Goal: Task Accomplishment & Management: Manage account settings

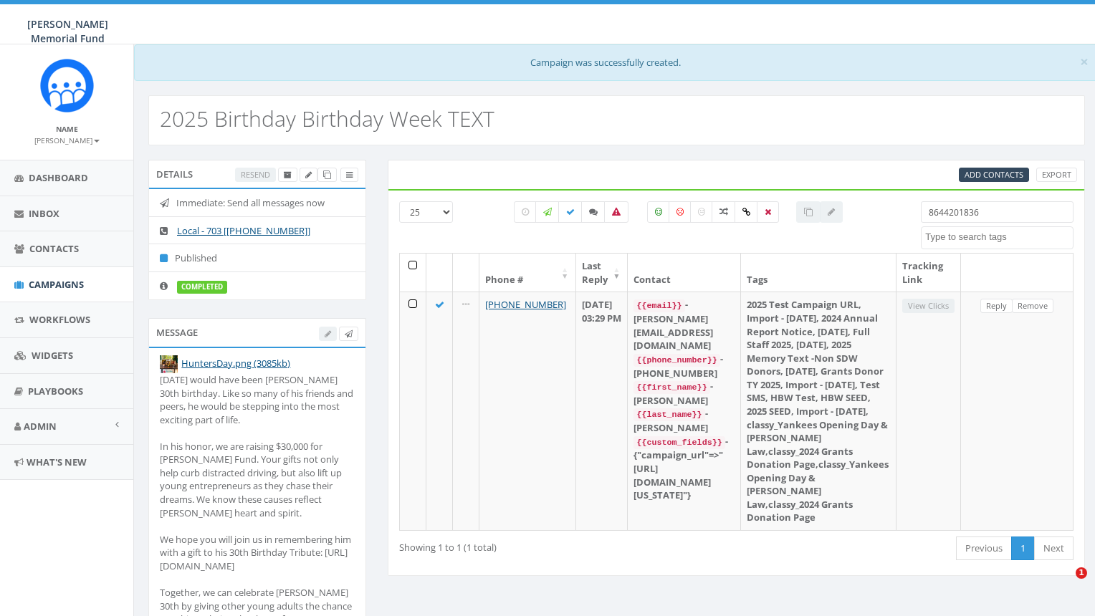
select select
click at [44, 284] on span "Campaigns" at bounding box center [56, 284] width 55 height 13
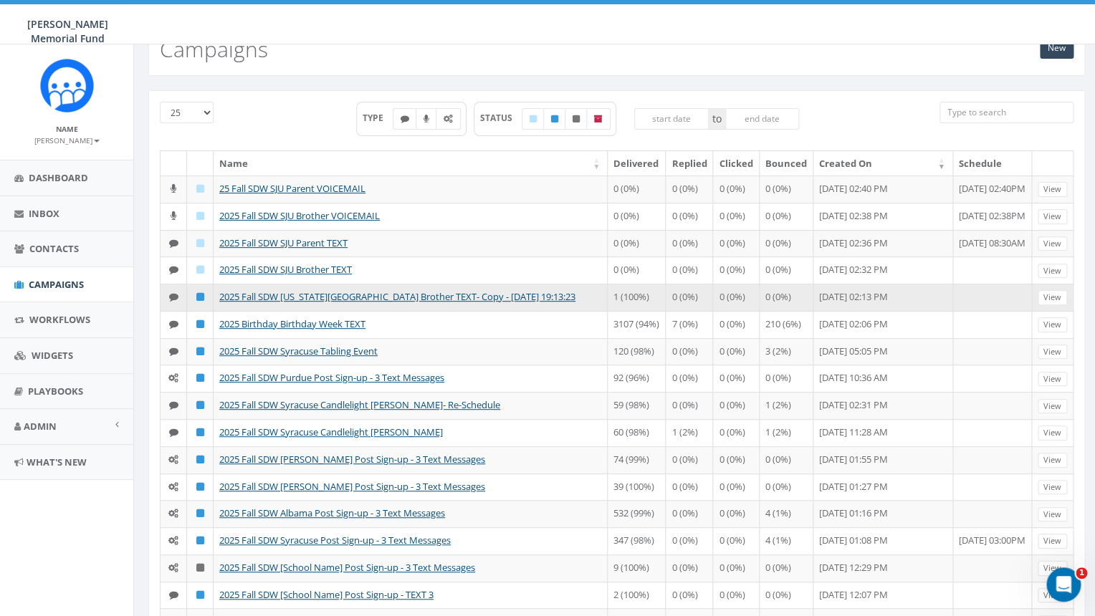
scroll to position [71, 0]
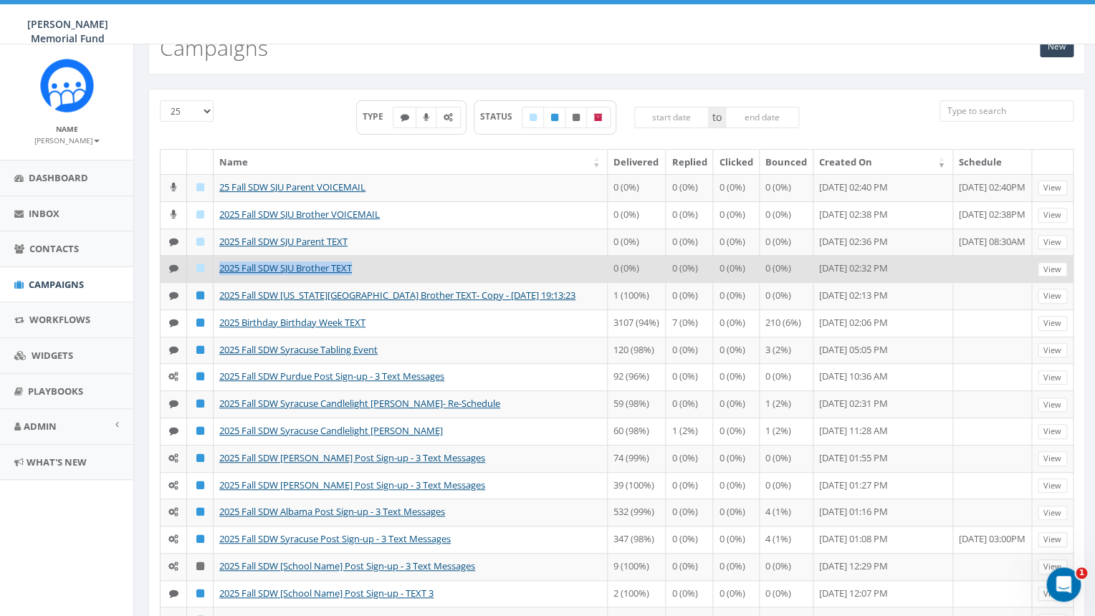
drag, startPoint x: 364, startPoint y: 304, endPoint x: 219, endPoint y: 306, distance: 144.8
click at [219, 282] on td "2025 Fall SDW SJU Brother TEXT" at bounding box center [411, 268] width 394 height 27
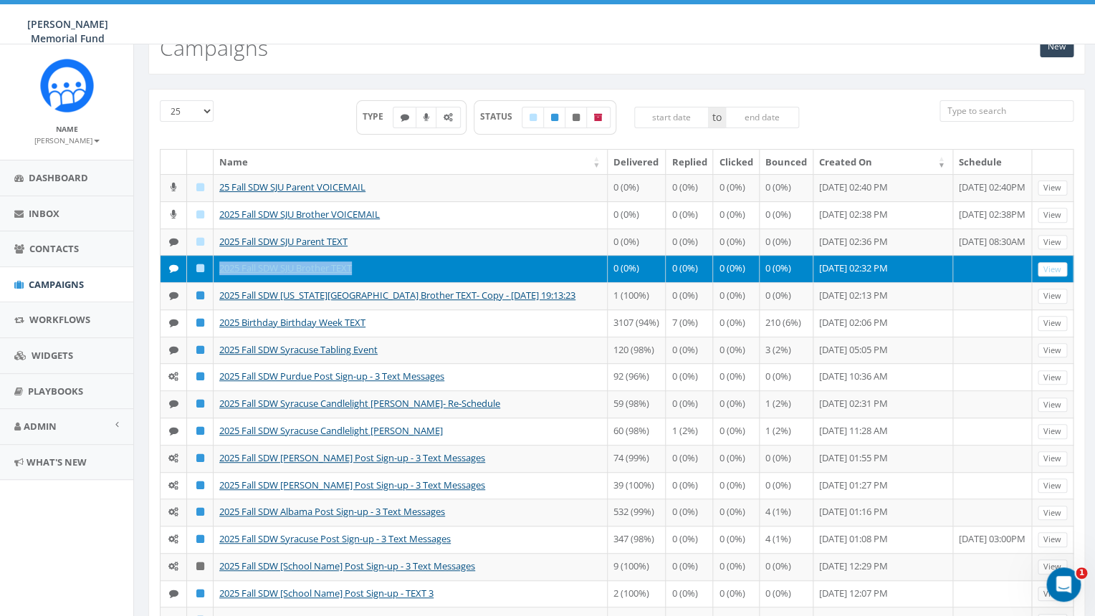
copy link "2025 Fall SDW SJU Brother TEXT"
click at [249, 274] on link "2025 Fall SDW SJU Brother TEXT" at bounding box center [285, 268] width 133 height 13
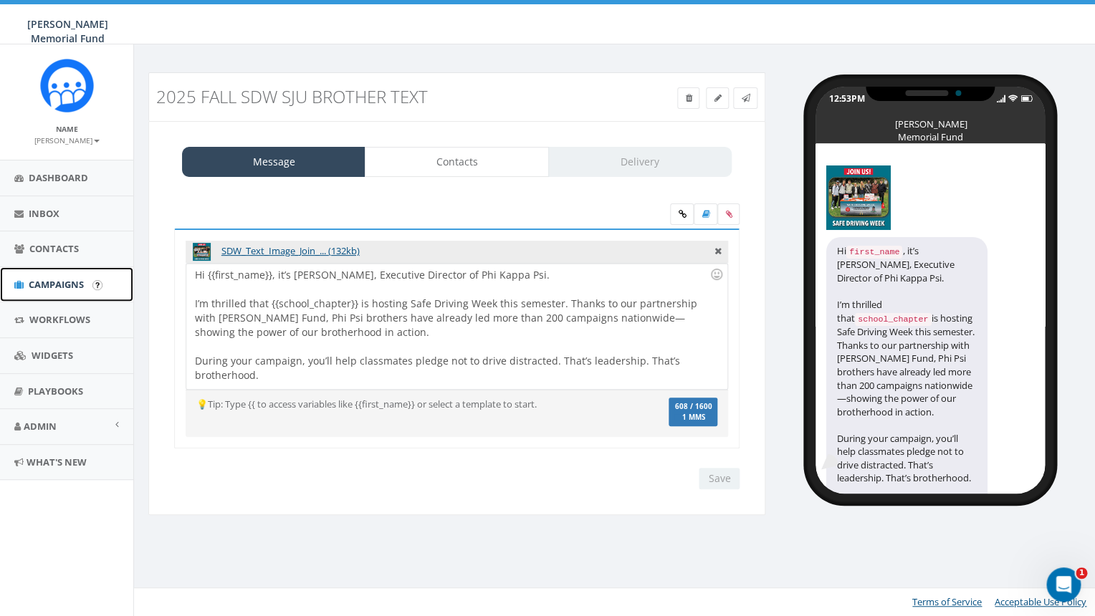
click at [61, 289] on span "Campaigns" at bounding box center [56, 284] width 55 height 13
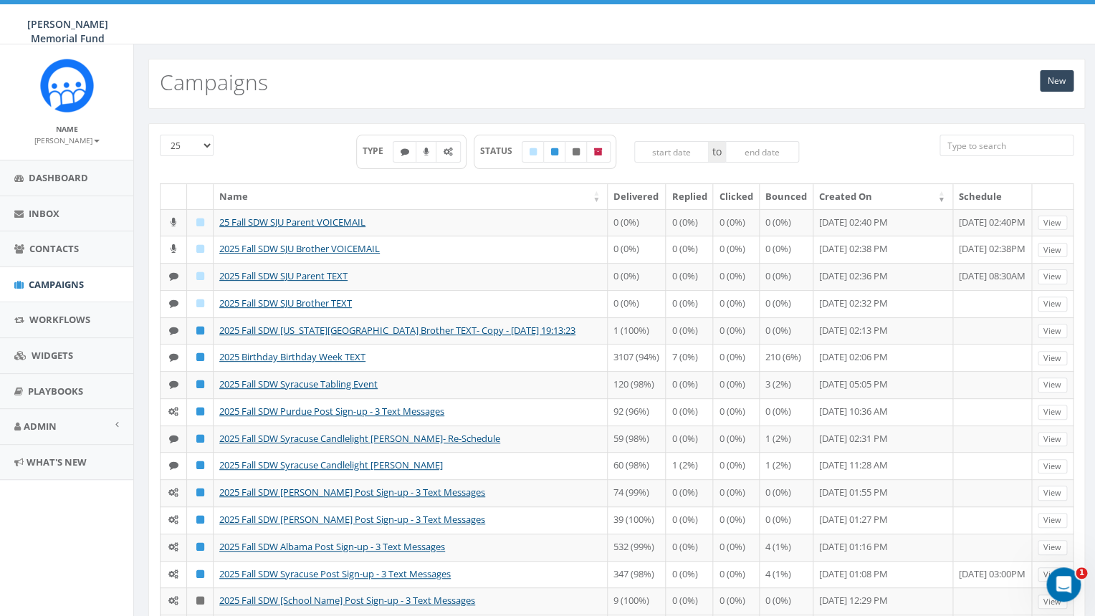
click at [998, 145] on input "search" at bounding box center [1006, 145] width 135 height 21
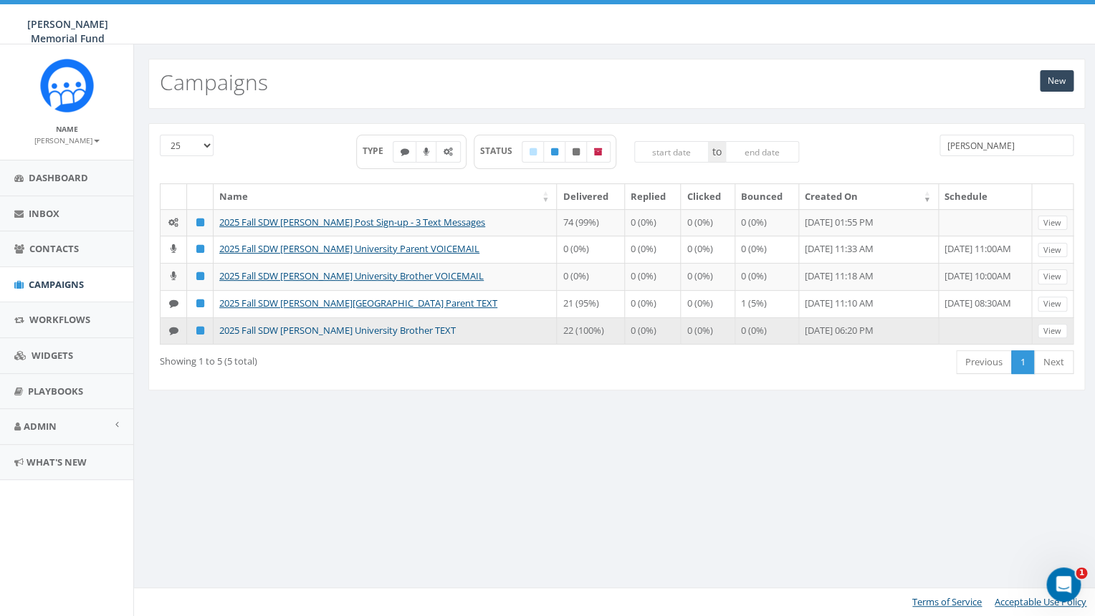
type input "denison"
click at [311, 337] on link "2025 Fall SDW Denison University Brother TEXT" at bounding box center [337, 330] width 236 height 13
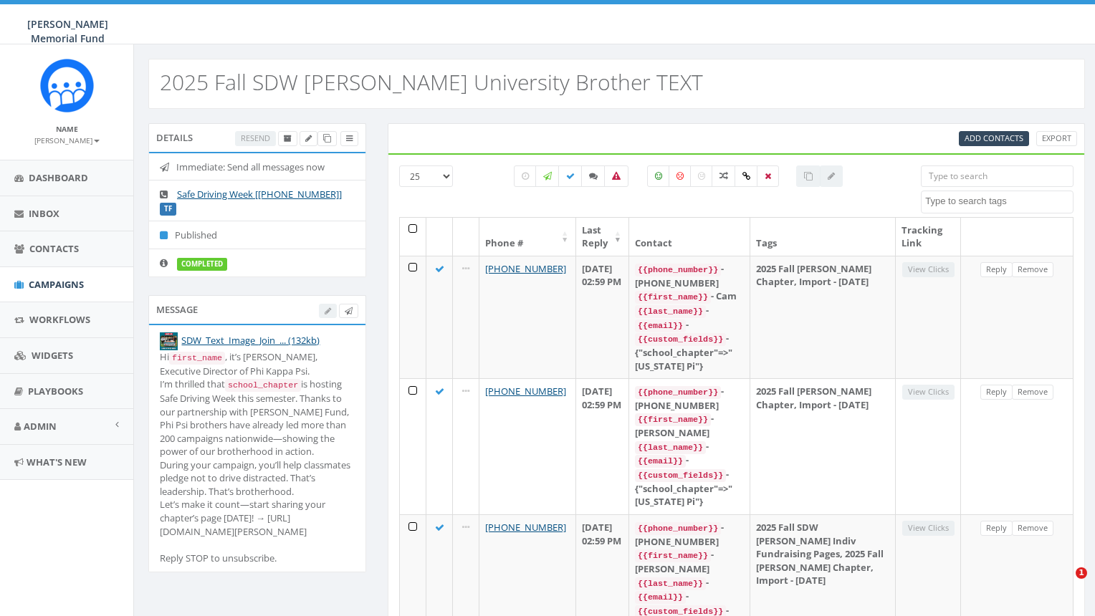
select select
click at [327, 138] on icon at bounding box center [327, 139] width 8 height 8
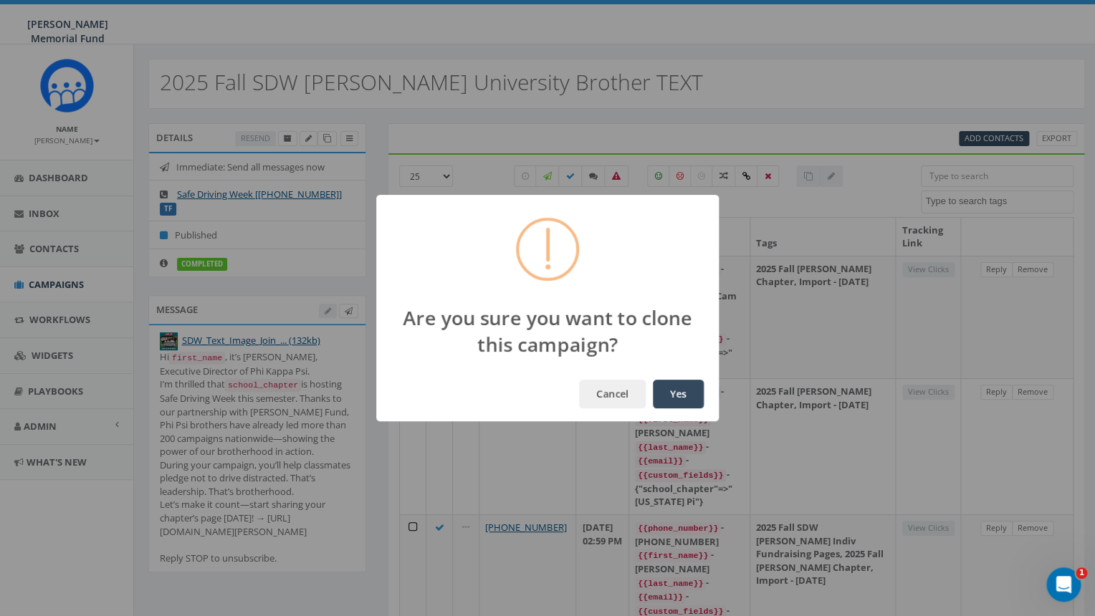
click at [675, 397] on button "Yes" at bounding box center [678, 394] width 51 height 29
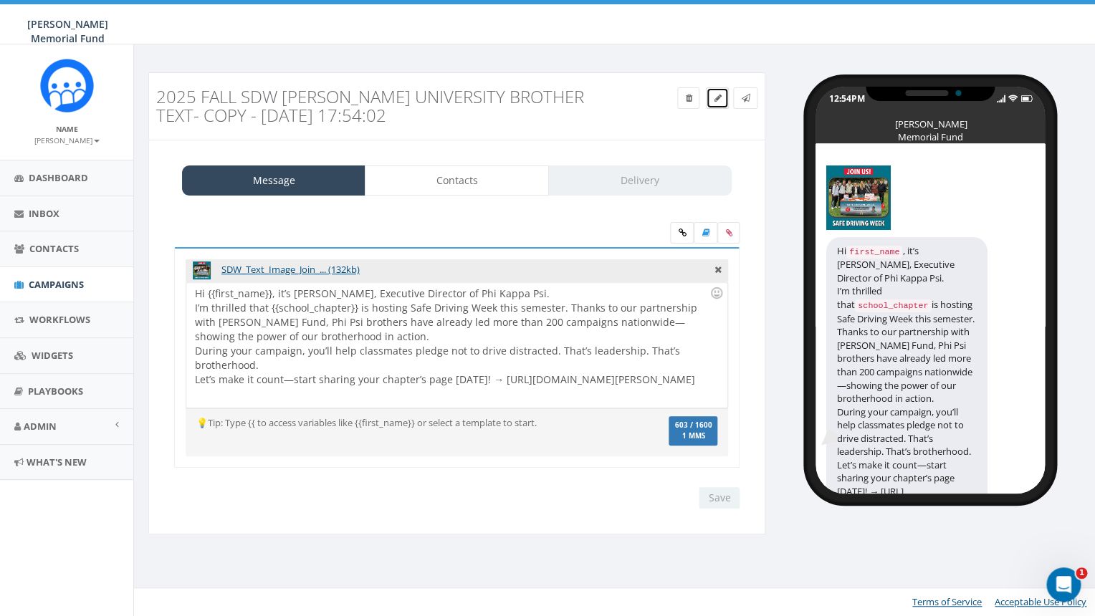
click at [714, 97] on icon at bounding box center [717, 98] width 7 height 9
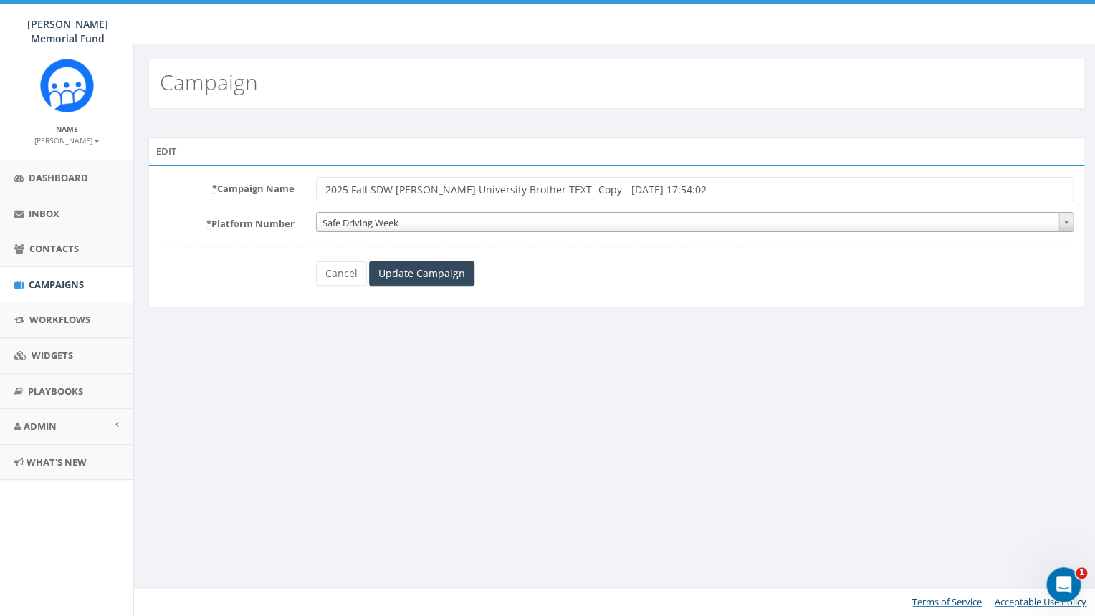
drag, startPoint x: 395, startPoint y: 190, endPoint x: 480, endPoint y: 188, distance: 85.3
click at [480, 188] on input "2025 Fall SDW [PERSON_NAME] University Brother TEXT- Copy - [DATE] 17:54:02" at bounding box center [695, 189] width 758 height 24
click at [430, 198] on input "2025 Fall SDW Denison University Brother TEXT- Copy - 2025-09-19 17:54:02" at bounding box center [695, 189] width 758 height 24
drag, startPoint x: 435, startPoint y: 188, endPoint x: 395, endPoint y: 186, distance: 40.2
click at [395, 187] on input "2025 Fall SDW Denison University Brother TEXT- Copy - 2025-09-19 17:54:02" at bounding box center [695, 189] width 758 height 24
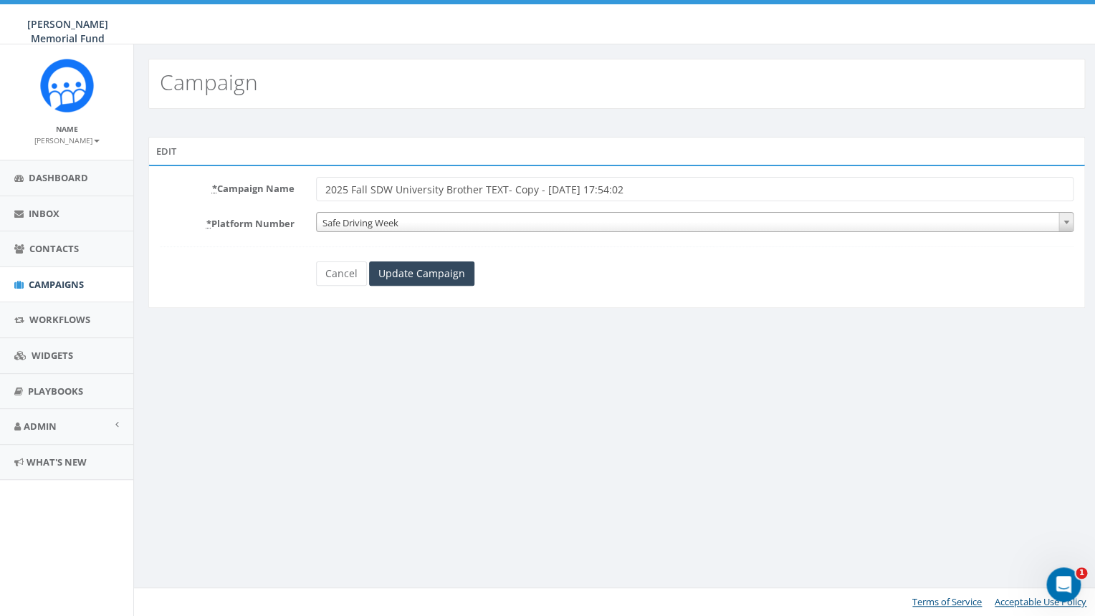
click at [444, 189] on input "2025 Fall SDW University Brother TEXT- Copy - 2025-09-19 17:54:02" at bounding box center [695, 189] width 758 height 24
drag, startPoint x: 551, startPoint y: 191, endPoint x: 698, endPoint y: 201, distance: 147.2
click at [697, 201] on input "2025 Fall SDW University of Kansas Brother TEXT- Copy - 2025-09-19 17:54:02" at bounding box center [695, 189] width 758 height 24
drag, startPoint x: 576, startPoint y: 190, endPoint x: 269, endPoint y: 182, distance: 307.5
click at [316, 182] on input "2025 Fall SDW University of [US_STATE] Brother TEXT" at bounding box center [695, 189] width 758 height 24
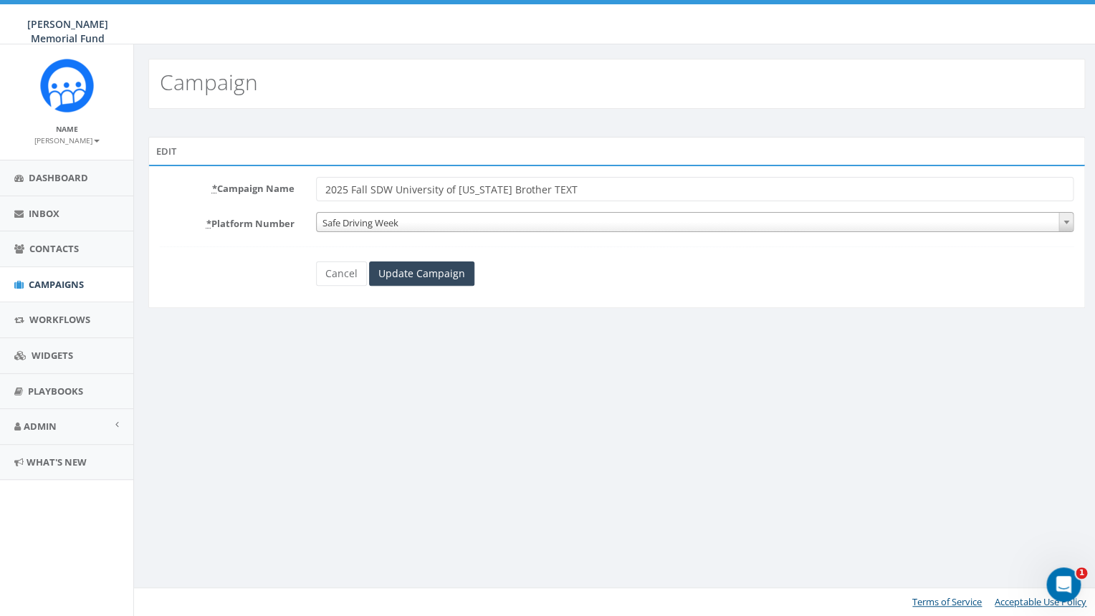
type input "2025 Fall SDW University of [US_STATE] Brother TEXT"
click at [344, 222] on span "Safe Driving Week" at bounding box center [695, 223] width 757 height 20
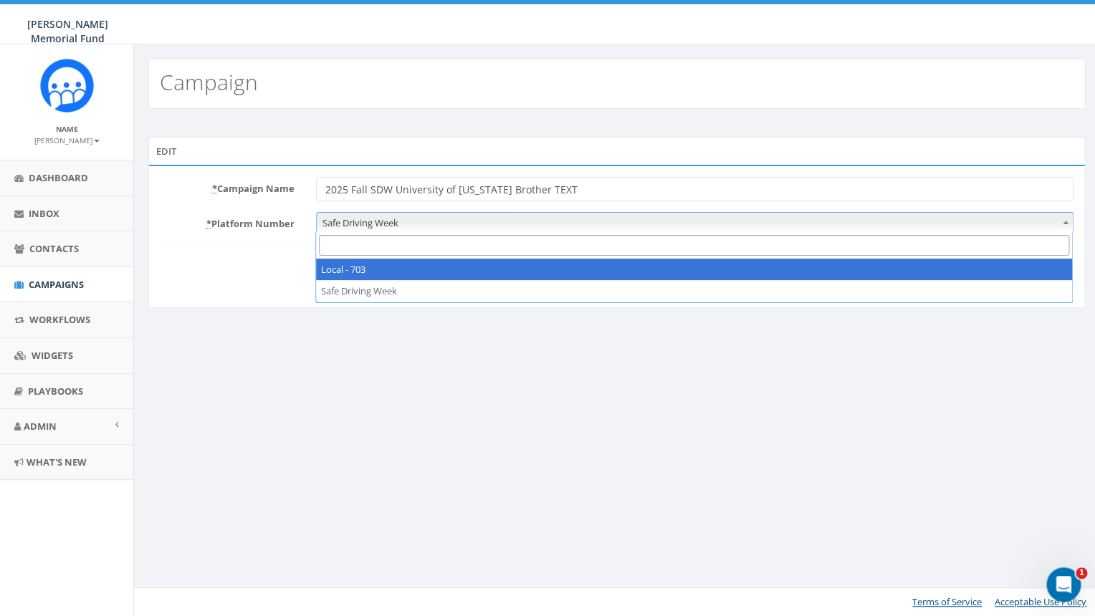
select select "7505828"
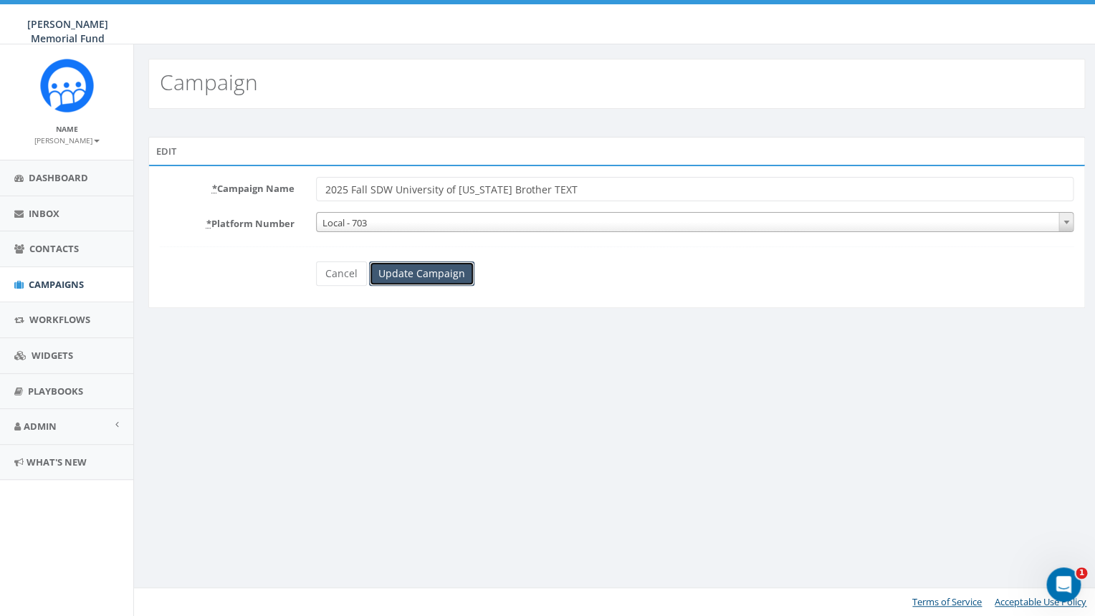
click at [409, 272] on input "Update Campaign" at bounding box center [421, 274] width 105 height 24
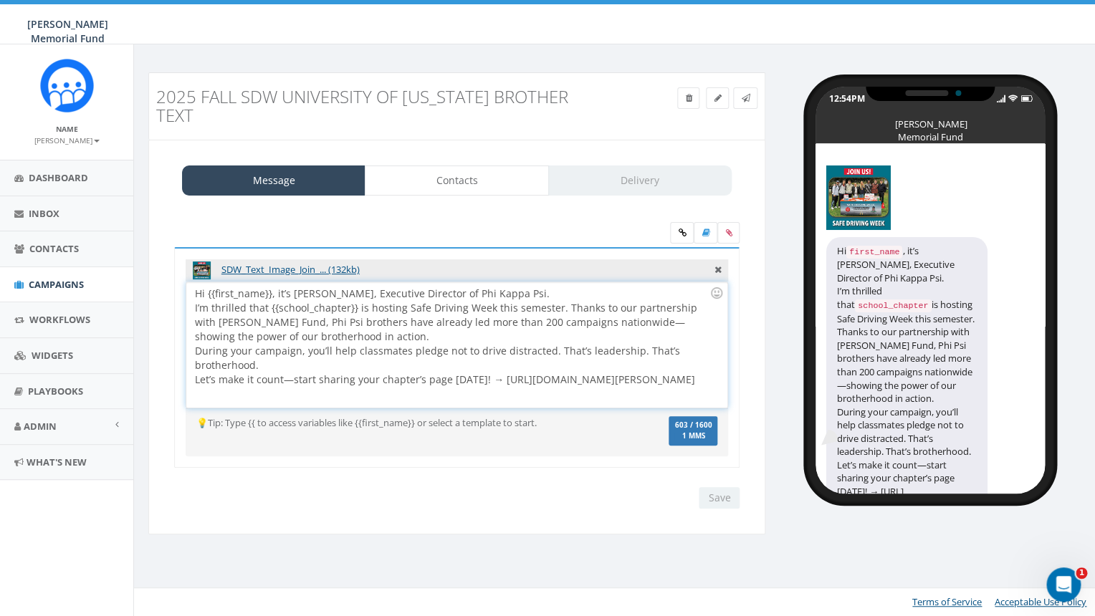
click at [527, 282] on div "Hi {{first_name}}, it’s Ron Ransom, Executive Director of Phi Kappa Psi. I’m th…" at bounding box center [456, 344] width 540 height 125
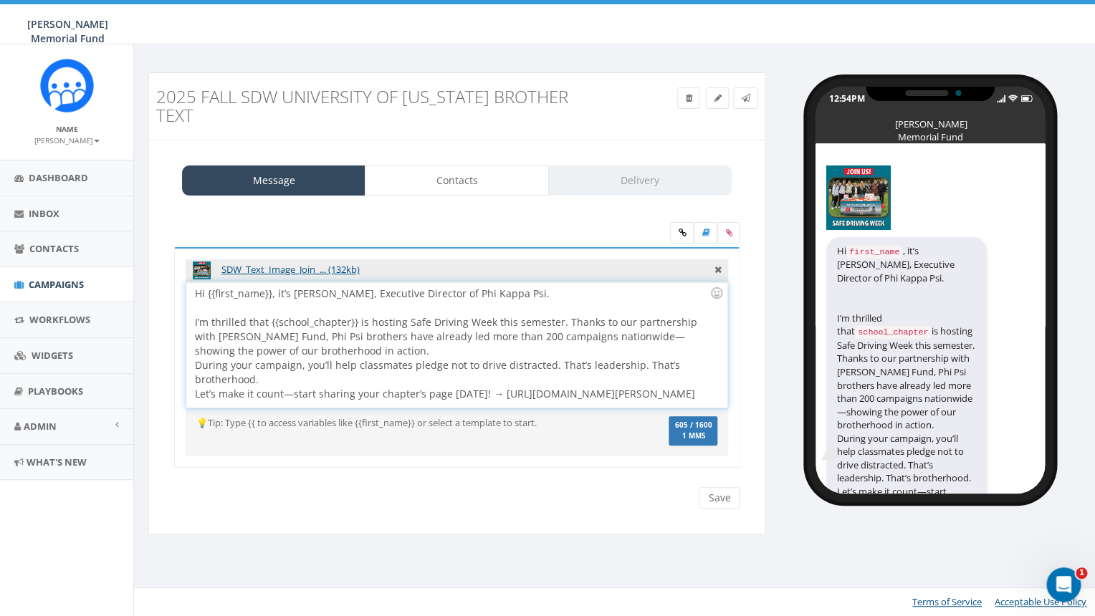
click at [333, 334] on div "Hi {{first_name}}, it’s Ron Ransom, Executive Director of Phi Kappa Psi. I’m th…" at bounding box center [456, 344] width 540 height 125
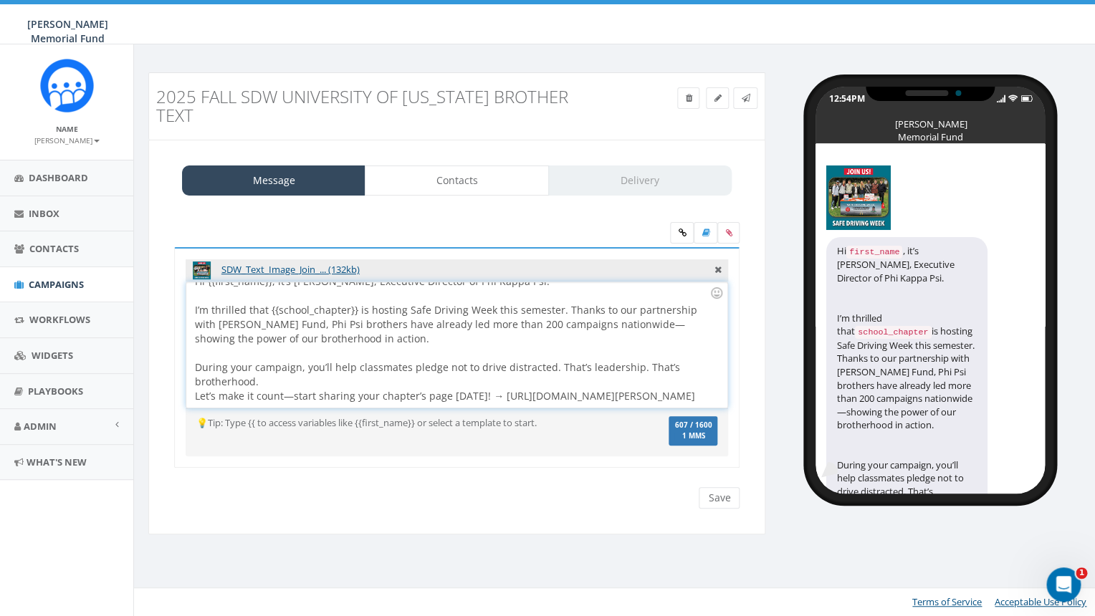
scroll to position [27, 0]
click at [273, 348] on div "Hi {{first_name}}, it’s Ron Ransom, Executive Director of Phi Kappa Psi. I’m th…" at bounding box center [456, 344] width 540 height 125
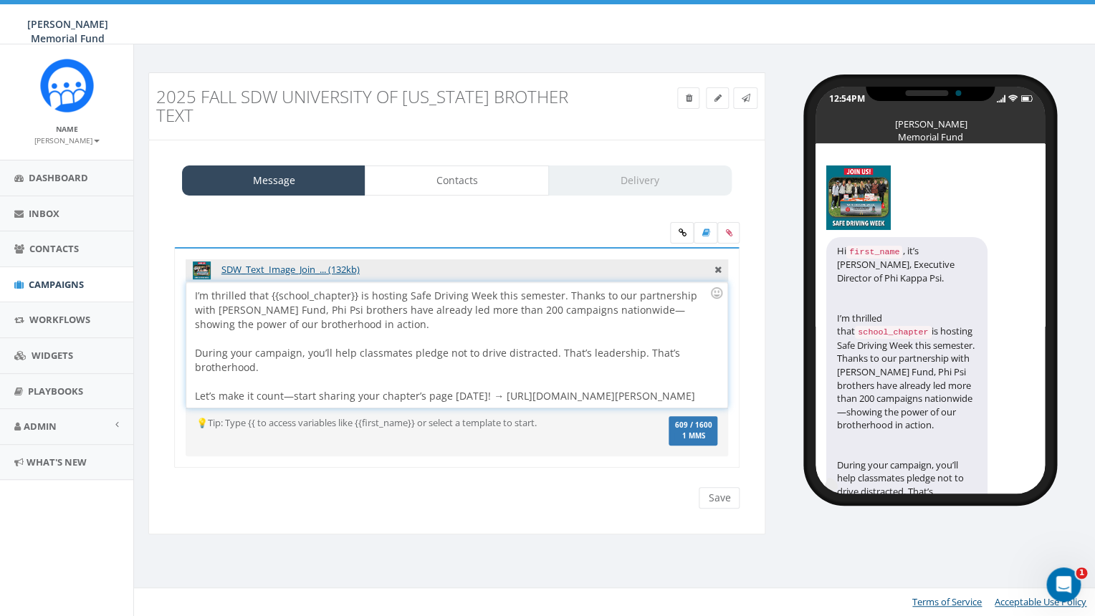
scroll to position [41, 0]
drag, startPoint x: 493, startPoint y: 365, endPoint x: 524, endPoint y: 391, distance: 40.2
click at [524, 391] on div "Hi {{first_name}}, it’s Ron Ransom, Executive Director of Phi Kappa Psi. I’m th…" at bounding box center [456, 344] width 540 height 125
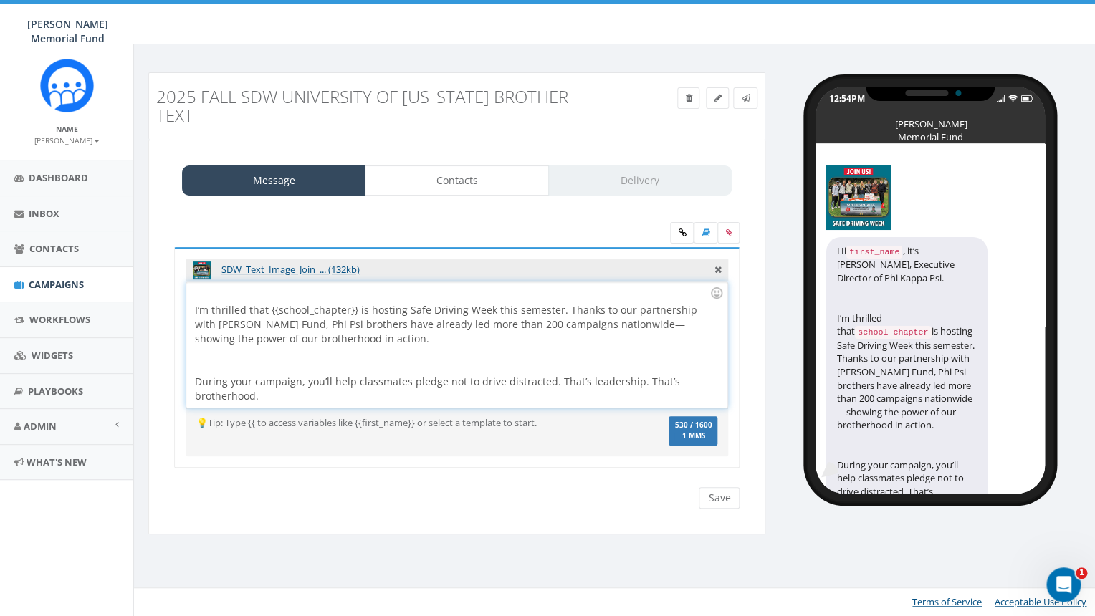
scroll to position [70, 0]
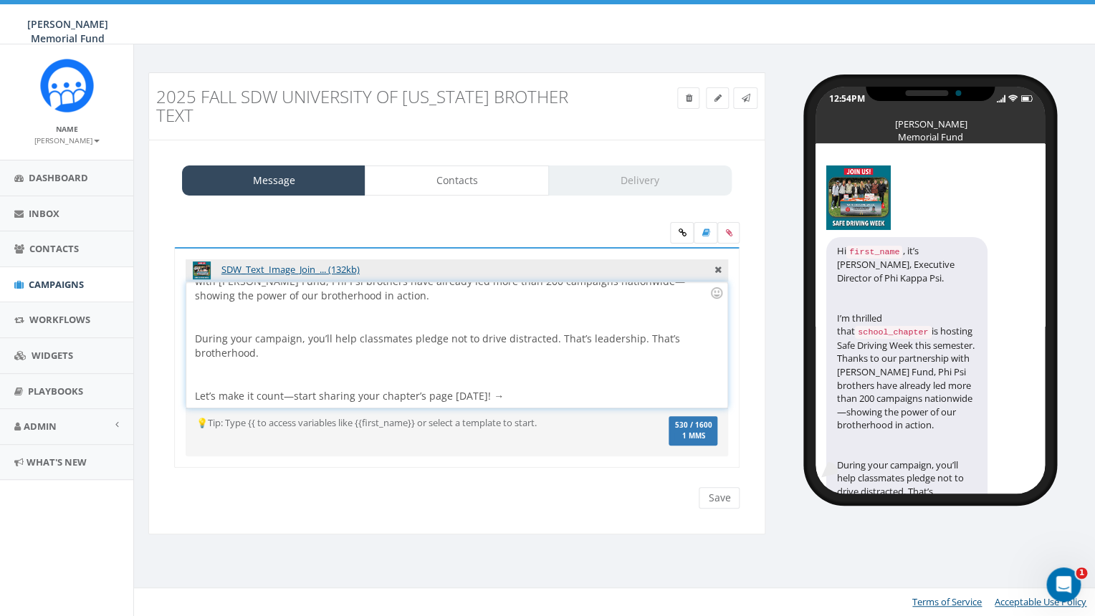
click at [509, 380] on div "Hi {{first_name}}, it’s Ron Ransom, Executive Director of Phi Kappa Psi. I’m th…" at bounding box center [456, 344] width 540 height 125
click at [719, 487] on input "Save" at bounding box center [719, 497] width 41 height 21
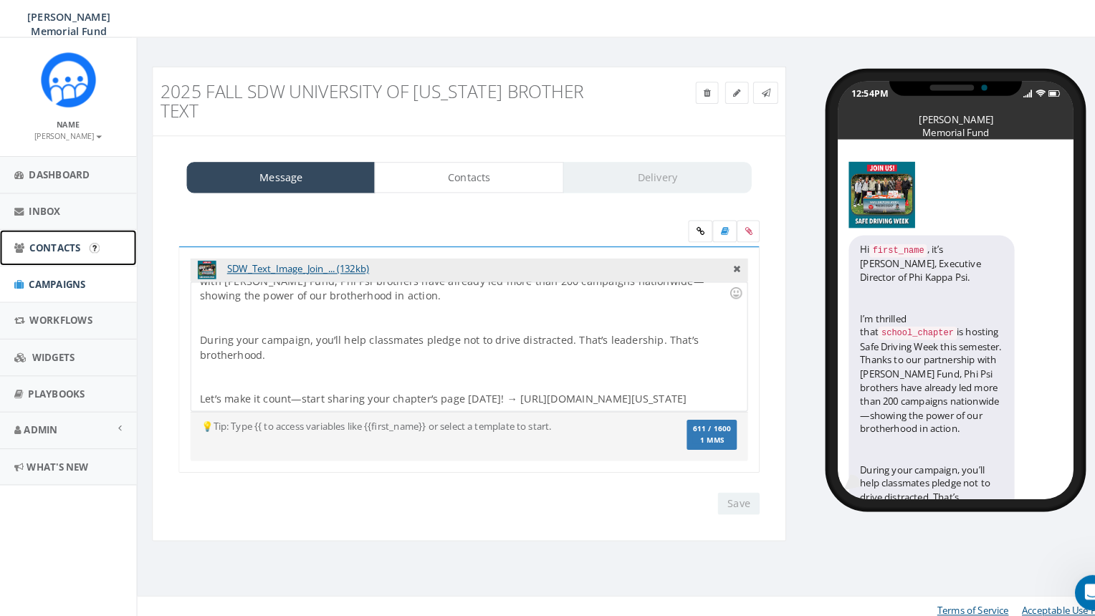
scroll to position [83, 0]
click at [51, 249] on span "Contacts" at bounding box center [53, 248] width 49 height 13
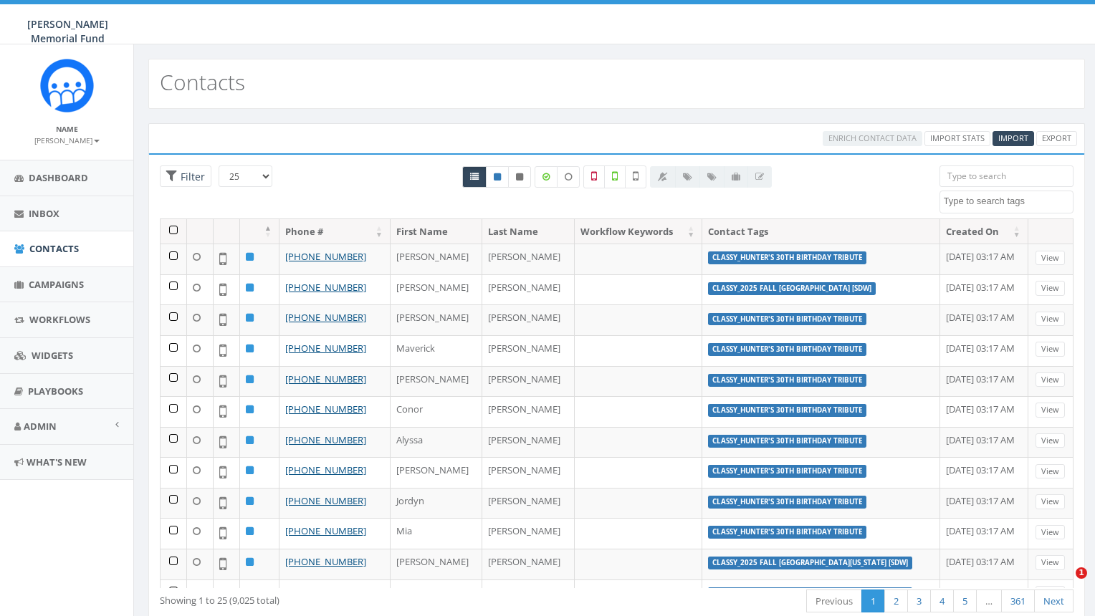
select select
click at [969, 209] on span at bounding box center [1006, 202] width 135 height 23
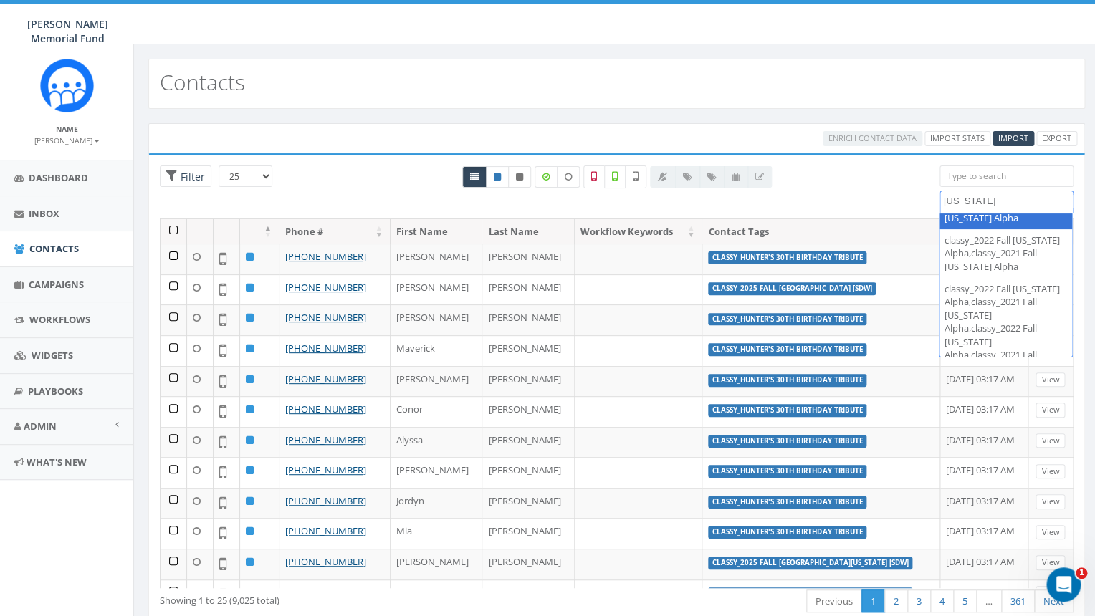
scroll to position [333, 0]
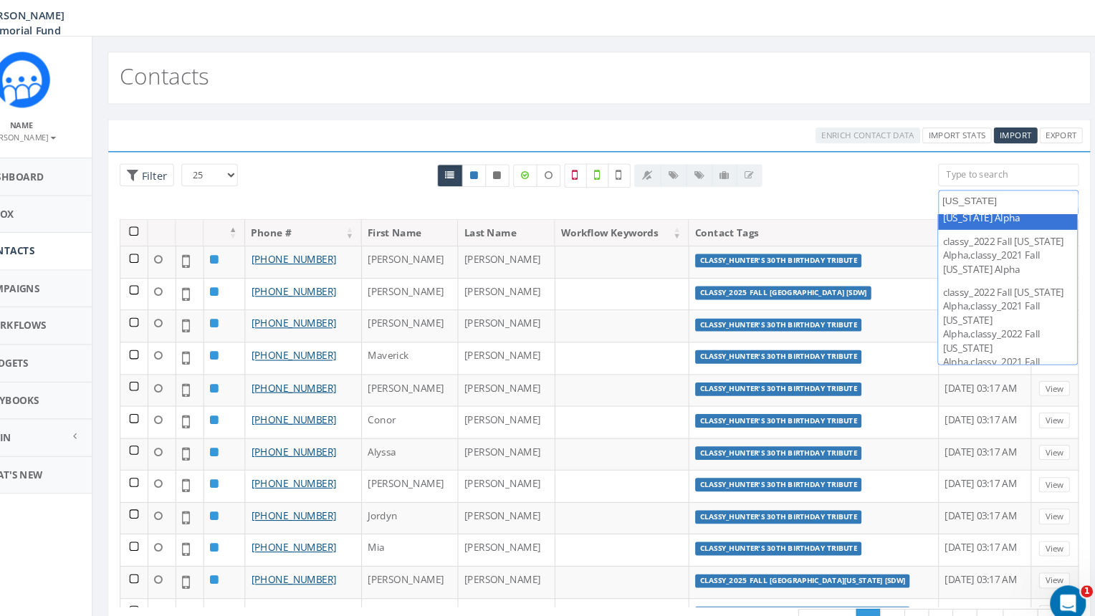
click at [940, 201] on span "kansas" at bounding box center [1006, 200] width 133 height 13
click at [944, 201] on textarea "kansas" at bounding box center [1009, 201] width 130 height 13
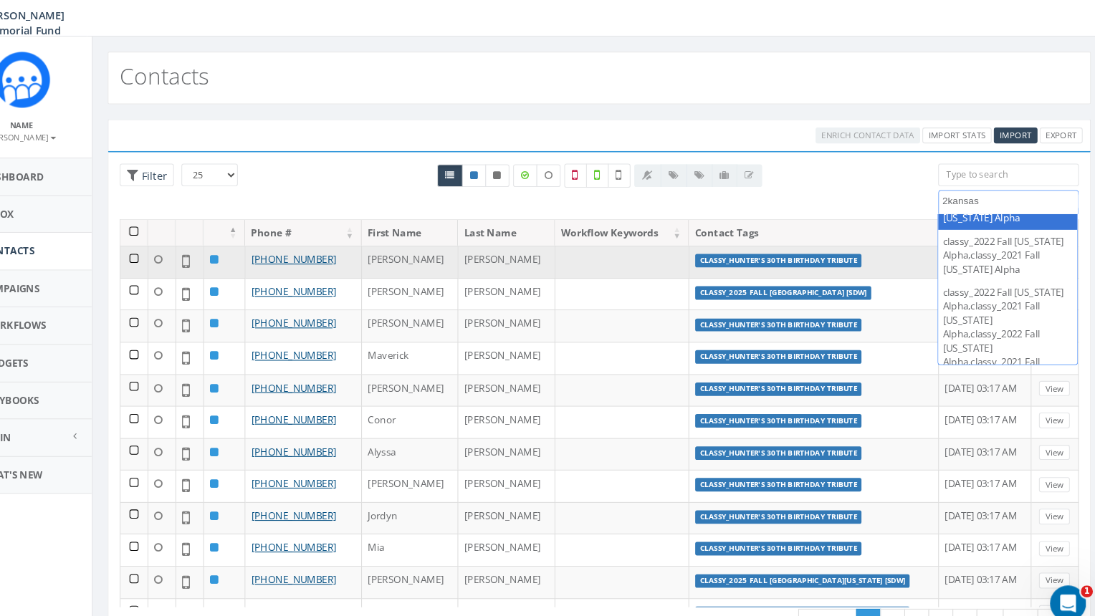
scroll to position [0, 0]
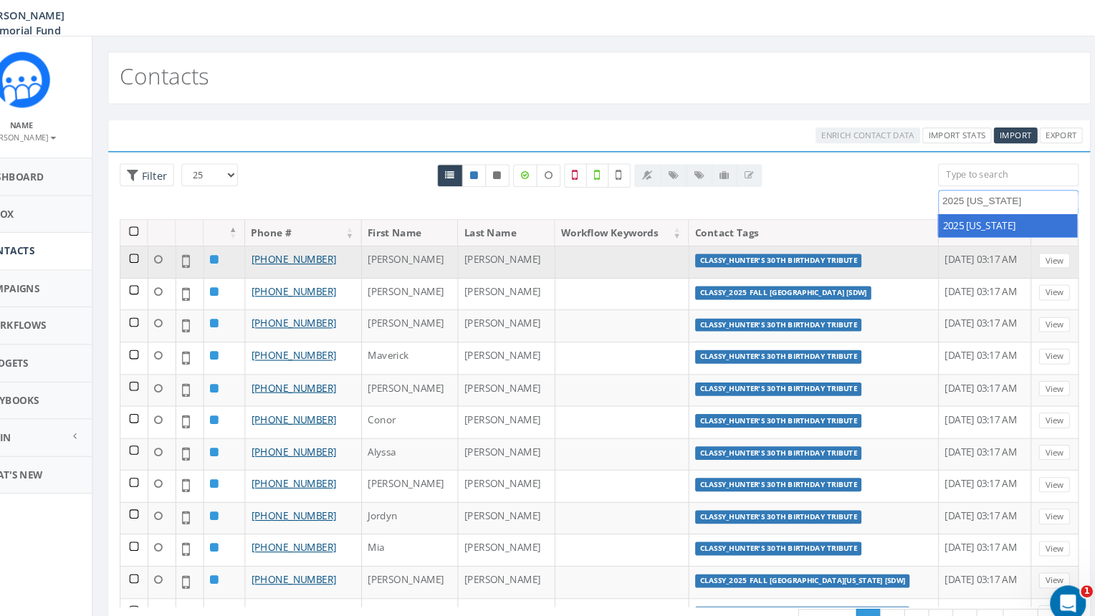
type textarea "2025 kansas"
select select "2025 kansas"
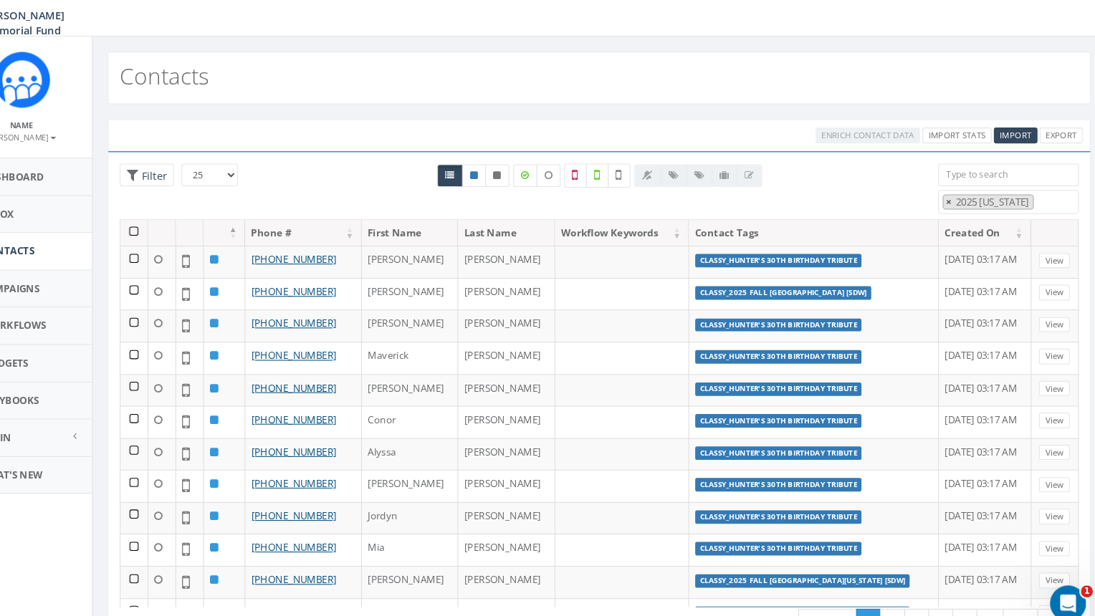
click at [949, 204] on span "×" at bounding box center [949, 202] width 5 height 13
select select
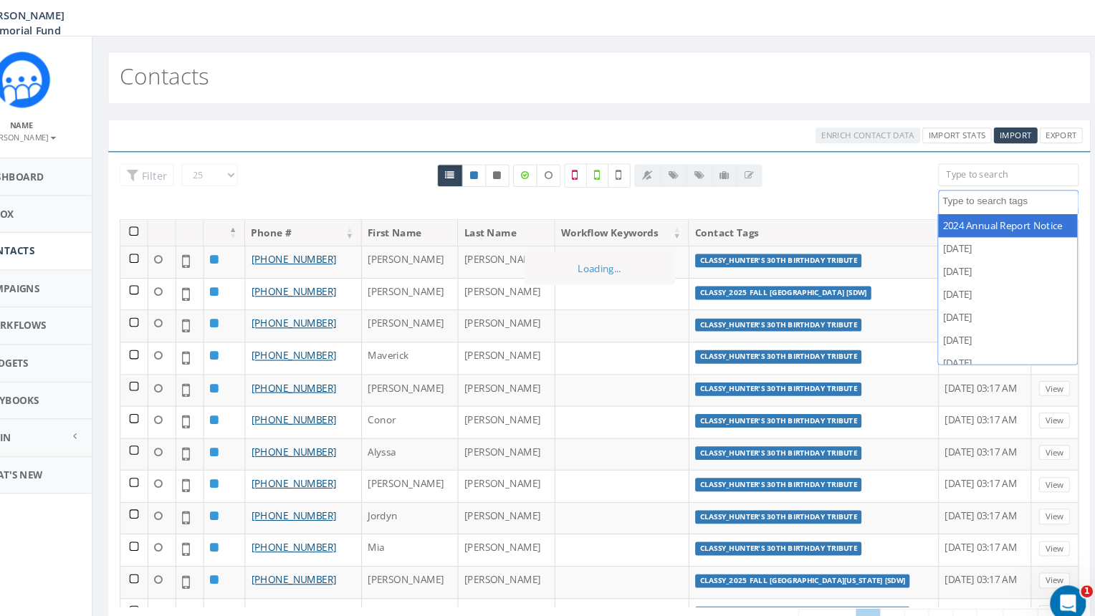
scroll to position [9149, 0]
click at [966, 198] on textarea "Search" at bounding box center [1009, 201] width 130 height 13
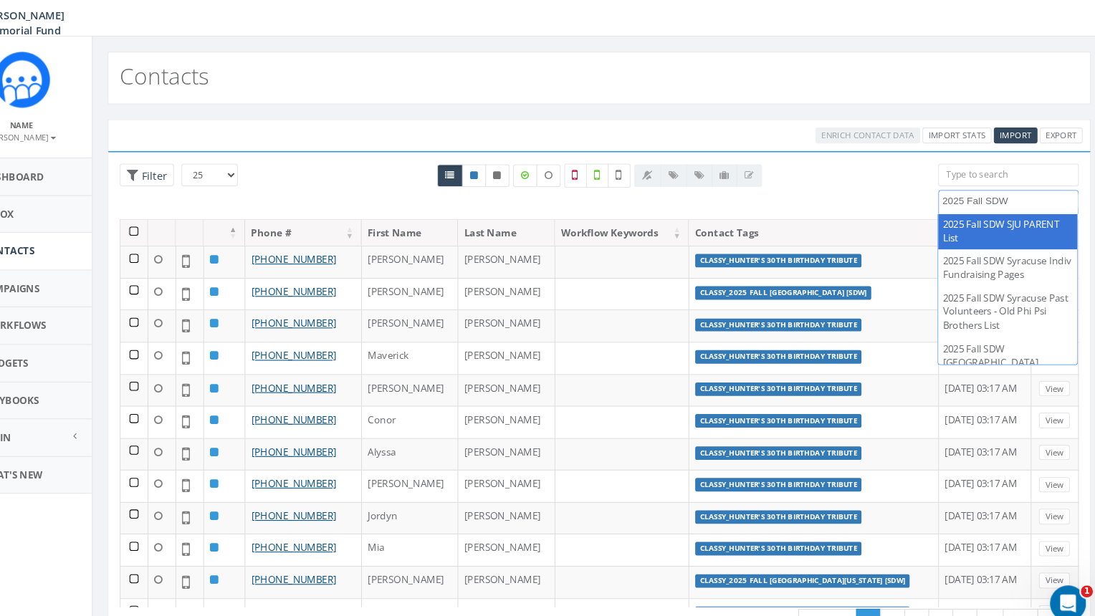
scroll to position [411, 0]
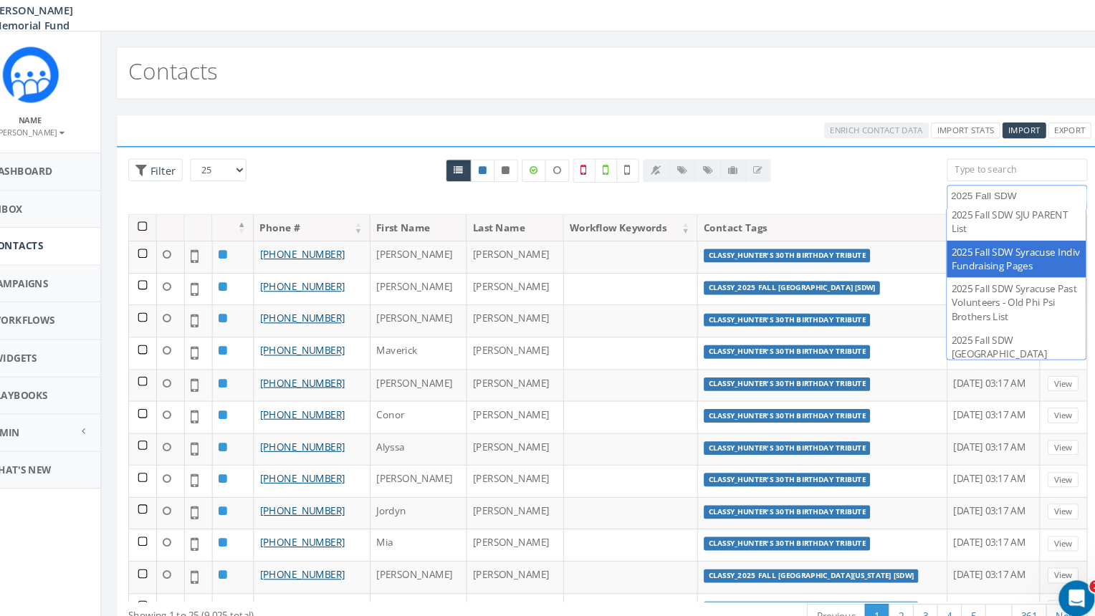
drag, startPoint x: 1007, startPoint y: 201, endPoint x: 893, endPoint y: 203, distance: 114.0
click at [944, 204] on textarea "2025 Fall SDW" at bounding box center [1009, 201] width 130 height 13
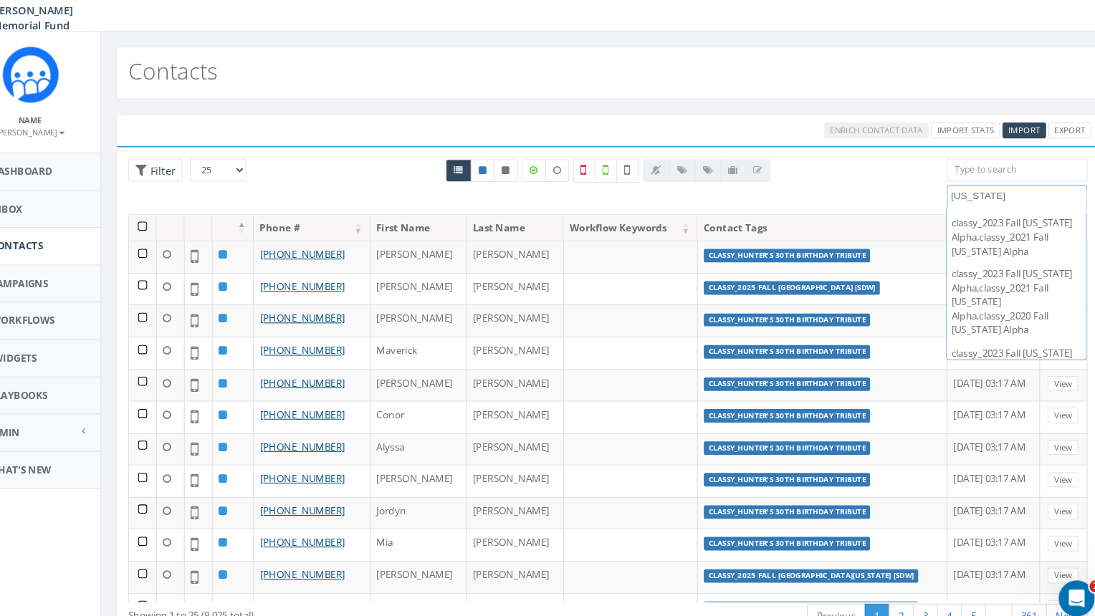
scroll to position [0, 0]
type textarea "kansas"
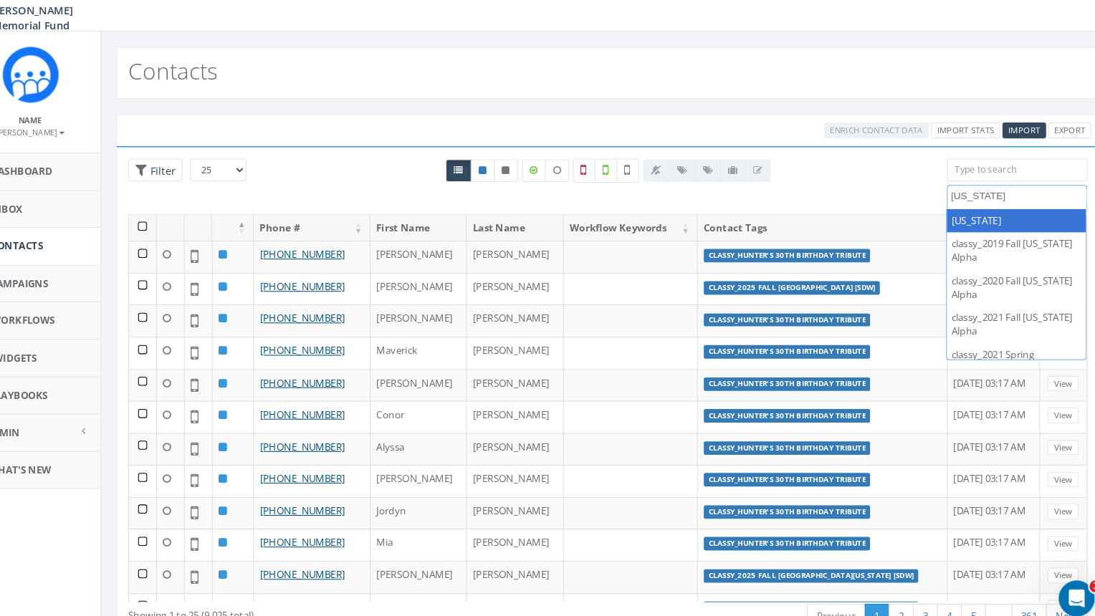
select select "kansas"
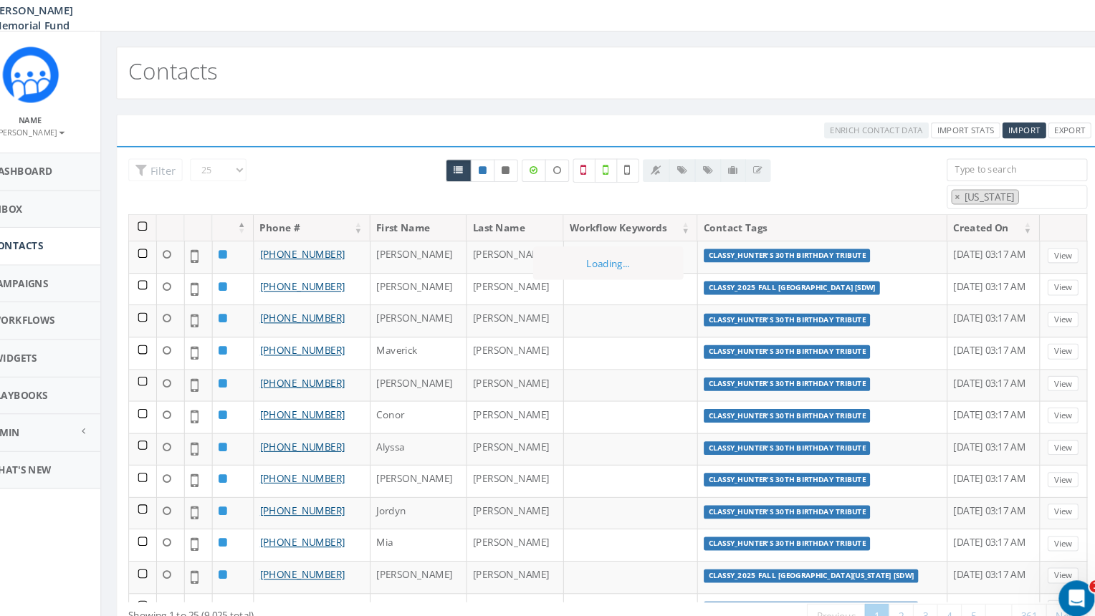
scroll to position [9149, 0]
click at [948, 199] on span "×" at bounding box center [949, 202] width 5 height 13
select select
click at [1013, 137] on span "Import" at bounding box center [1013, 138] width 30 height 11
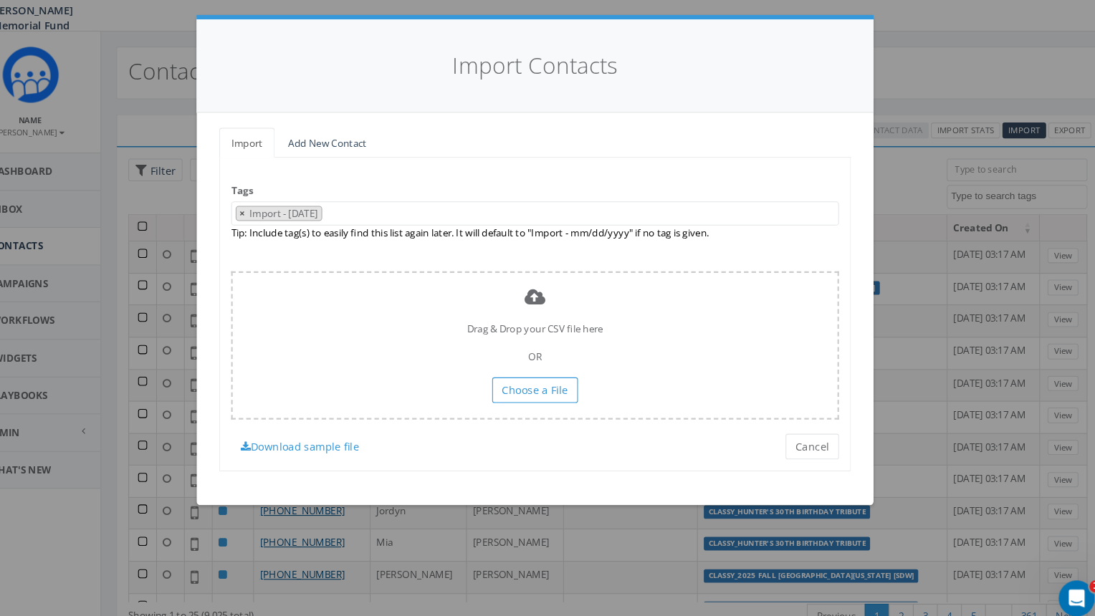
click at [269, 217] on span "×" at bounding box center [268, 217] width 5 height 13
select select
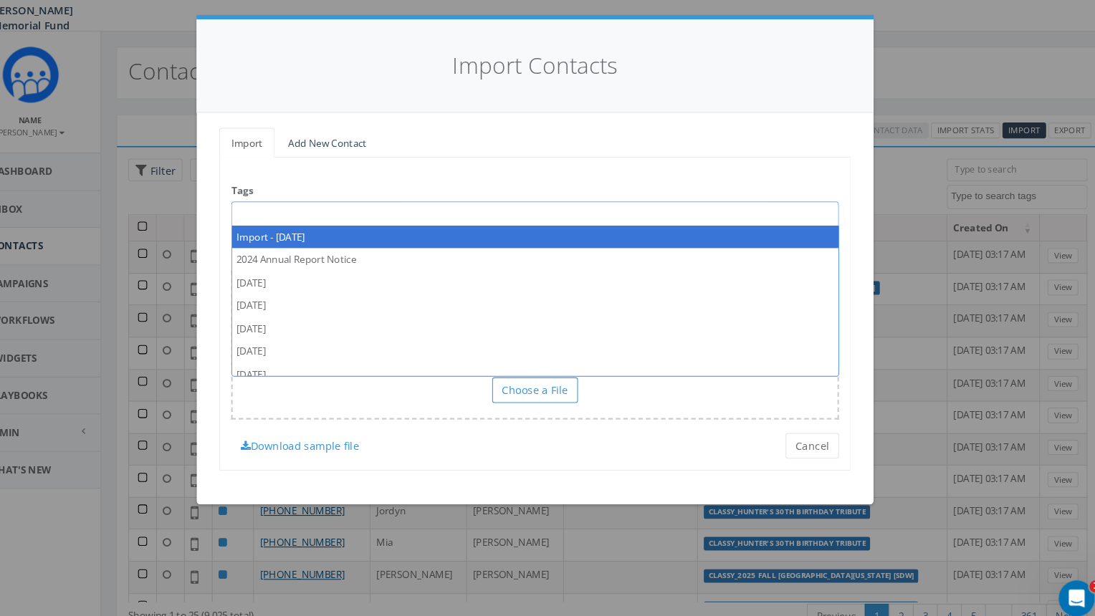
click at [284, 219] on span at bounding box center [547, 217] width 579 height 23
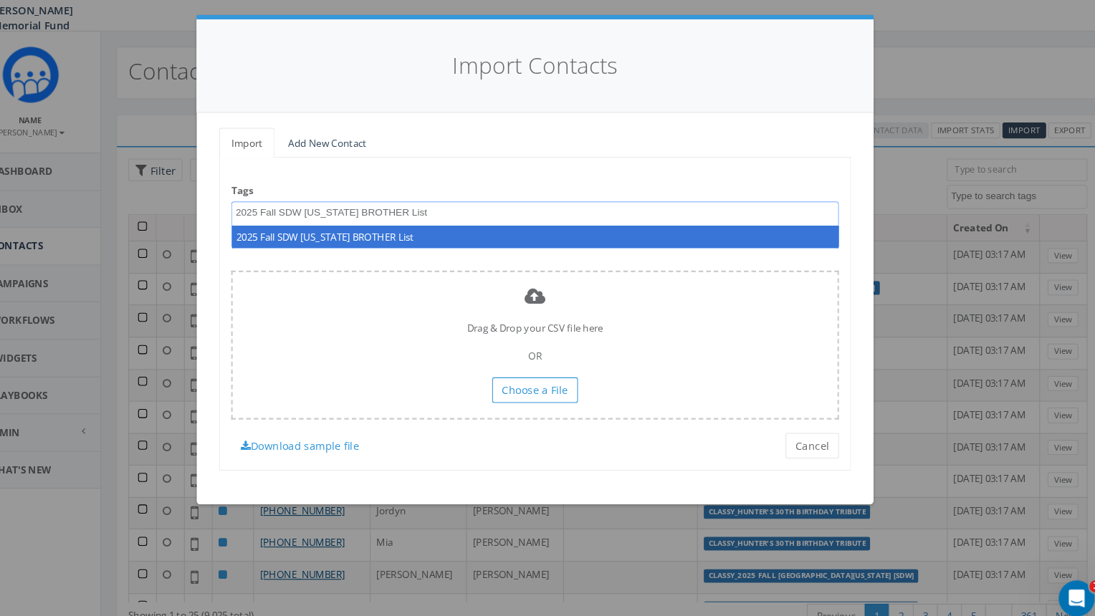
type textarea "2025 Fall SDW Kansas BROTHER List"
select select "2025 Fall SDW Kansas BROTHER List"
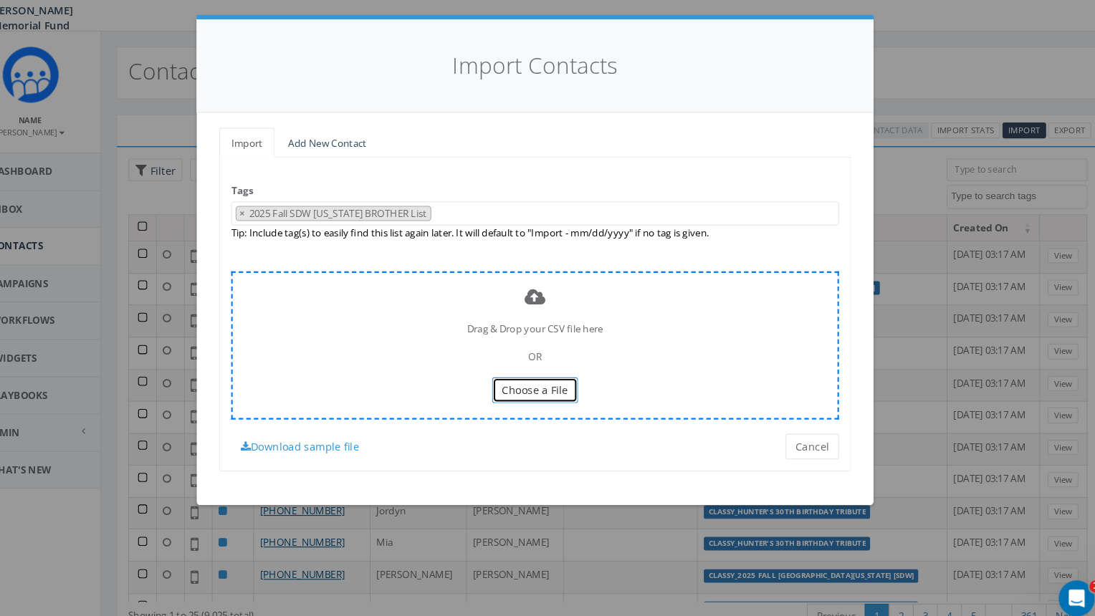
click at [549, 384] on span "Choose a File" at bounding box center [547, 386] width 63 height 14
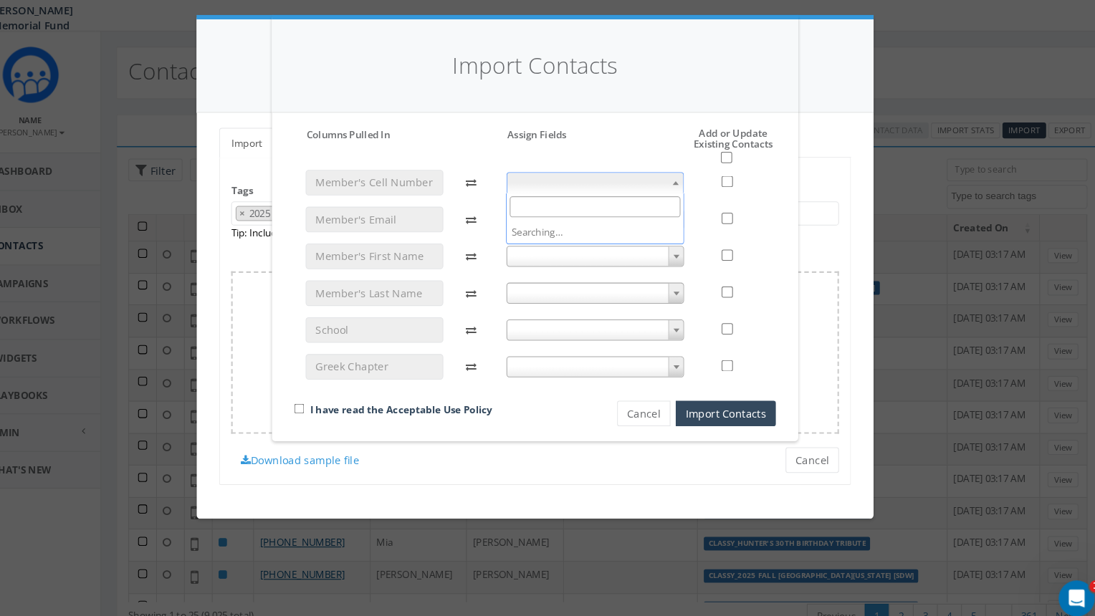
click at [686, 189] on span at bounding box center [681, 188] width 14 height 19
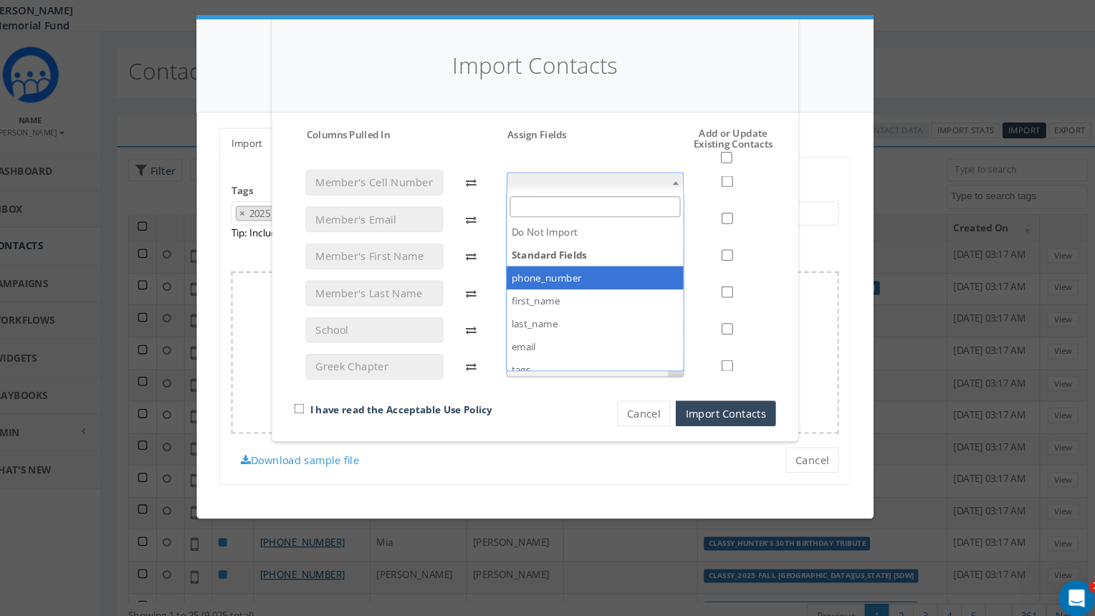
select select "phone_number"
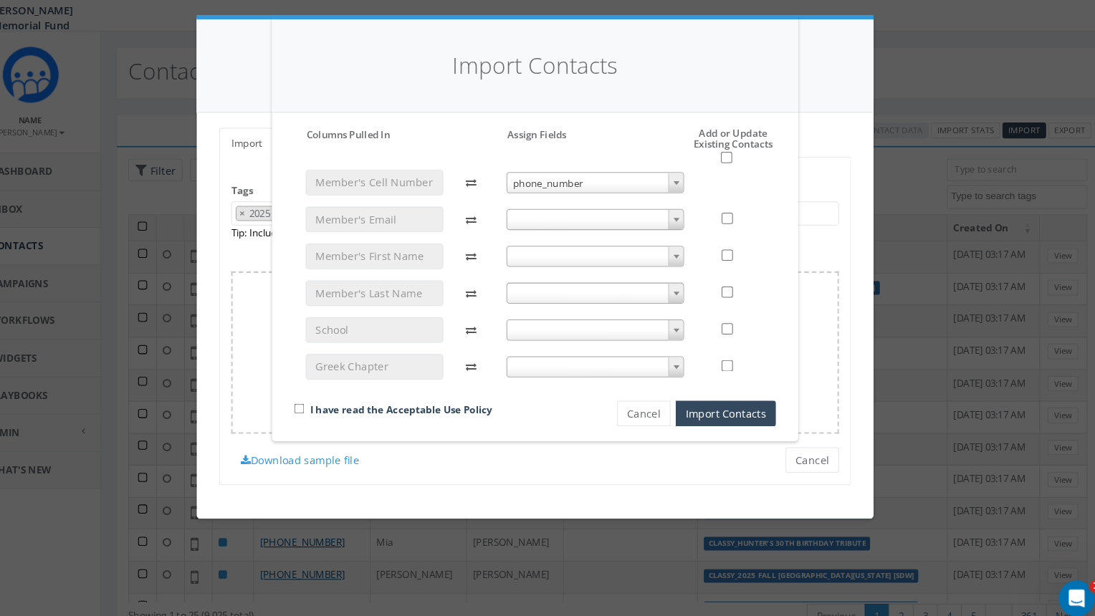
click at [683, 221] on span at bounding box center [681, 223] width 14 height 19
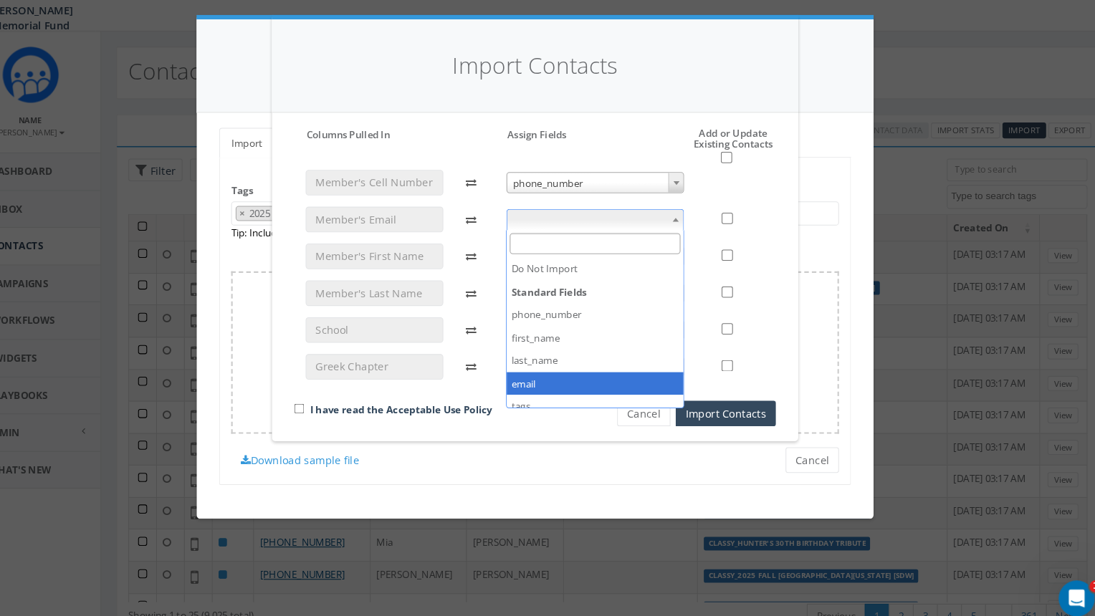
select select "email"
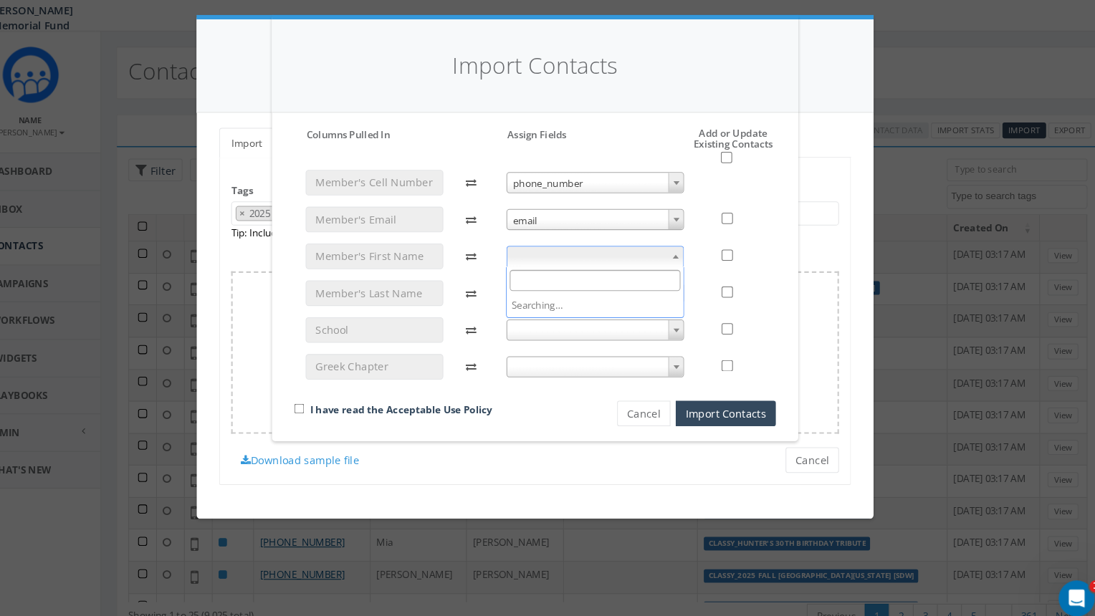
click at [680, 259] on b at bounding box center [682, 259] width 6 height 4
select select "first_name"
click at [683, 292] on b at bounding box center [682, 294] width 6 height 4
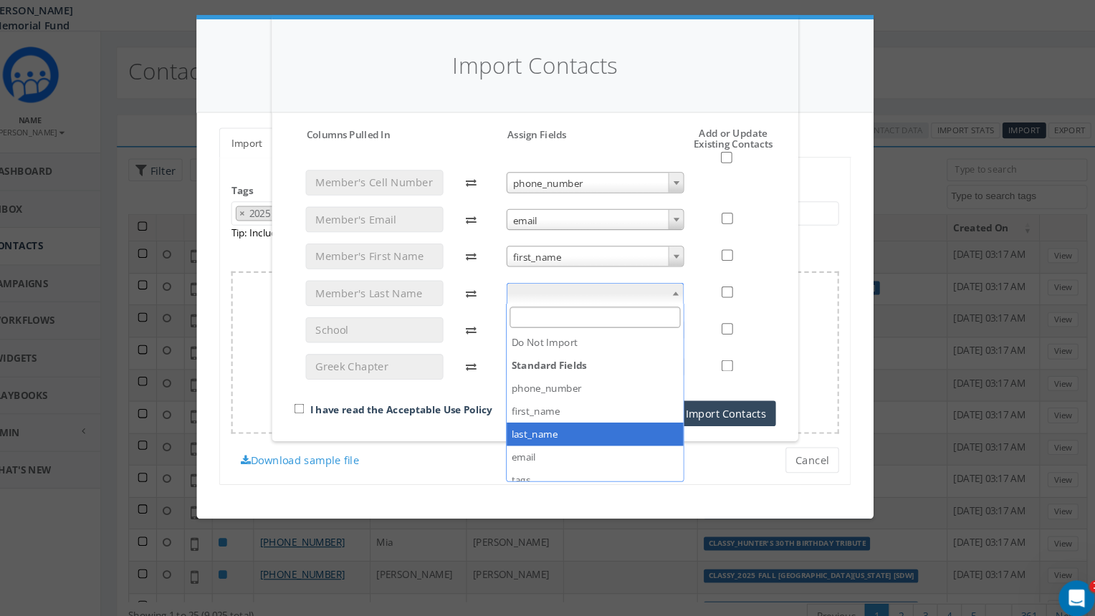
select select "last_name"
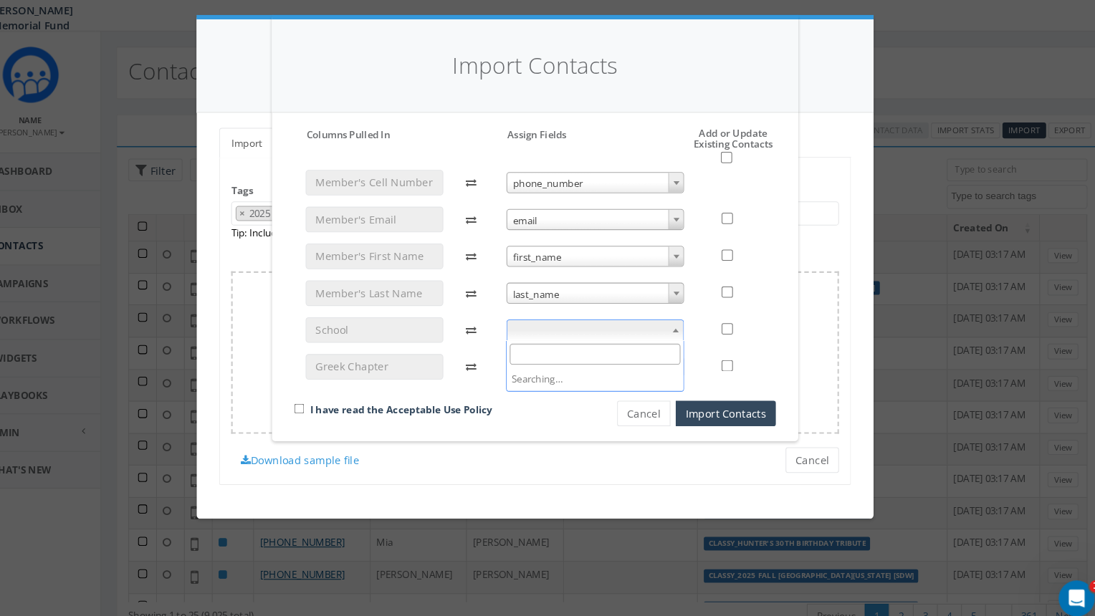
click at [676, 325] on span at bounding box center [681, 329] width 14 height 19
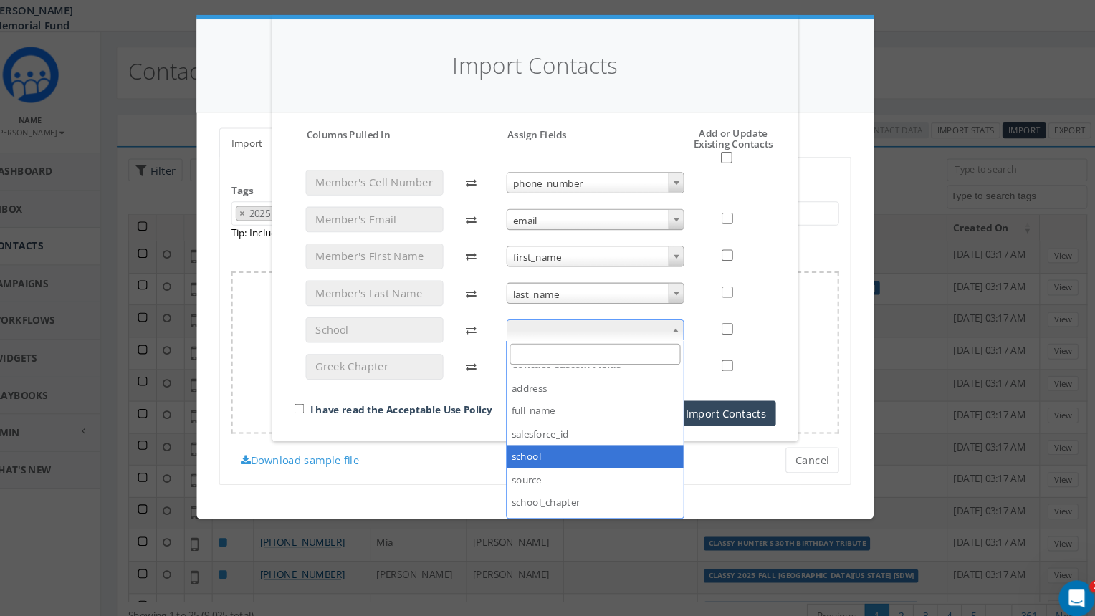
scroll to position [158, 0]
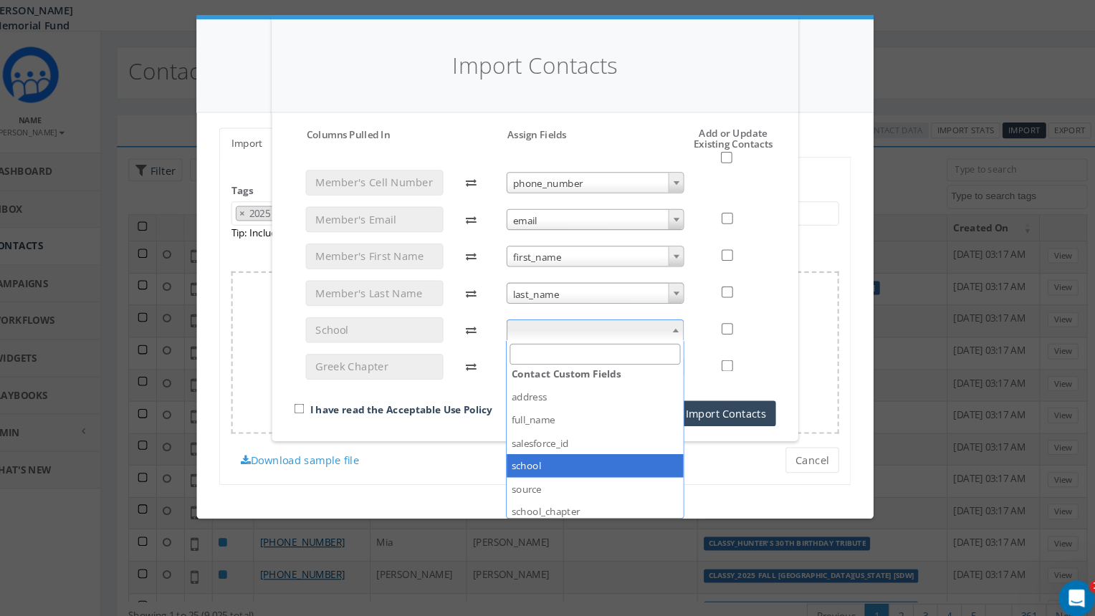
select select "school"
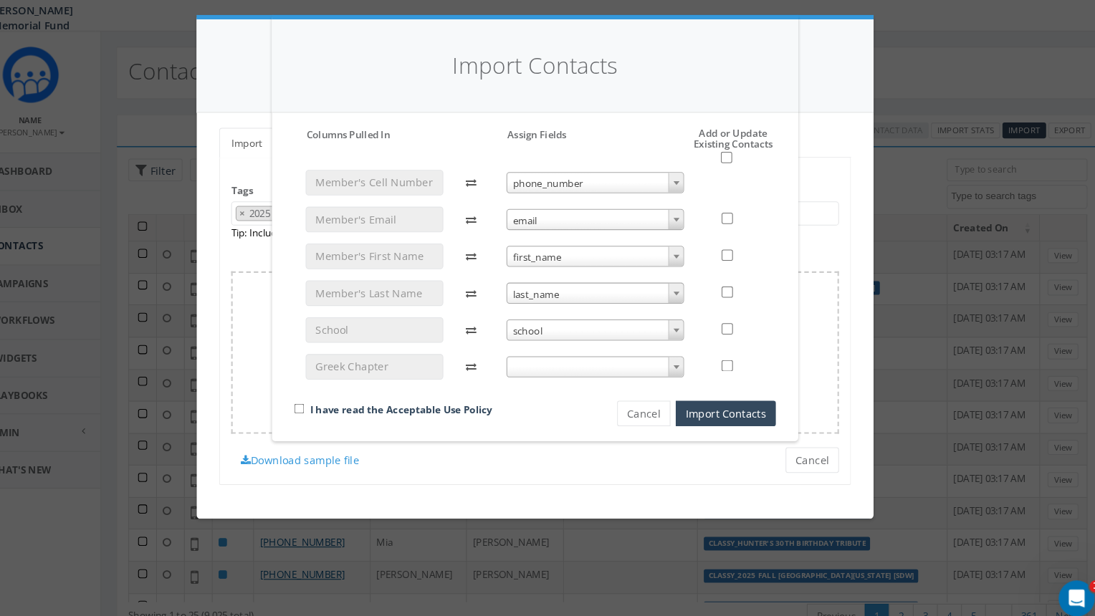
click at [679, 363] on b at bounding box center [682, 365] width 6 height 4
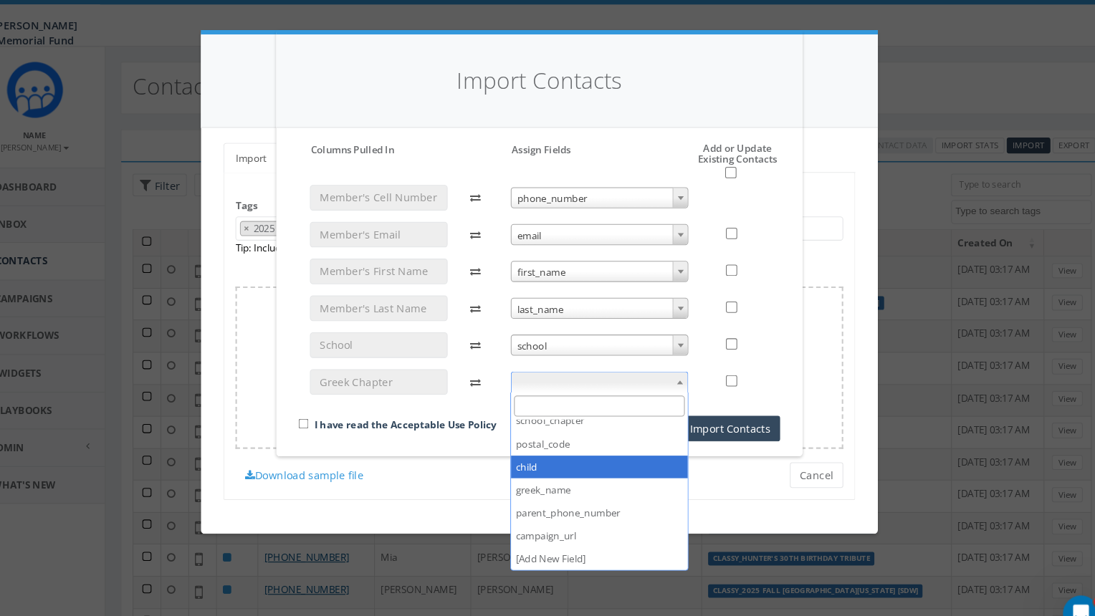
scroll to position [278, 0]
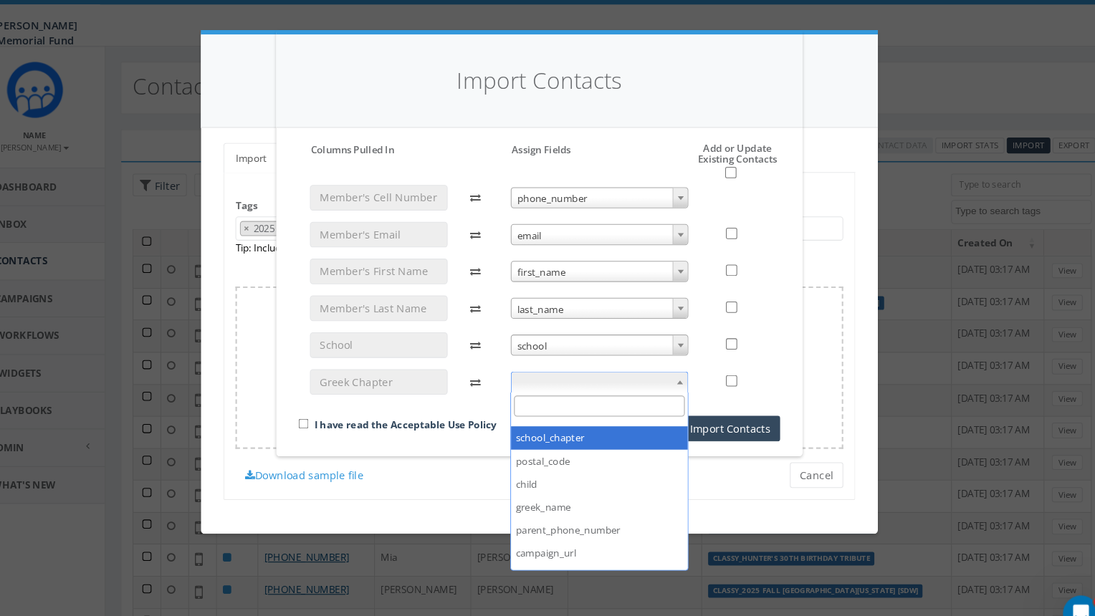
select select "school_chapter"
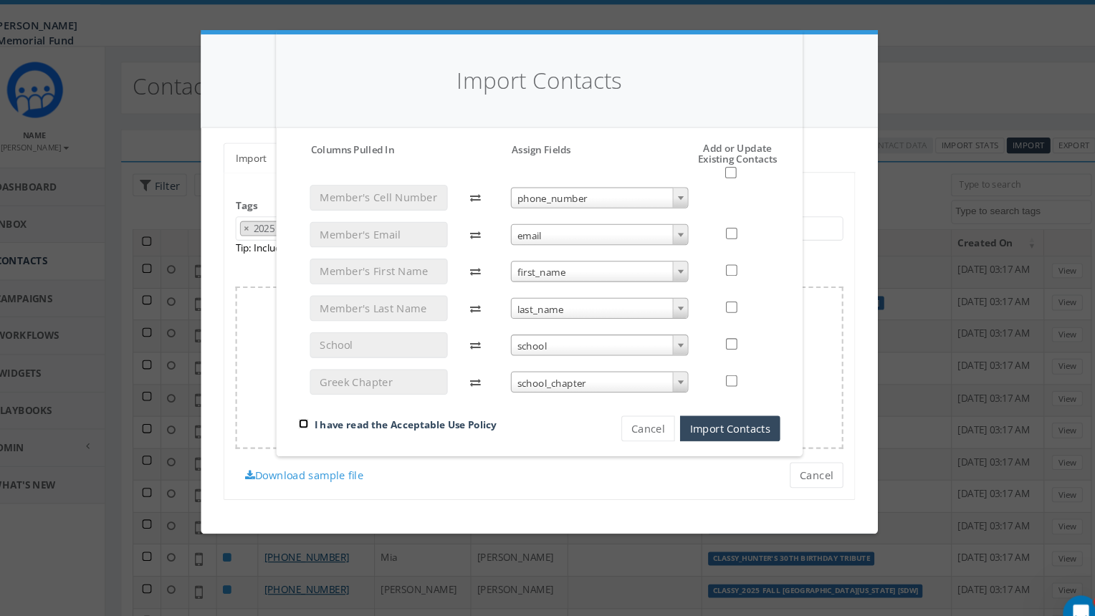
click at [323, 402] on input "checkbox" at bounding box center [322, 403] width 9 height 9
checkbox input "true"
click at [728, 162] on input "checkbox" at bounding box center [729, 164] width 11 height 11
checkbox input "true"
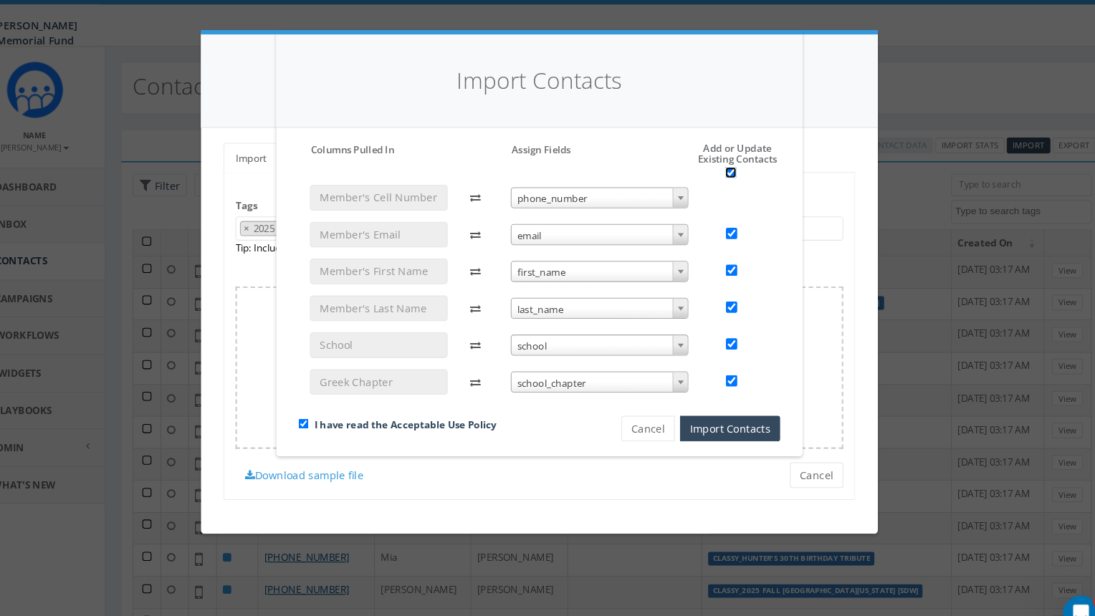
checkbox input "true"
click at [737, 405] on button "Import Contacts" at bounding box center [728, 408] width 95 height 24
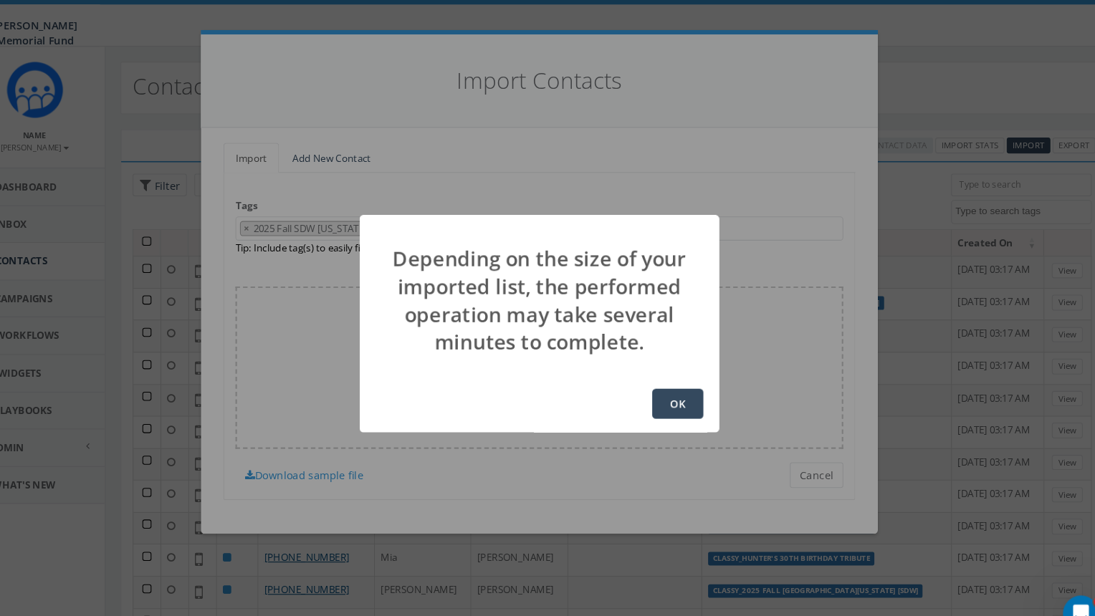
click at [689, 384] on button "OK" at bounding box center [679, 384] width 49 height 29
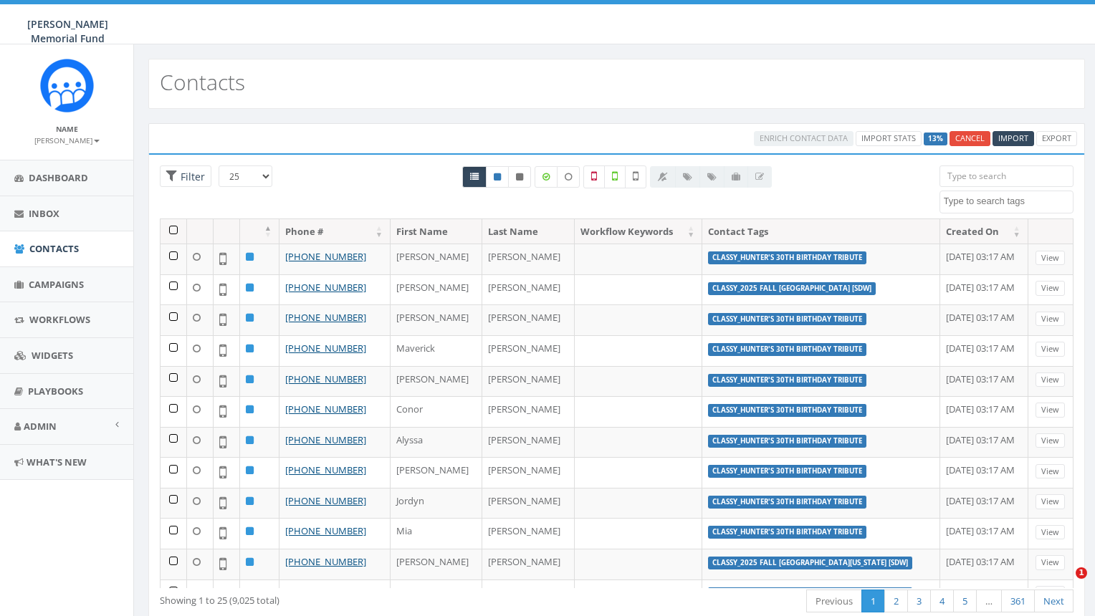
select select
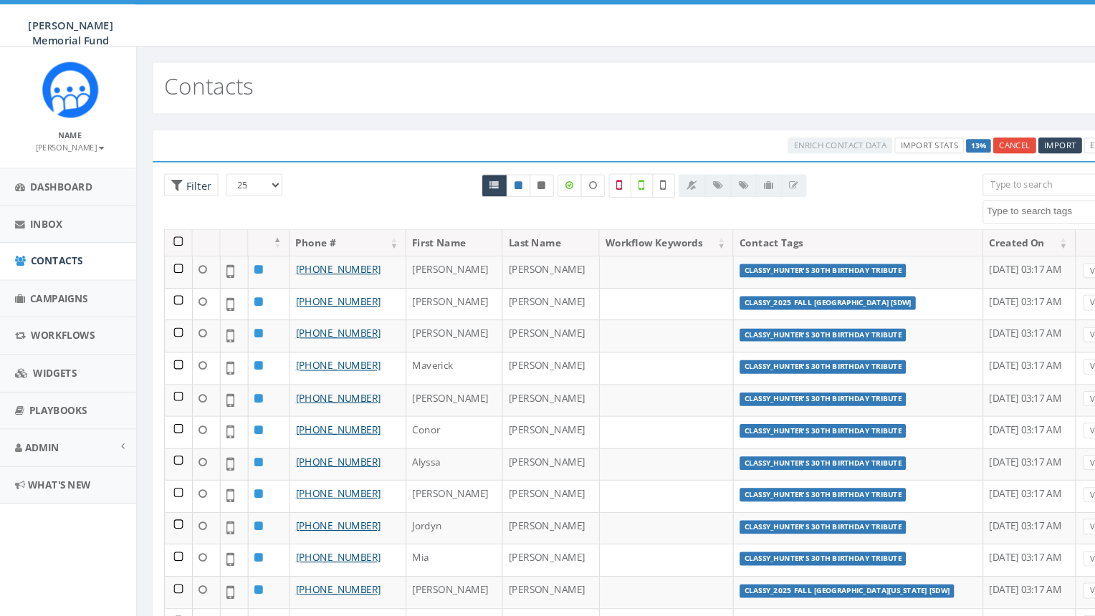
scroll to position [9149, 0]
click at [1008, 137] on span "Import" at bounding box center [1010, 138] width 30 height 11
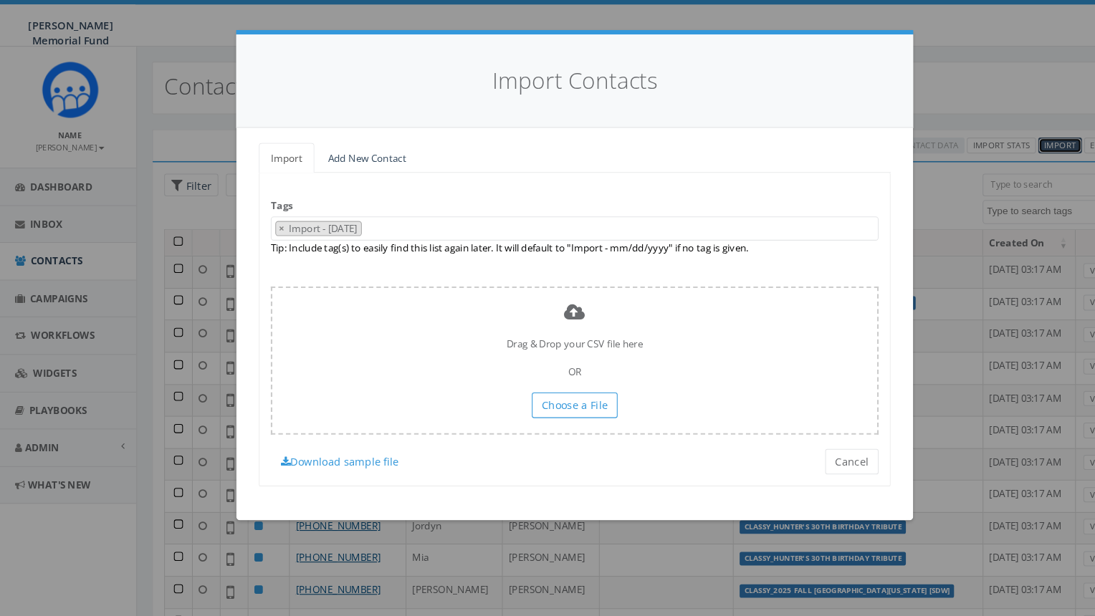
scroll to position [10255, 0]
click at [269, 217] on span "×" at bounding box center [268, 217] width 5 height 13
select select
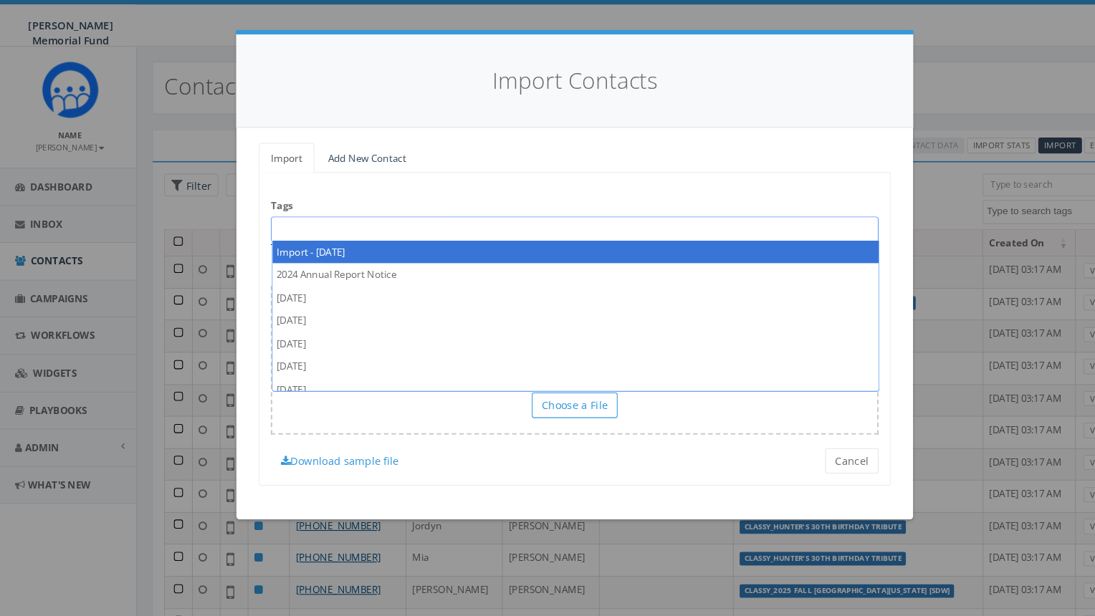
click at [269, 217] on textarea "Search" at bounding box center [265, 217] width 7 height 13
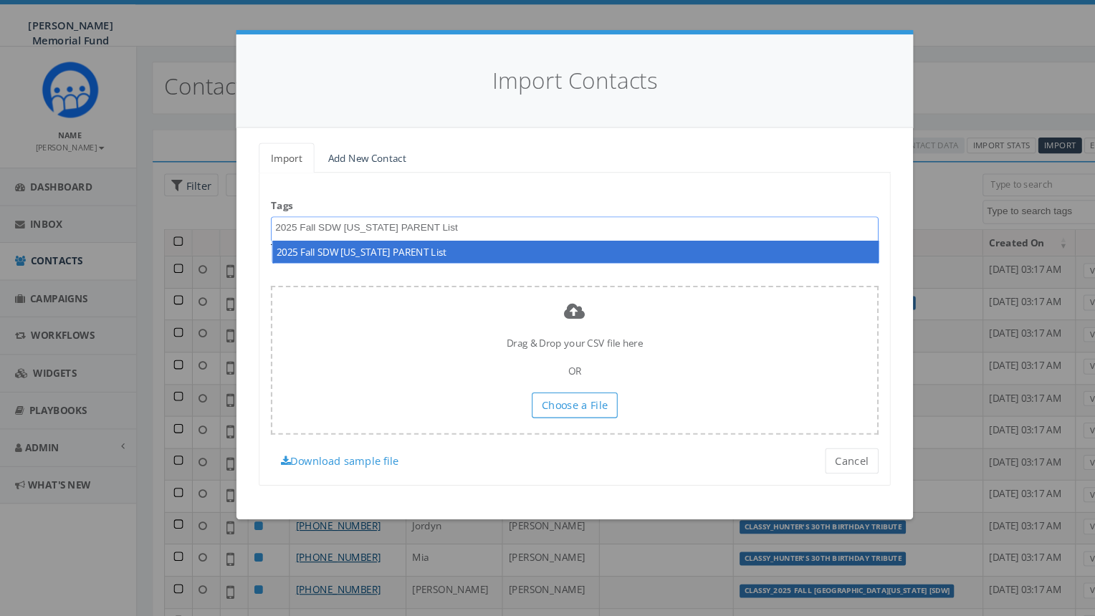
type textarea "2025 Fall SDW [US_STATE] PARENT List"
select select "2025 Fall SDW [US_STATE] PARENT List"
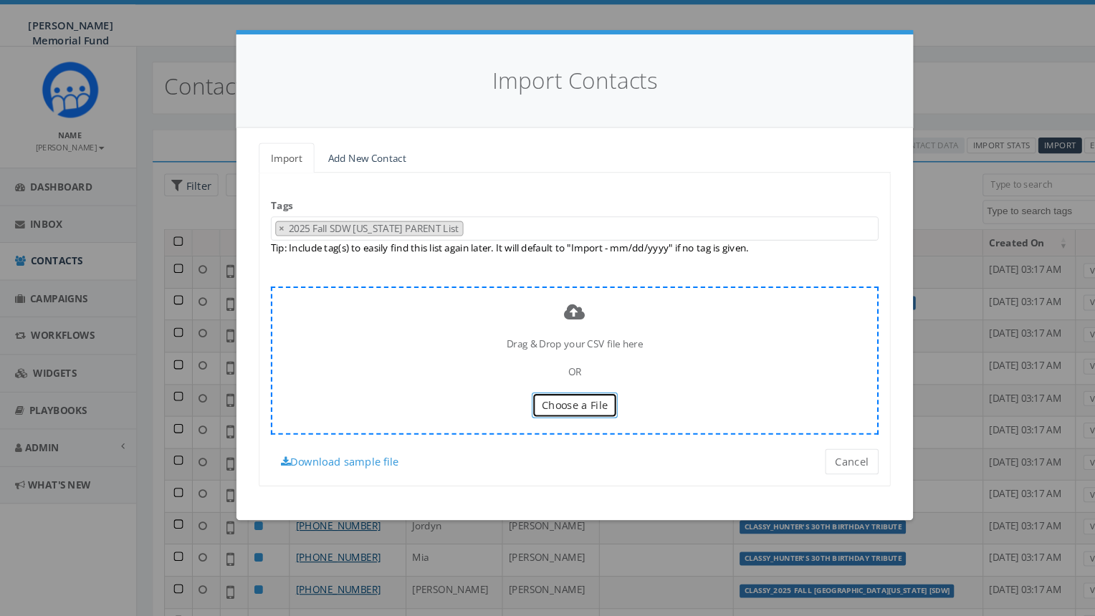
click at [545, 385] on span "Choose a File" at bounding box center [547, 386] width 63 height 14
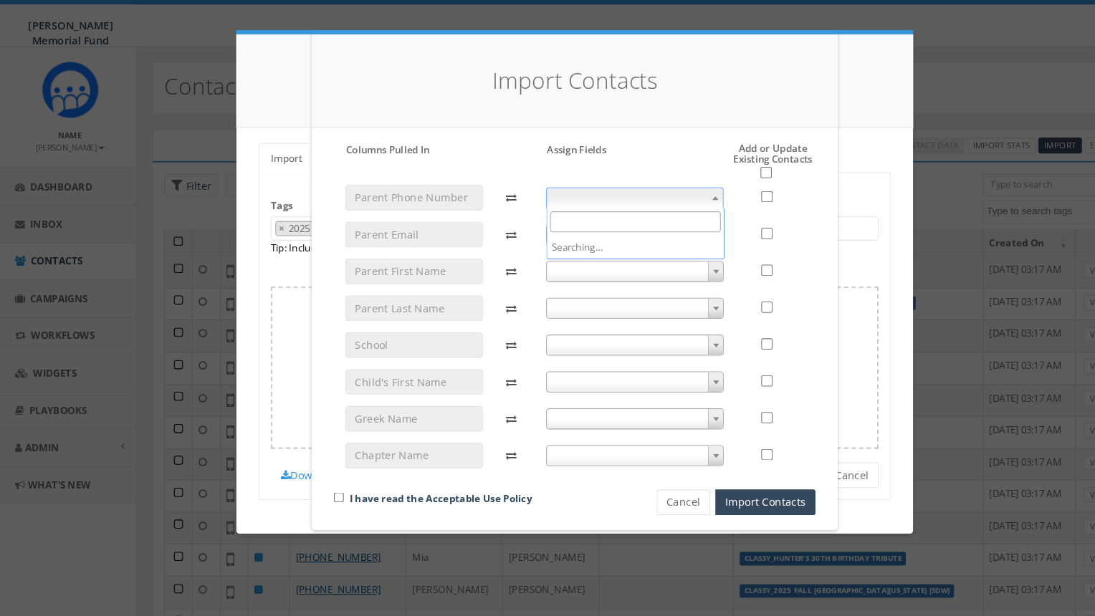
click at [588, 187] on span at bounding box center [605, 188] width 170 height 20
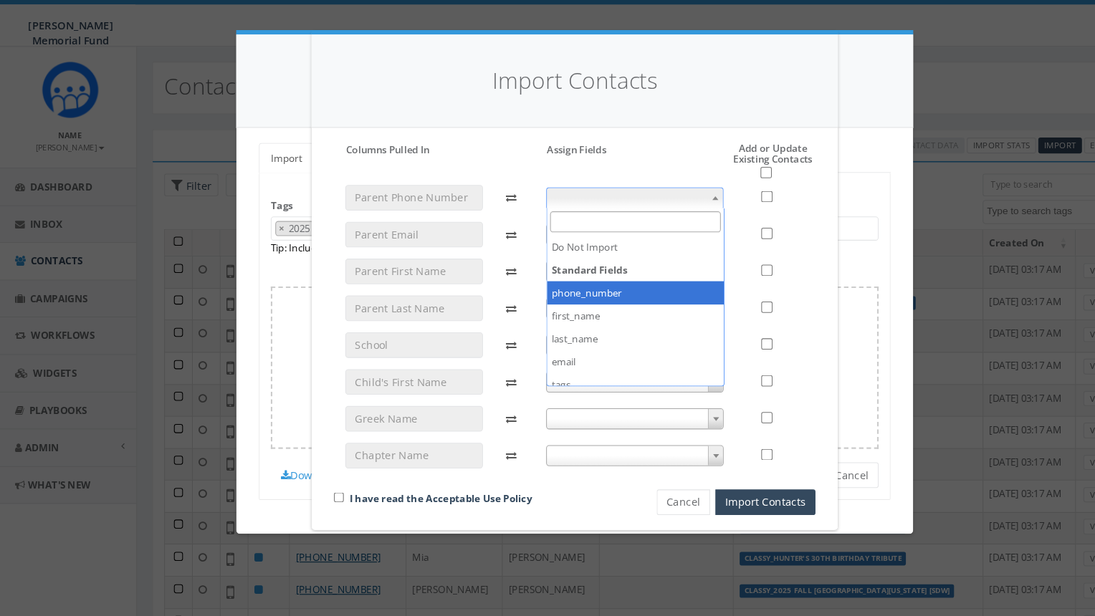
select select "phone_number"
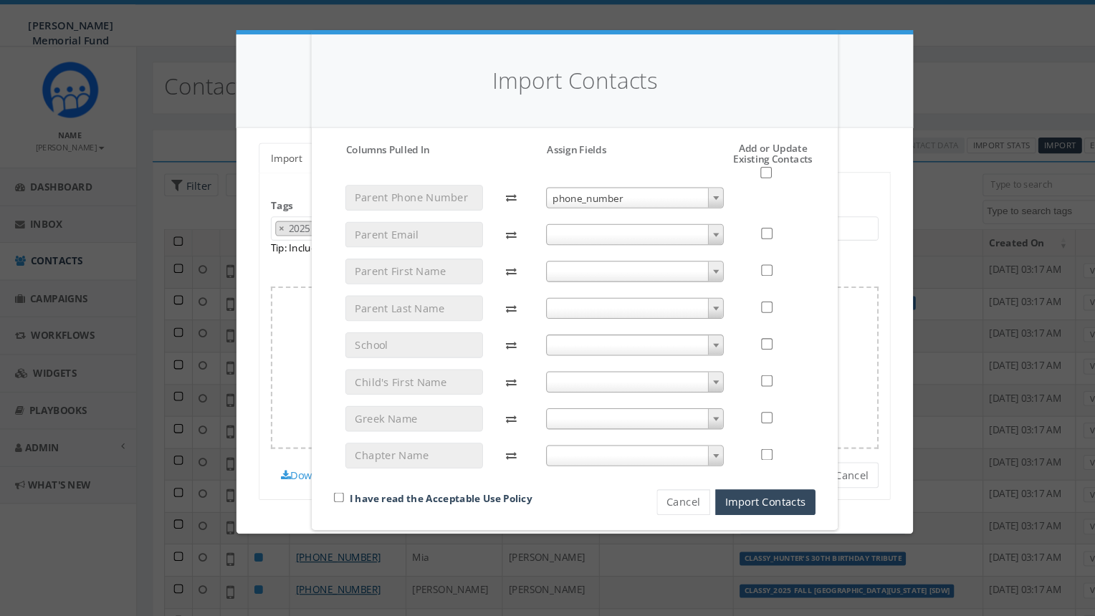
click at [628, 218] on span at bounding box center [605, 224] width 170 height 20
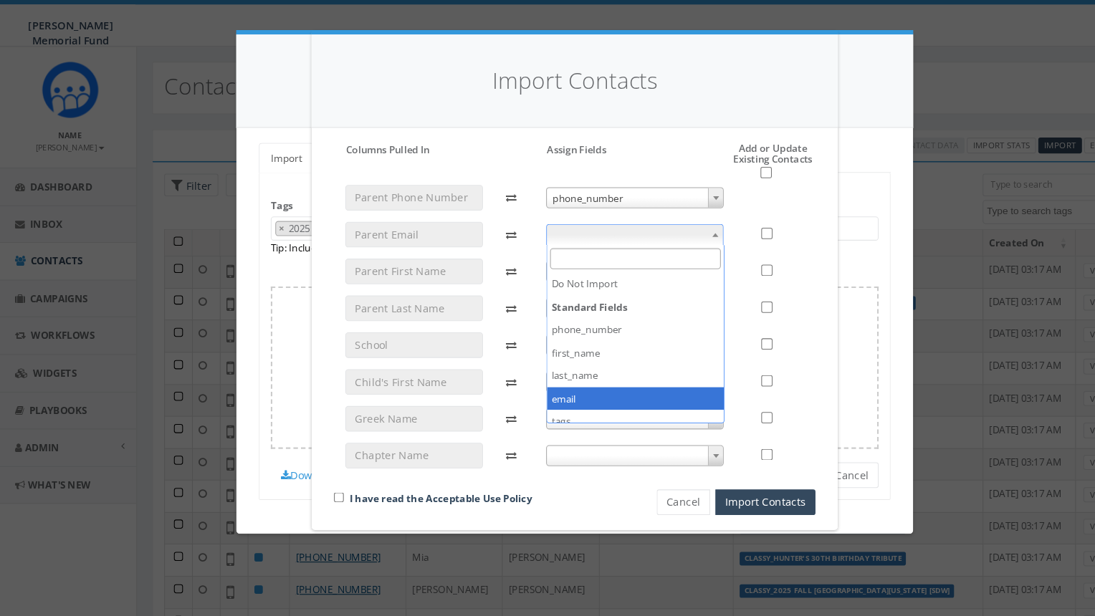
select select "email"
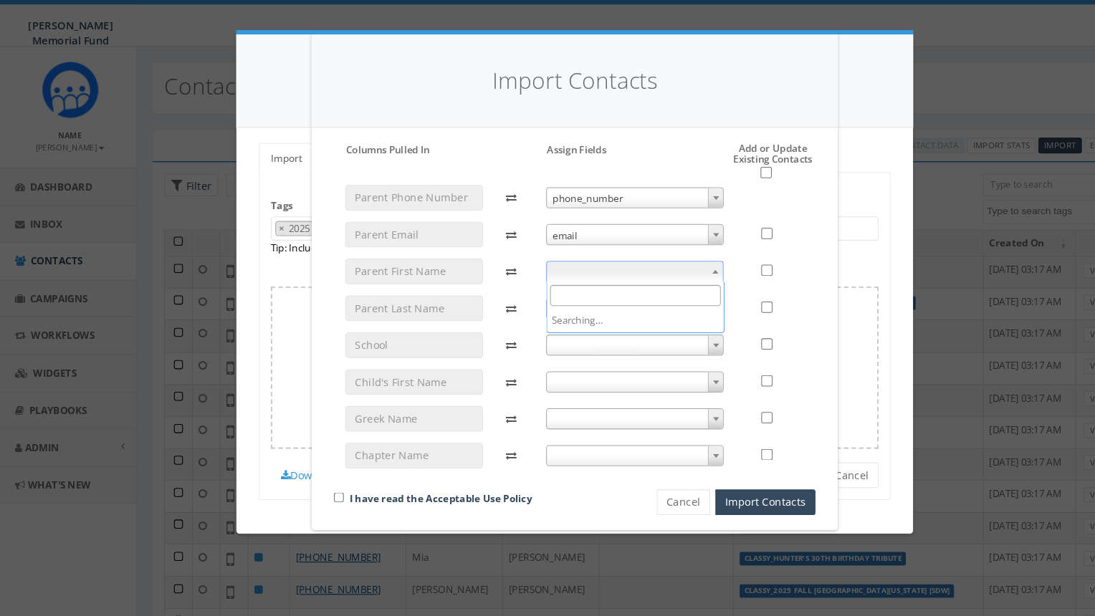
click at [621, 260] on span at bounding box center [605, 259] width 170 height 20
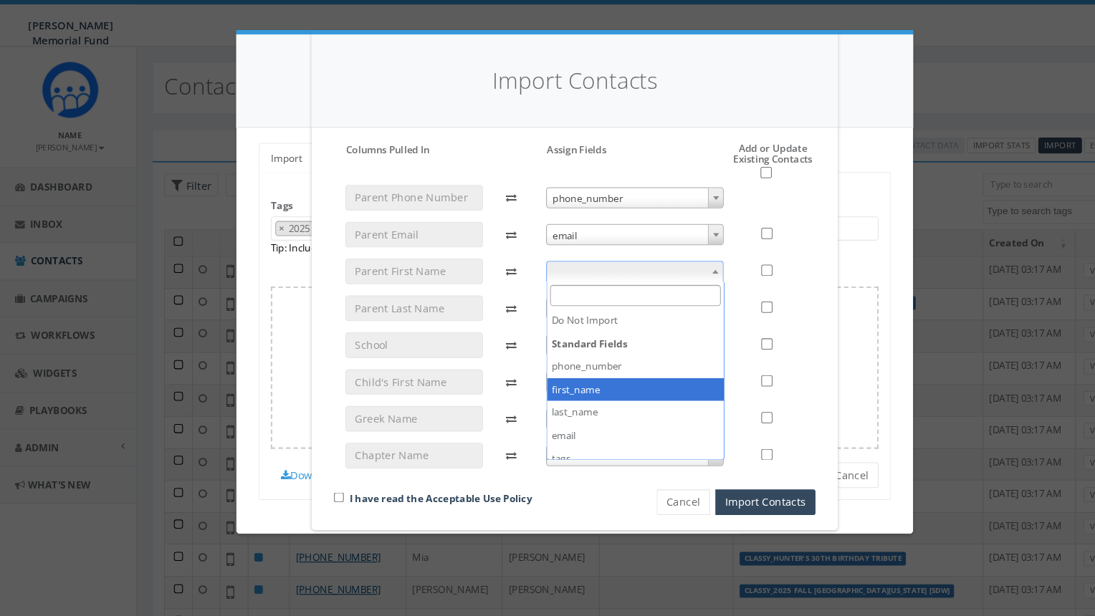
select select "first_name"
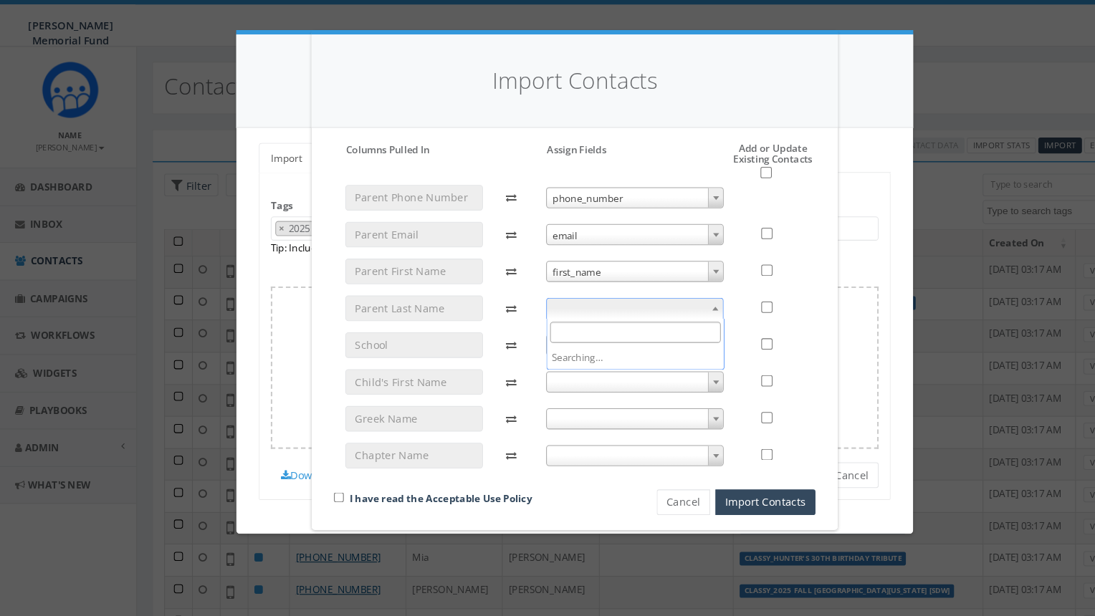
click at [617, 295] on span at bounding box center [605, 294] width 170 height 20
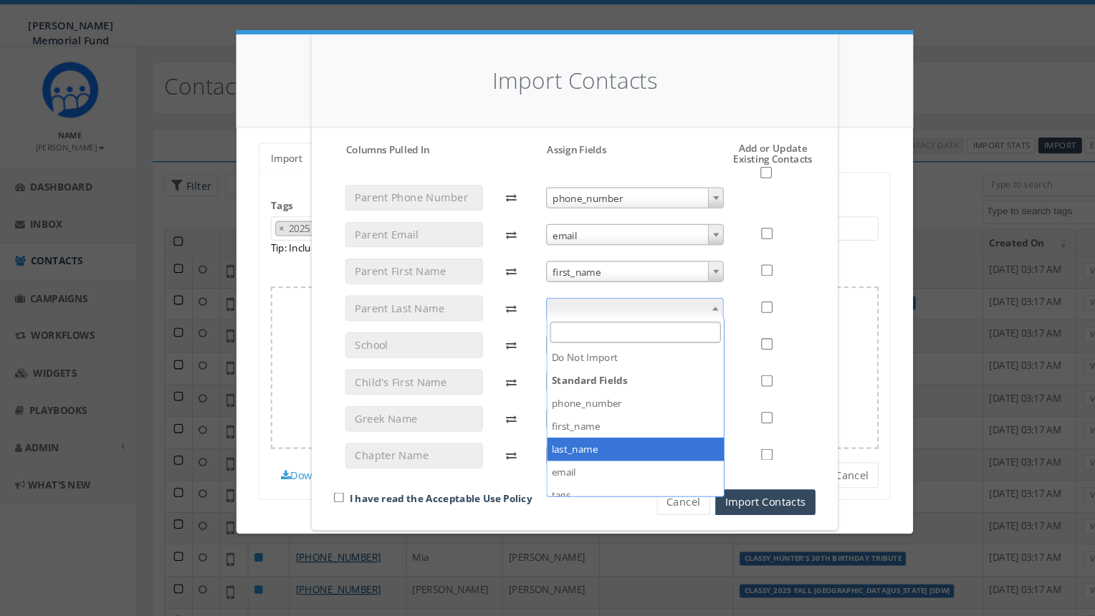
select select "last_name"
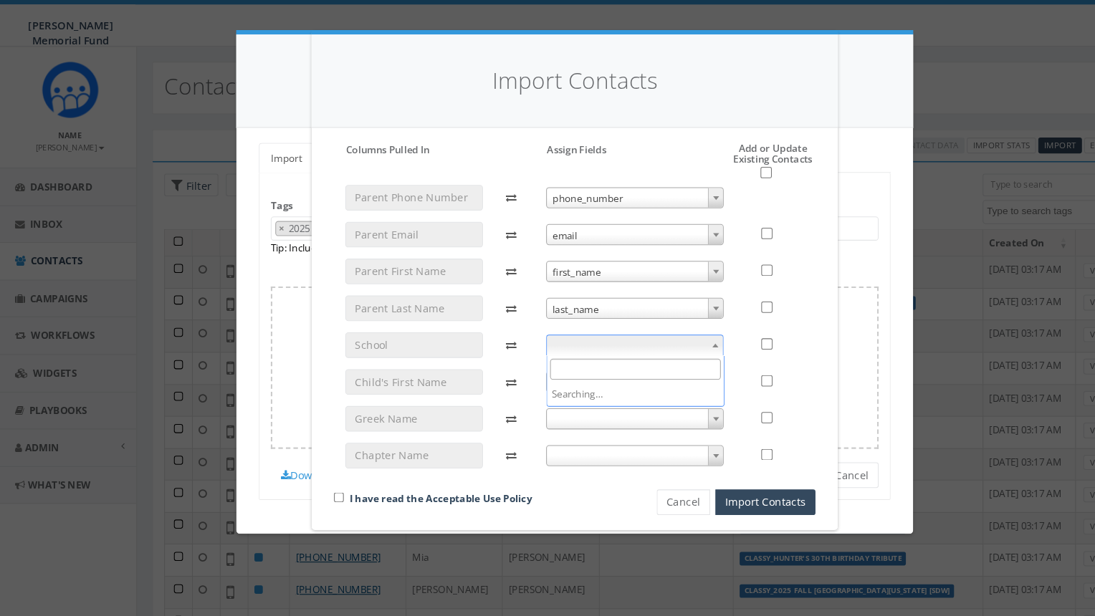
click at [606, 327] on span at bounding box center [605, 329] width 170 height 20
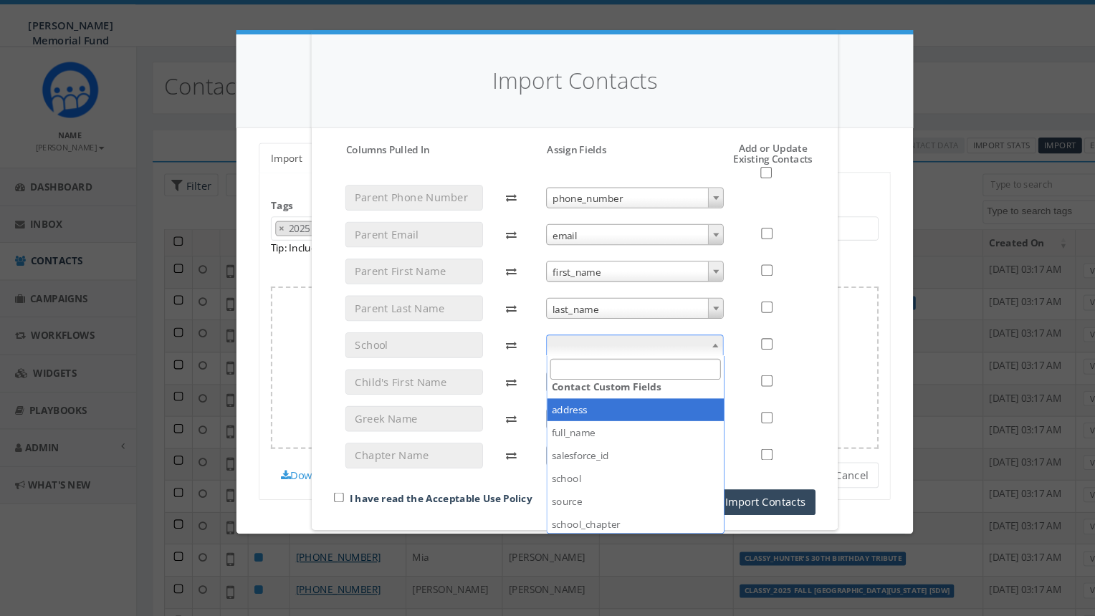
scroll to position [162, 0]
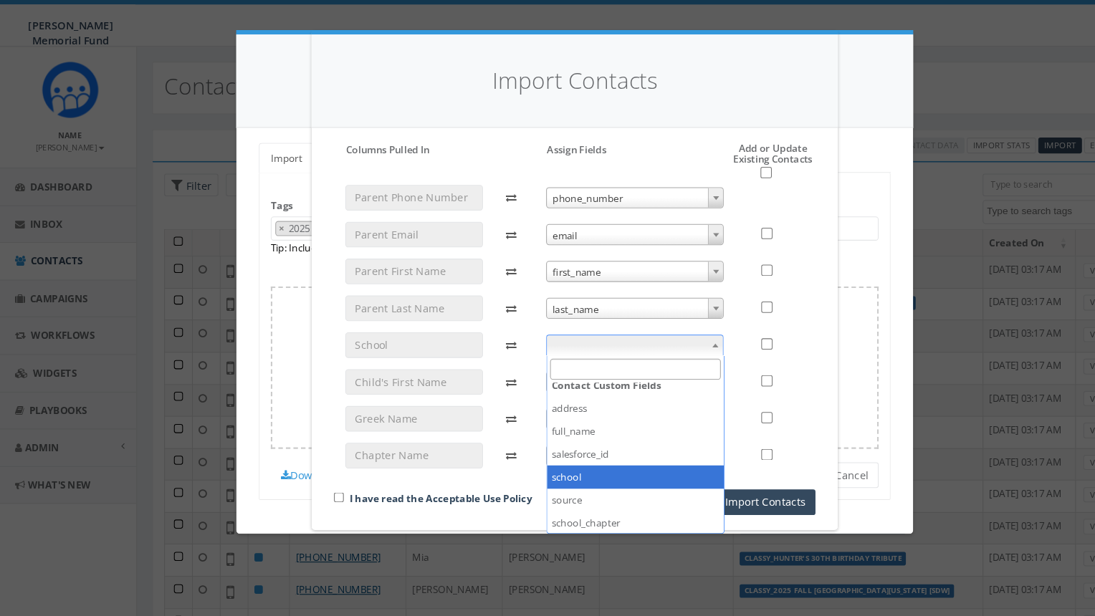
select select "school"
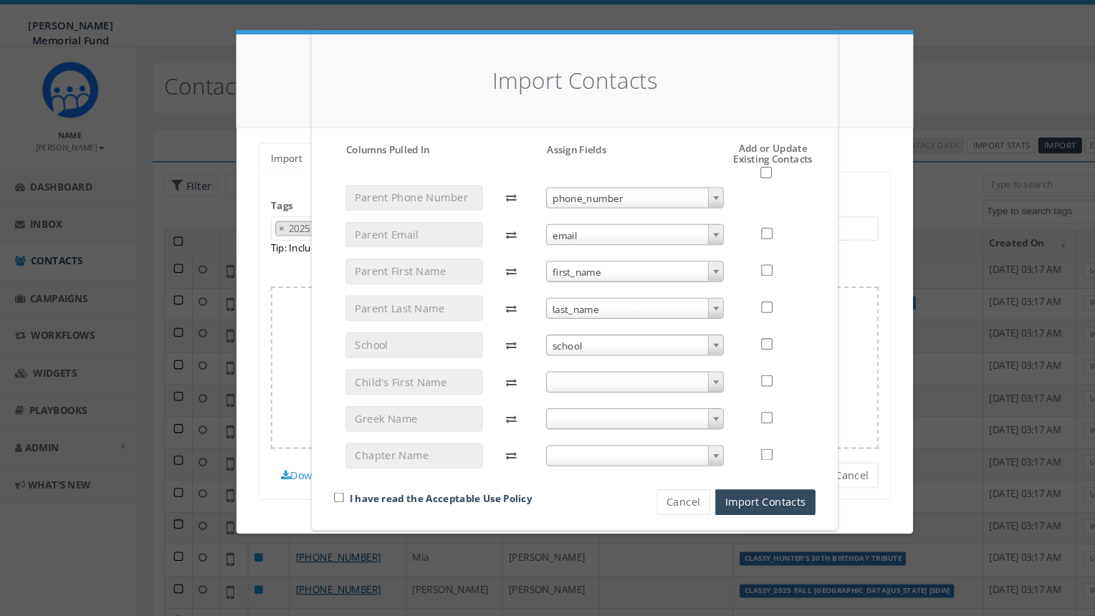
click at [603, 357] on span at bounding box center [605, 364] width 170 height 20
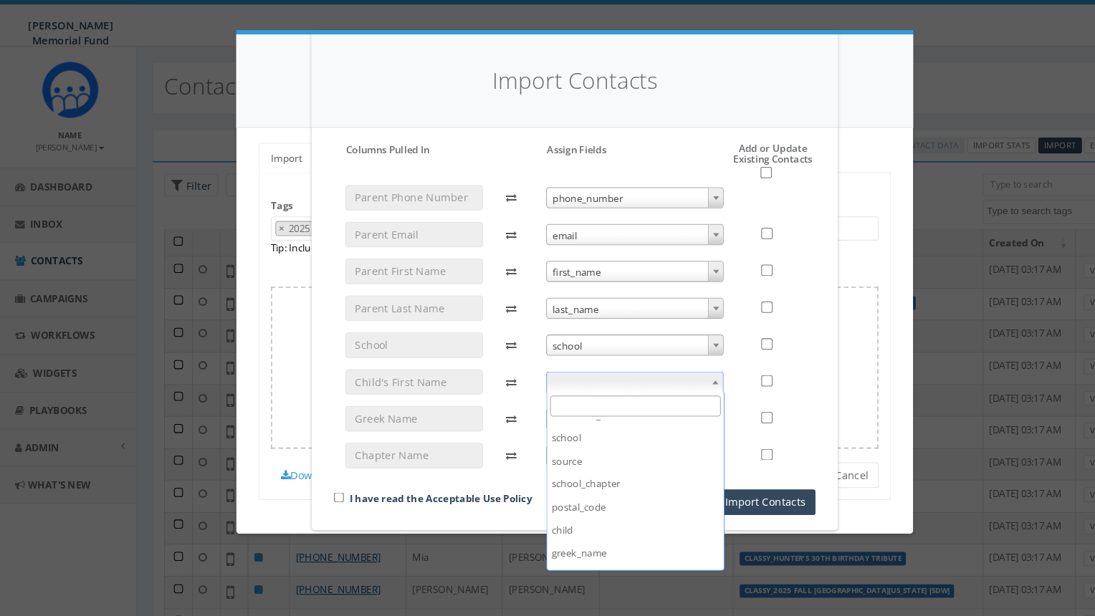
scroll to position [295, 0]
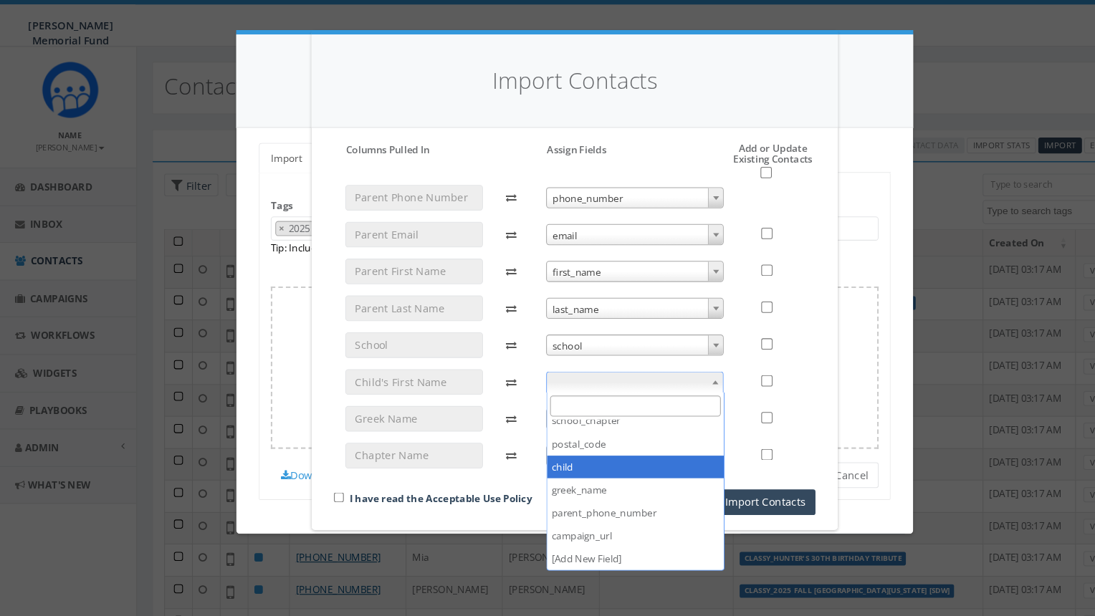
select select "child"
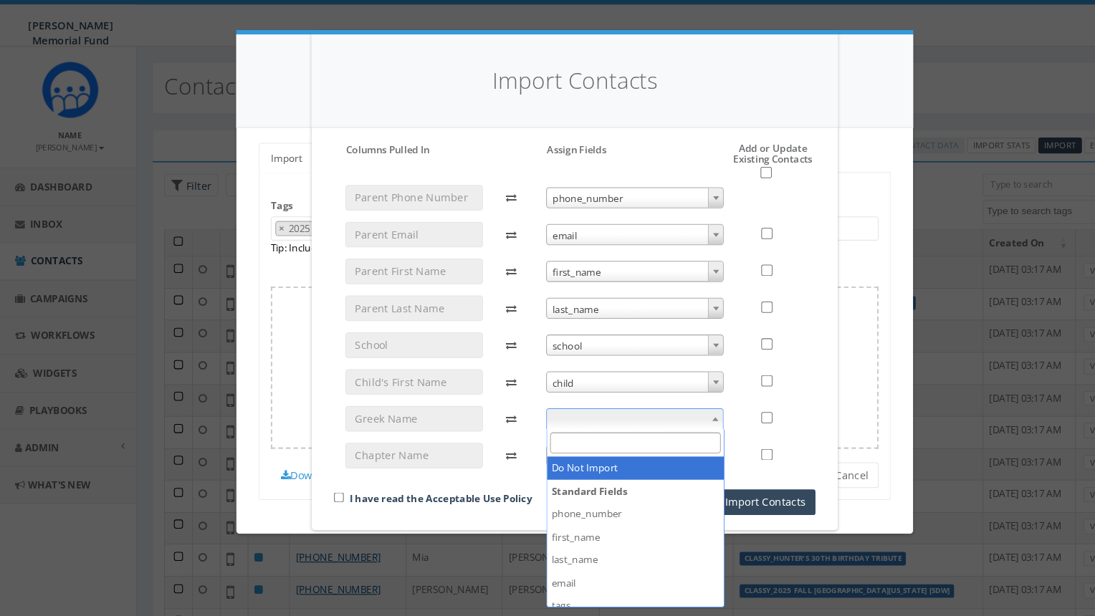
click at [603, 396] on span at bounding box center [605, 399] width 170 height 20
click at [468, 461] on div "I have read the Acceptable Use Policy Cancel Import Contacts" at bounding box center [547, 339] width 480 height 301
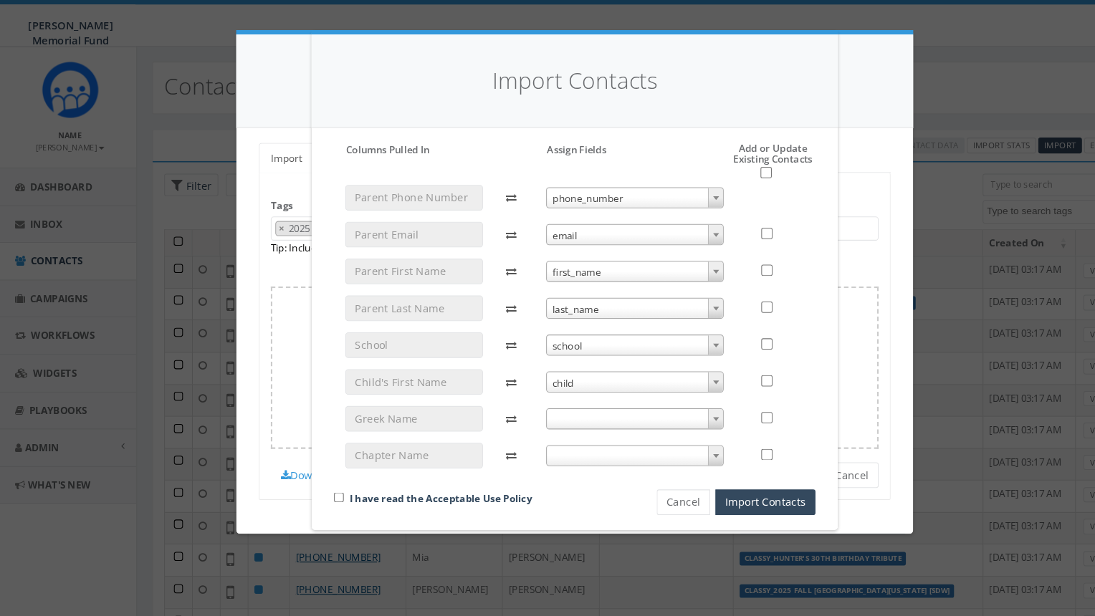
click at [587, 446] on div "phone_number phone_number email email first_name first_name last_name last_name…" at bounding box center [604, 317] width 191 height 283
click at [586, 440] on span at bounding box center [605, 434] width 170 height 20
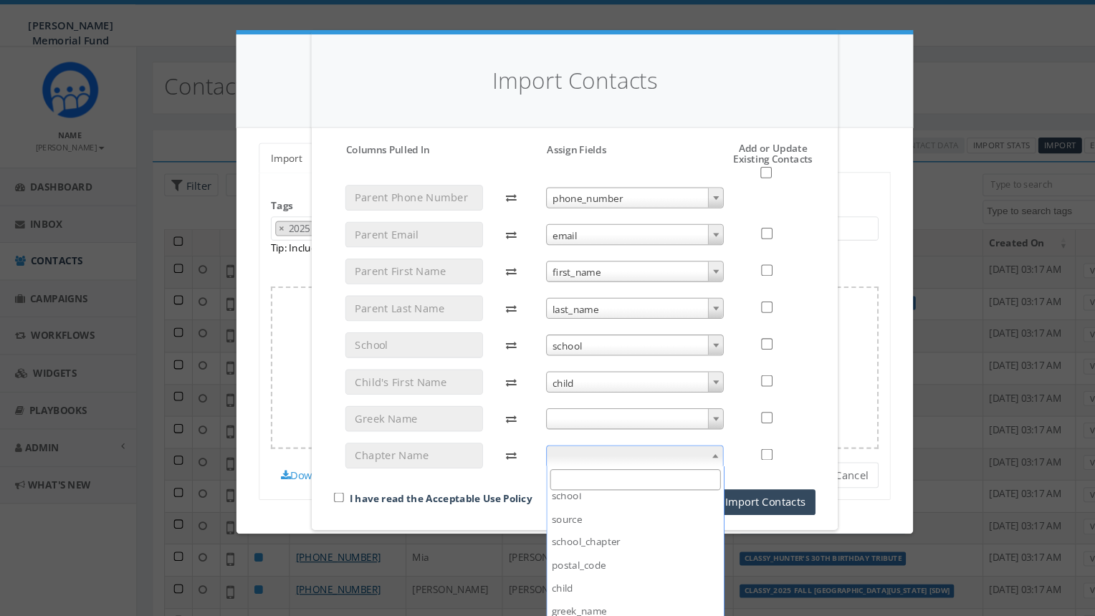
scroll to position [268, 0]
select select "school_chapter"
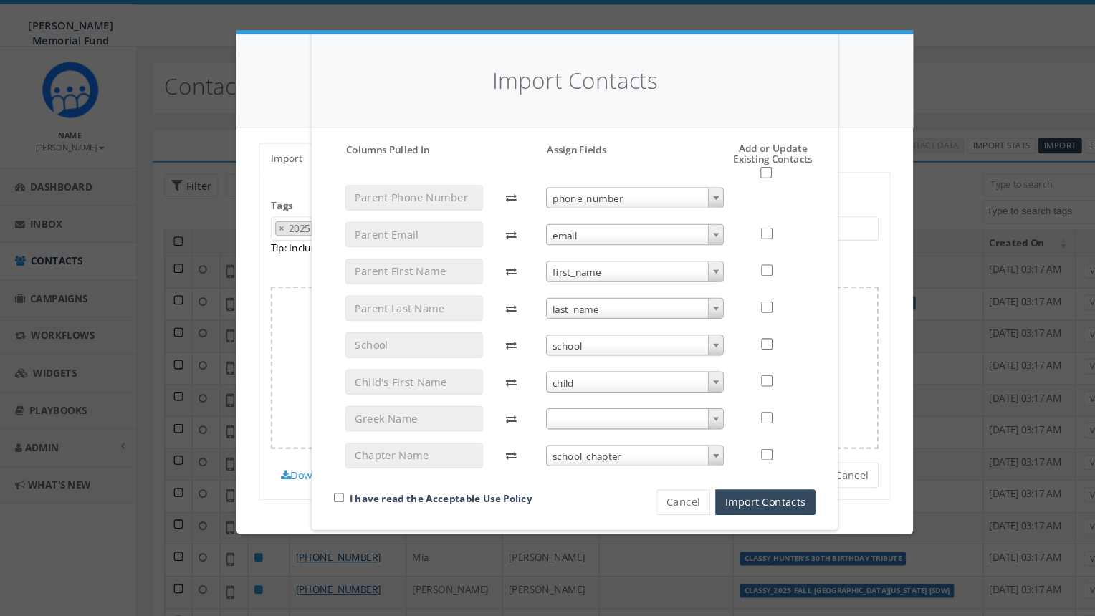
click at [321, 469] on div "I have read the Acceptable Use Policy" at bounding box center [447, 475] width 280 height 19
click at [325, 472] on input "checkbox" at bounding box center [322, 473] width 9 height 9
checkbox input "true"
click at [732, 167] on input "checkbox" at bounding box center [729, 164] width 11 height 11
checkbox input "true"
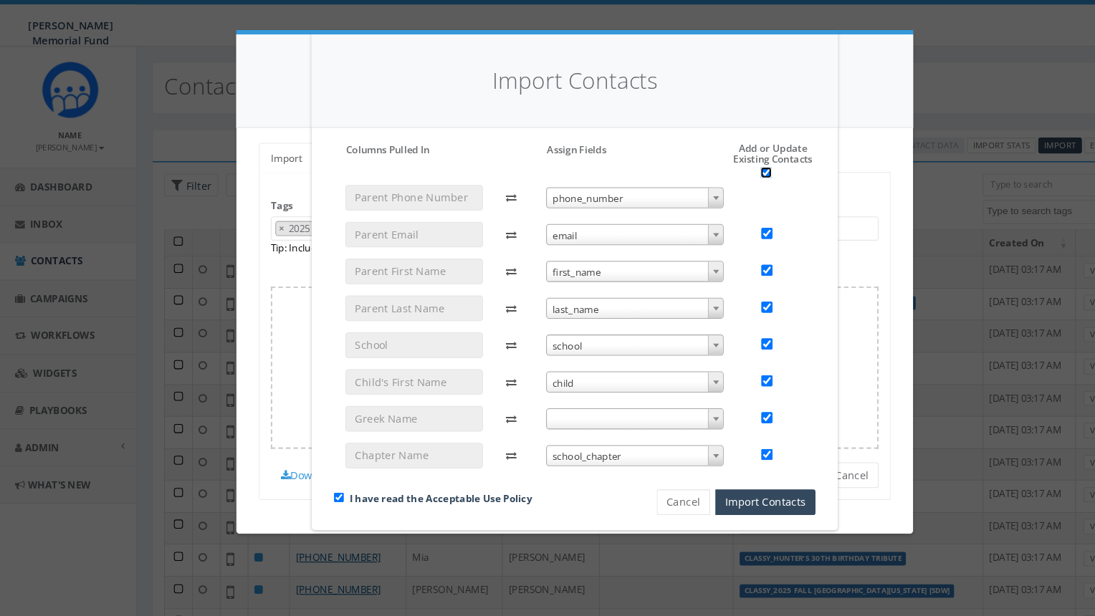
checkbox input "true"
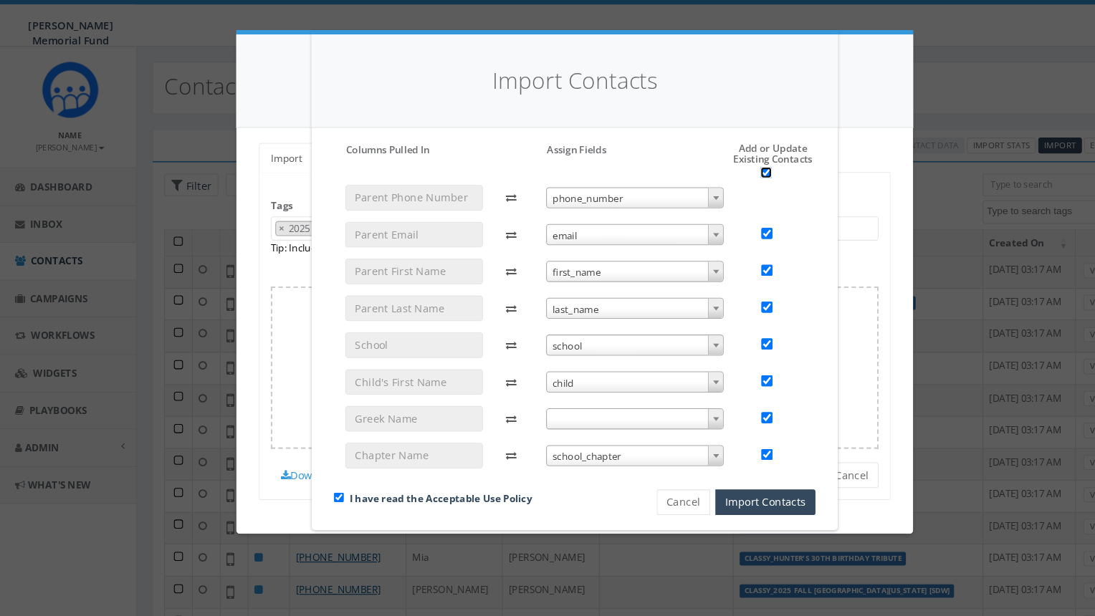
checkbox input "true"
click at [732, 481] on button "Import Contacts" at bounding box center [728, 478] width 95 height 24
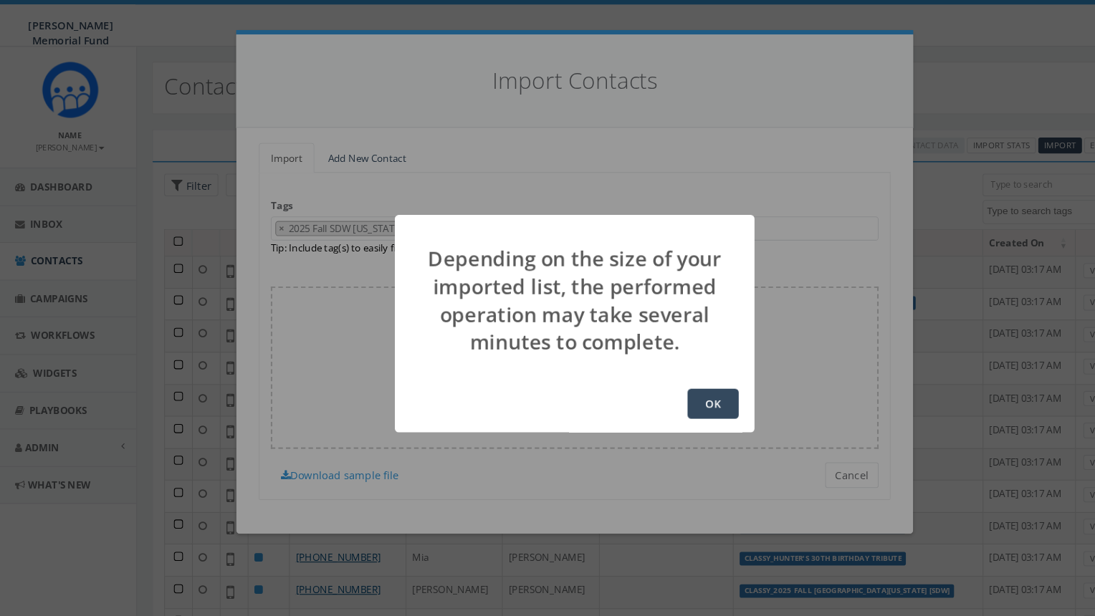
click at [681, 383] on button "OK" at bounding box center [679, 384] width 49 height 29
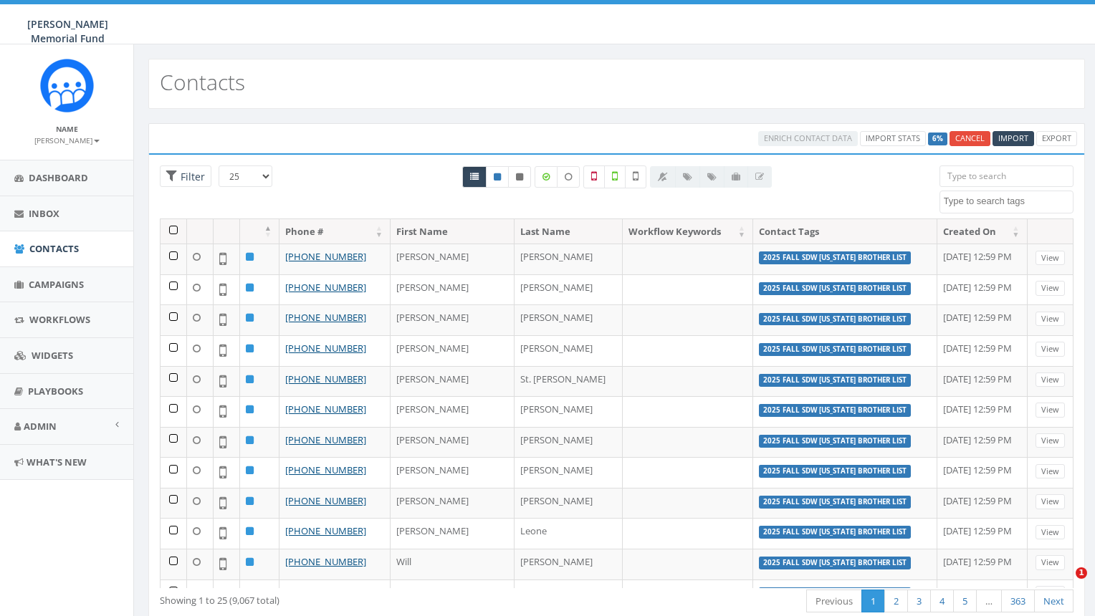
select select
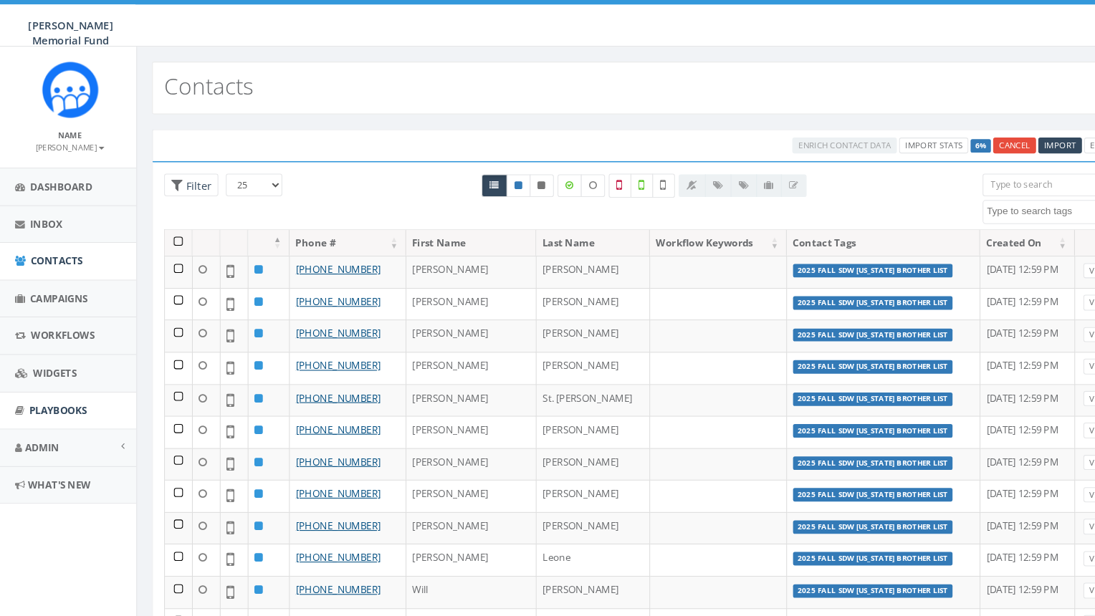
scroll to position [9149, 0]
click at [57, 282] on span "Campaigns" at bounding box center [56, 284] width 55 height 13
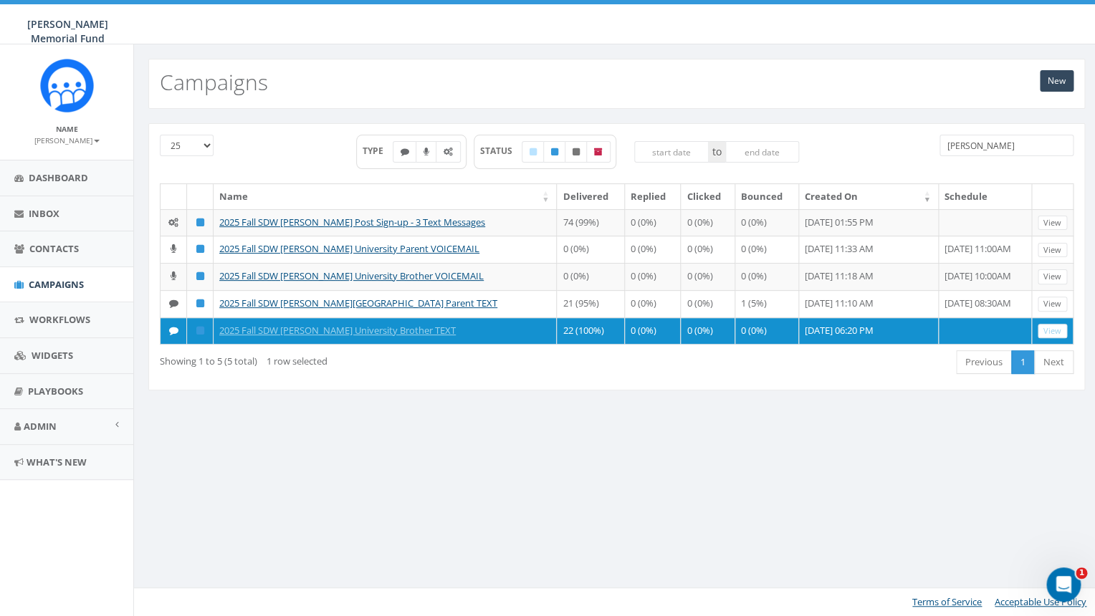
drag, startPoint x: 980, startPoint y: 148, endPoint x: 901, endPoint y: 135, distance: 79.2
click at [939, 140] on input "[PERSON_NAME]" at bounding box center [1006, 145] width 135 height 21
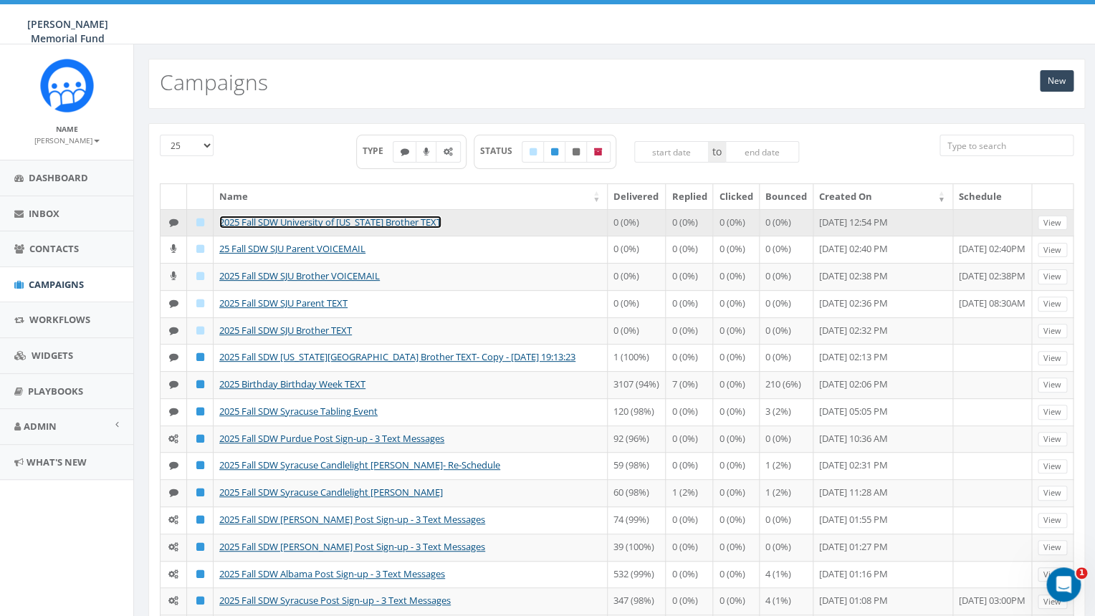
click at [416, 217] on link "2025 Fall SDW University of [US_STATE] Brother TEXT" at bounding box center [330, 222] width 222 height 13
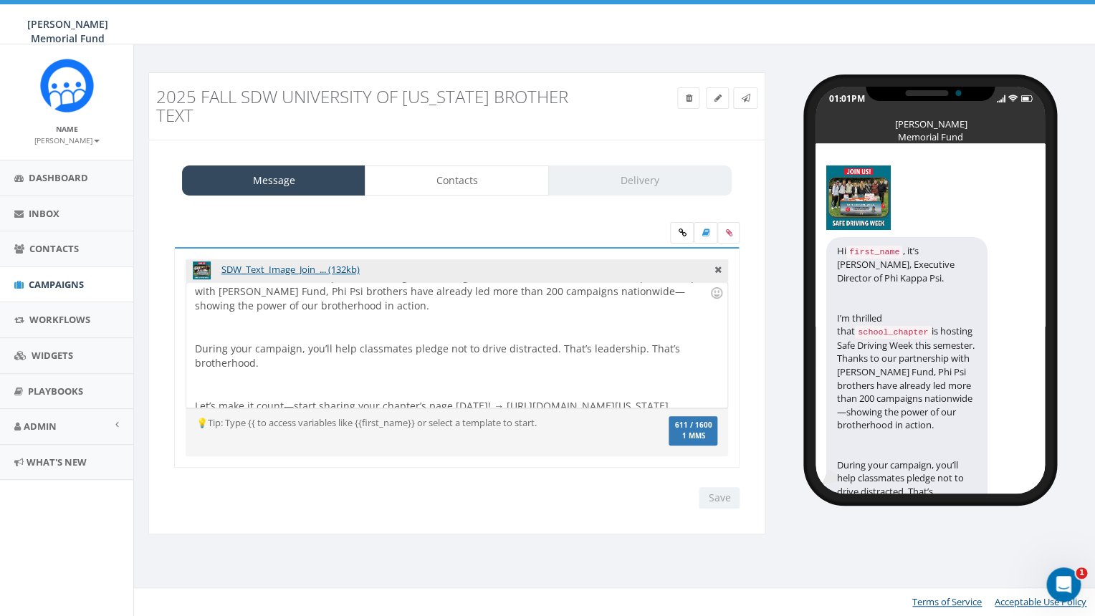
scroll to position [84, 0]
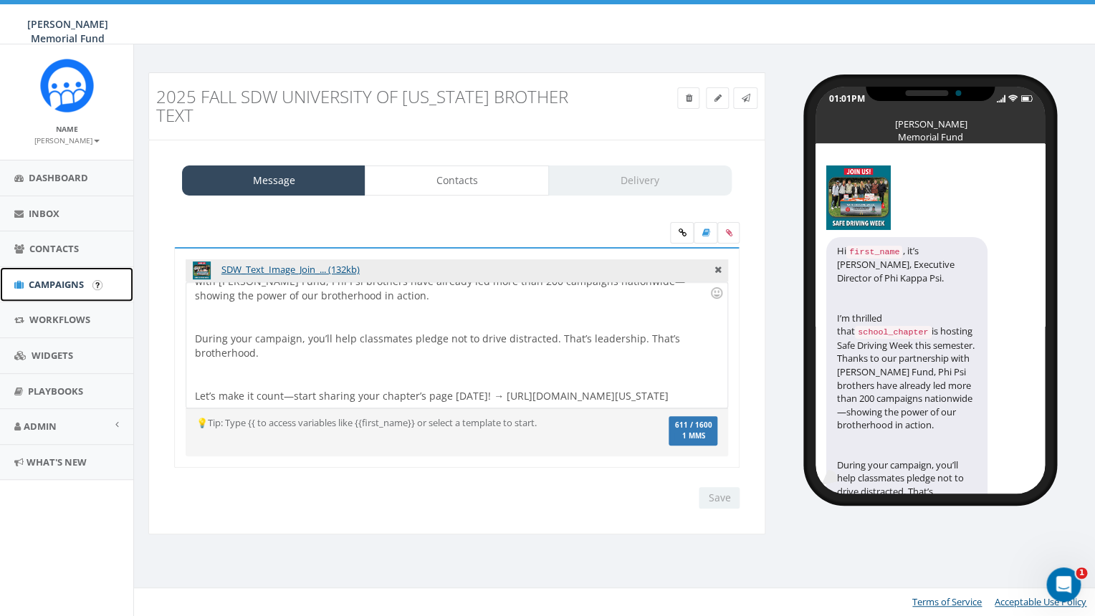
click at [70, 282] on span "Campaigns" at bounding box center [56, 284] width 55 height 13
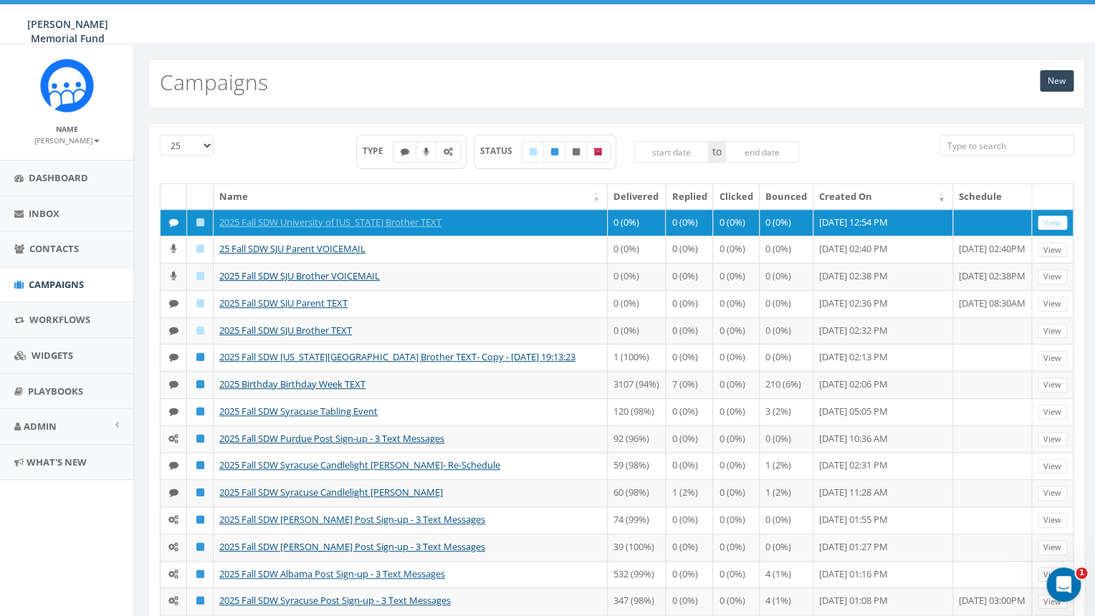
click at [1002, 140] on input "search" at bounding box center [1006, 145] width 135 height 21
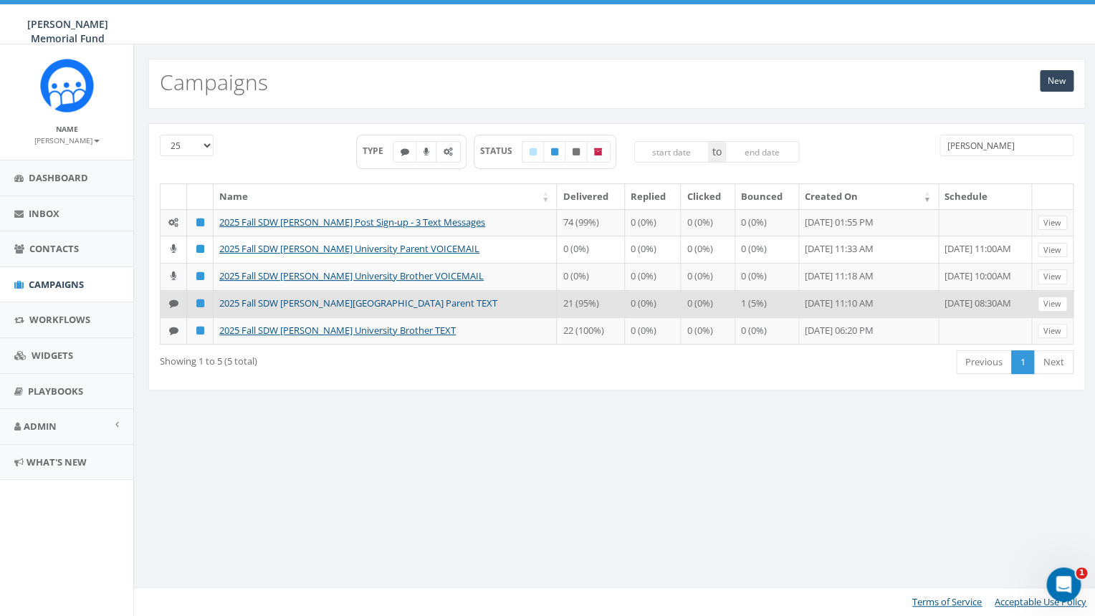
type input "[PERSON_NAME]"
click at [355, 310] on link "2025 Fall SDW [PERSON_NAME][GEOGRAPHIC_DATA] Parent TEXT" at bounding box center [358, 303] width 278 height 13
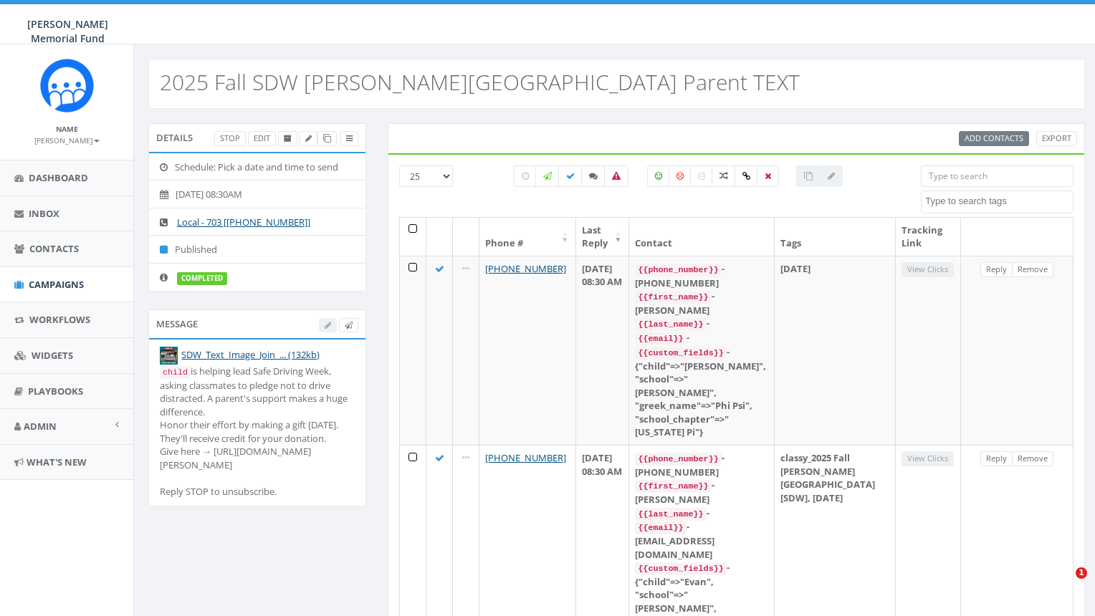
select select
click at [326, 137] on icon at bounding box center [327, 139] width 8 height 8
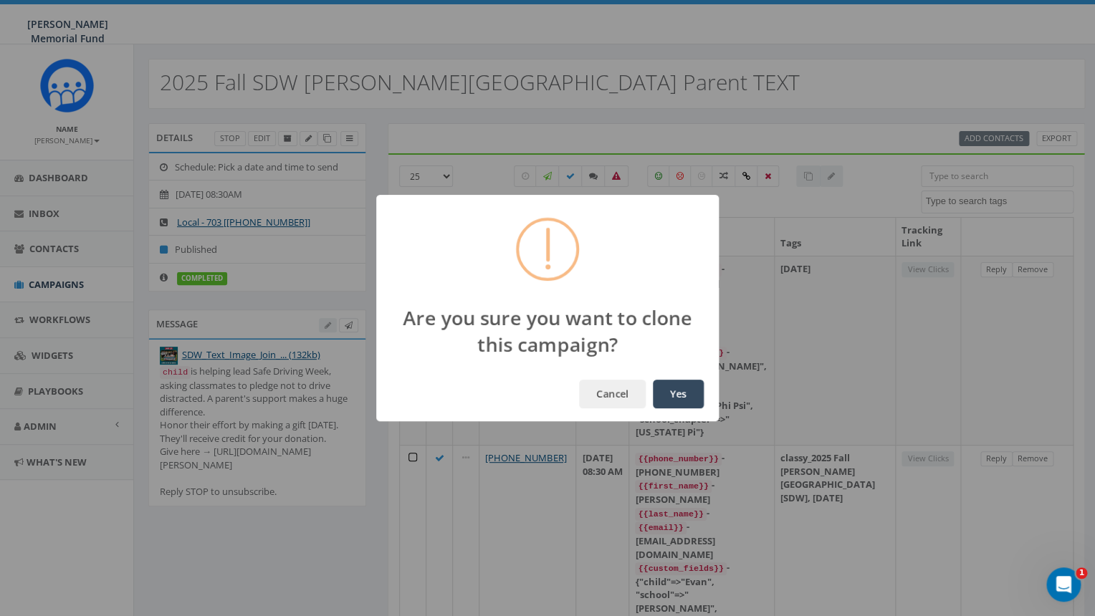
click at [681, 393] on button "Yes" at bounding box center [678, 394] width 51 height 29
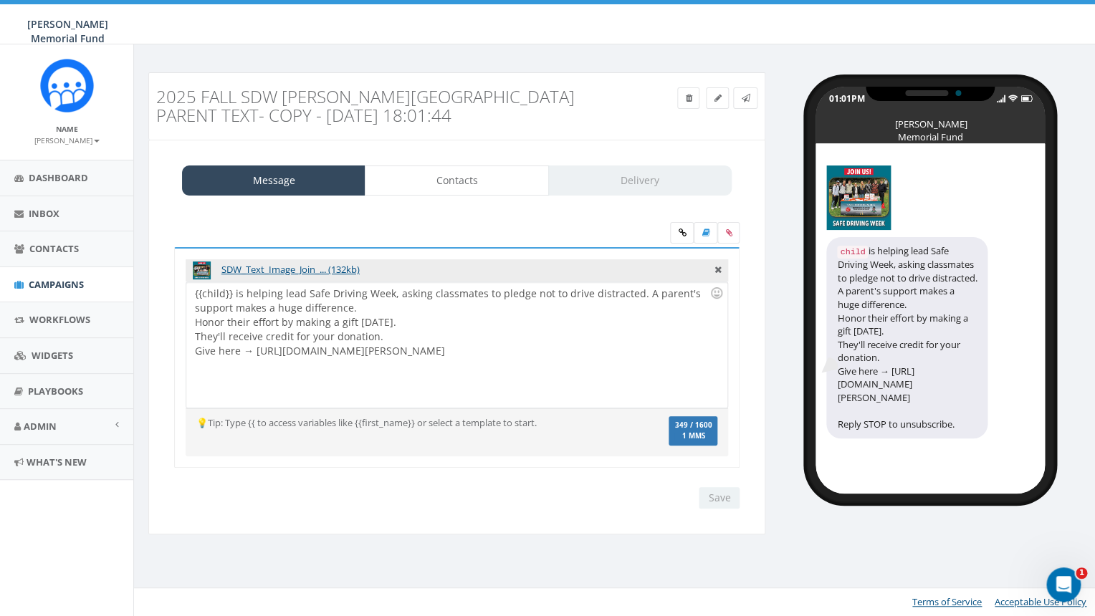
click at [352, 355] on div "{{child}} is helping lead Safe Driving Week, asking classmates to pledge not to…" at bounding box center [456, 344] width 540 height 125
drag, startPoint x: 256, startPoint y: 348, endPoint x: 681, endPoint y: 358, distance: 425.0
click at [681, 358] on div "{{child}} is helping lead Safe Driving Week, asking classmates to pledge not to…" at bounding box center [456, 344] width 540 height 125
click at [723, 498] on input "Save" at bounding box center [719, 497] width 41 height 21
click at [717, 99] on icon at bounding box center [717, 98] width 7 height 9
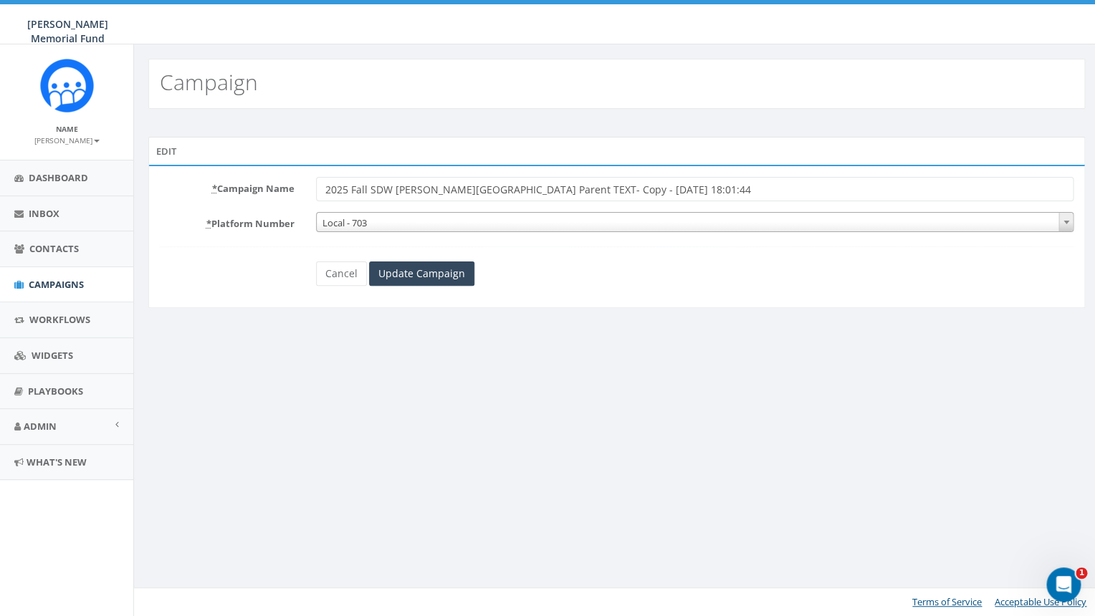
drag, startPoint x: 435, startPoint y: 190, endPoint x: 396, endPoint y: 189, distance: 38.7
click at [396, 189] on input "2025 Fall SDW [PERSON_NAME][GEOGRAPHIC_DATA] Parent TEXT- Copy - [DATE] 18:01:44" at bounding box center [695, 189] width 758 height 24
click at [441, 190] on input "2025 Fall SDW University Parent TEXT- Copy - 2025-09-19 18:01:44" at bounding box center [695, 189] width 758 height 24
drag, startPoint x: 547, startPoint y: 188, endPoint x: 699, endPoint y: 209, distance: 153.2
click at [699, 201] on input "2025 Fall SDW University of Kansas Parent TEXT- Copy - 2025-09-19 18:01:44" at bounding box center [695, 189] width 758 height 24
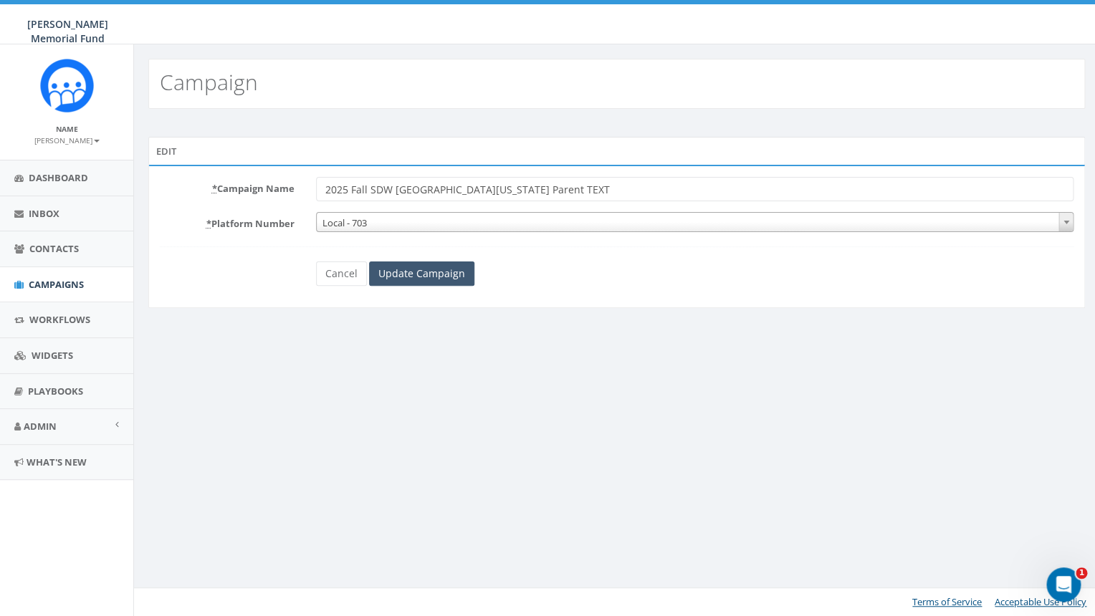
type input "2025 Fall SDW University of Kansas Parent TEXT"
click at [416, 269] on input "Update Campaign" at bounding box center [421, 274] width 105 height 24
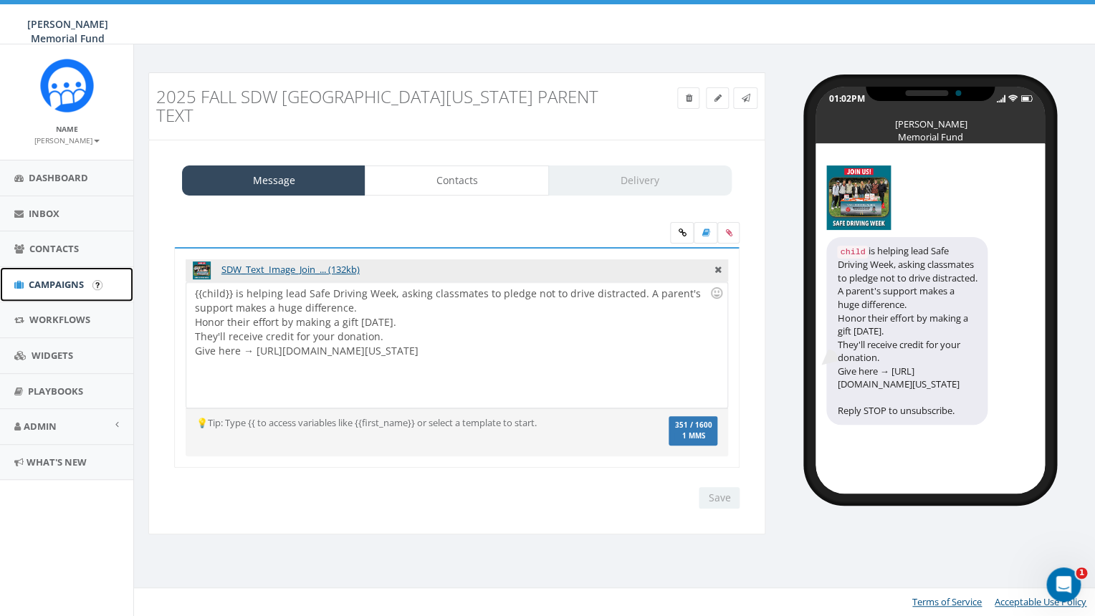
click at [71, 286] on span "Campaigns" at bounding box center [56, 284] width 55 height 13
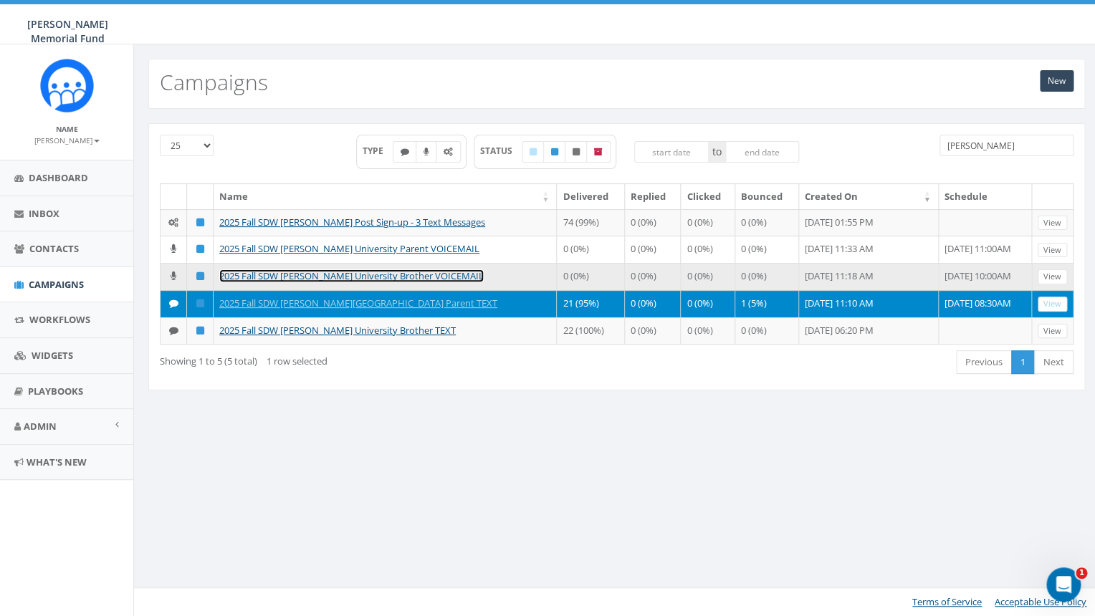
click at [376, 282] on link "2025 Fall SDW [PERSON_NAME] University Brother VOICEMAIL" at bounding box center [351, 275] width 264 height 13
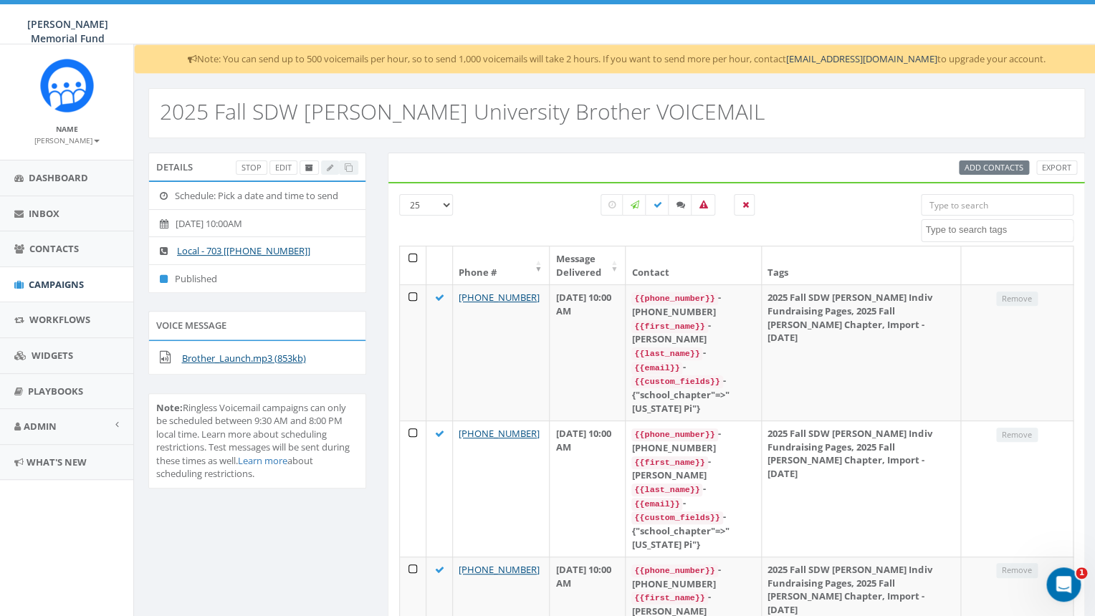
drag, startPoint x: 684, startPoint y: 113, endPoint x: 307, endPoint y: 73, distance: 379.7
copy div "2025 Fall SDW Denison University Brother VOICEMAIL"
click at [66, 284] on span "Campaigns" at bounding box center [56, 284] width 55 height 13
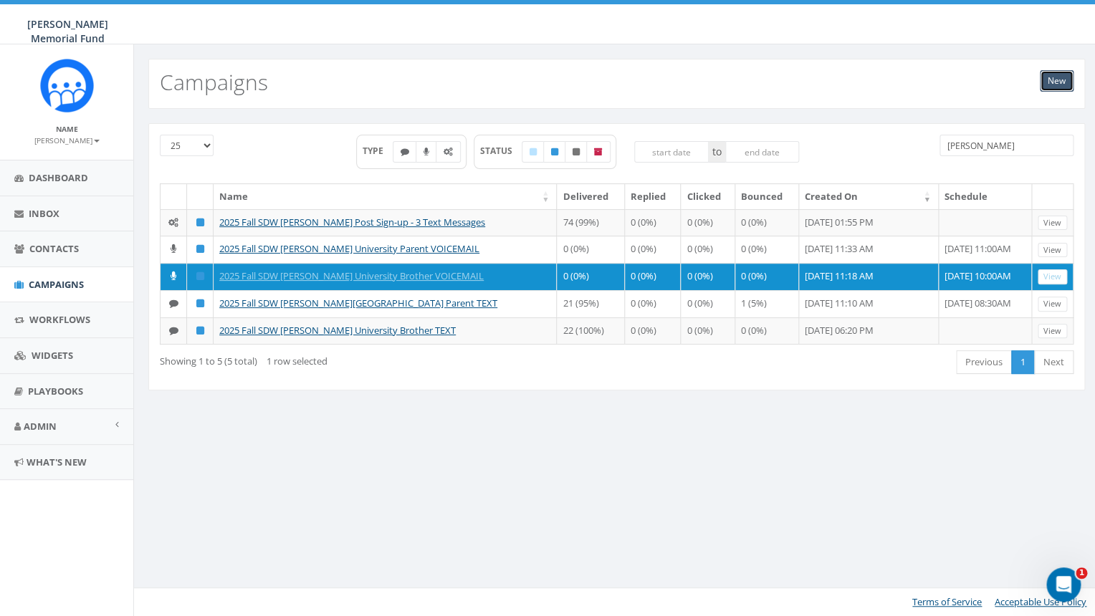
click at [1057, 79] on link "New" at bounding box center [1057, 80] width 34 height 21
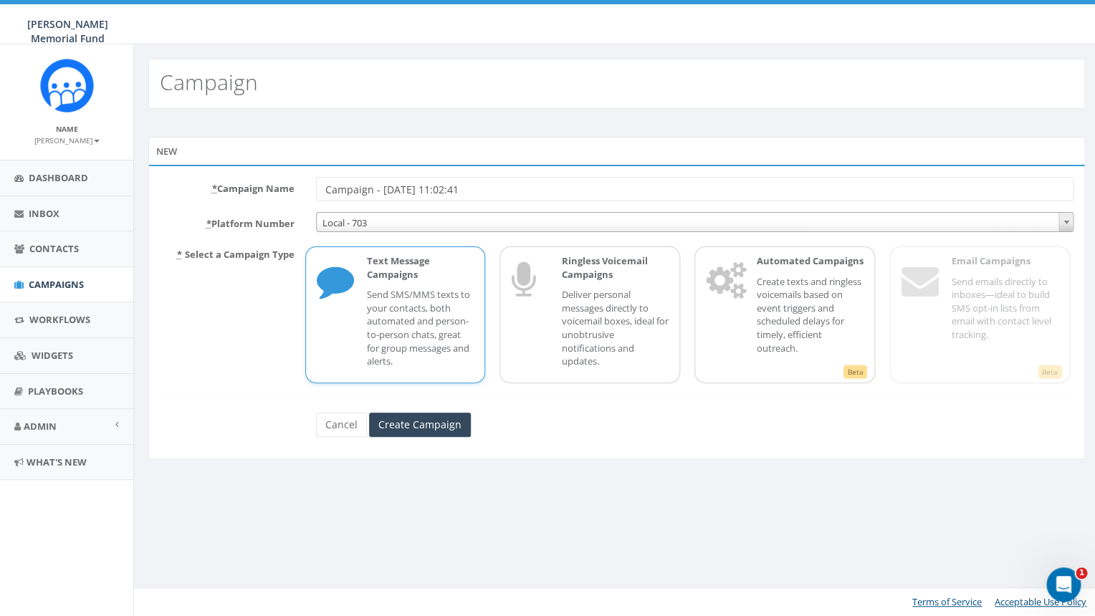
click at [583, 304] on p "Deliver personal messages directly to voicemail boxes, ideal for unobtrusive no…" at bounding box center [614, 328] width 107 height 80
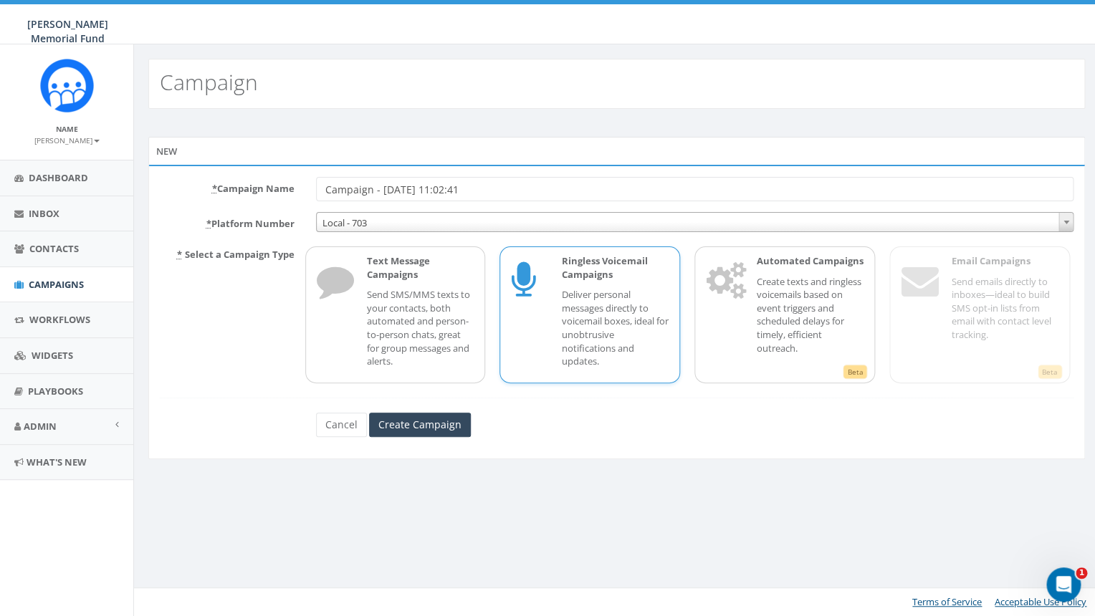
drag, startPoint x: 481, startPoint y: 189, endPoint x: 232, endPoint y: 185, distance: 248.7
click at [316, 185] on input "Campaign - [DATE] 11:02:41" at bounding box center [695, 189] width 758 height 24
paste input "2025 Fall SDW [PERSON_NAME] University Brother VOICEMAIL"
drag, startPoint x: 395, startPoint y: 190, endPoint x: 436, endPoint y: 190, distance: 41.6
click at [436, 190] on input "2025 Fall SDW [PERSON_NAME] University Brother VOICEMAIL" at bounding box center [695, 189] width 758 height 24
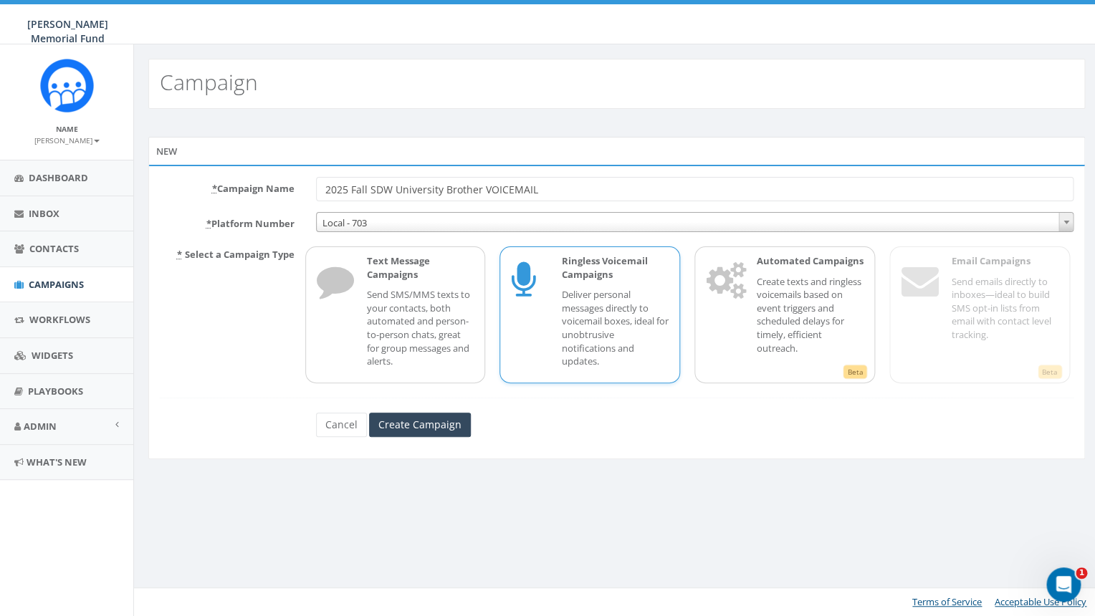
click at [442, 189] on input "2025 Fall SDW University Brother VOICEMAIL" at bounding box center [695, 189] width 758 height 24
type input "2025 Fall SDW University of Kansas Brother VOICEMAIL"
click at [520, 352] on div "Ringless Voicemail Campaigns Deliver personal messages directly to voicemail bo…" at bounding box center [589, 315] width 181 height 137
click at [414, 427] on input "Create Campaign" at bounding box center [420, 425] width 102 height 24
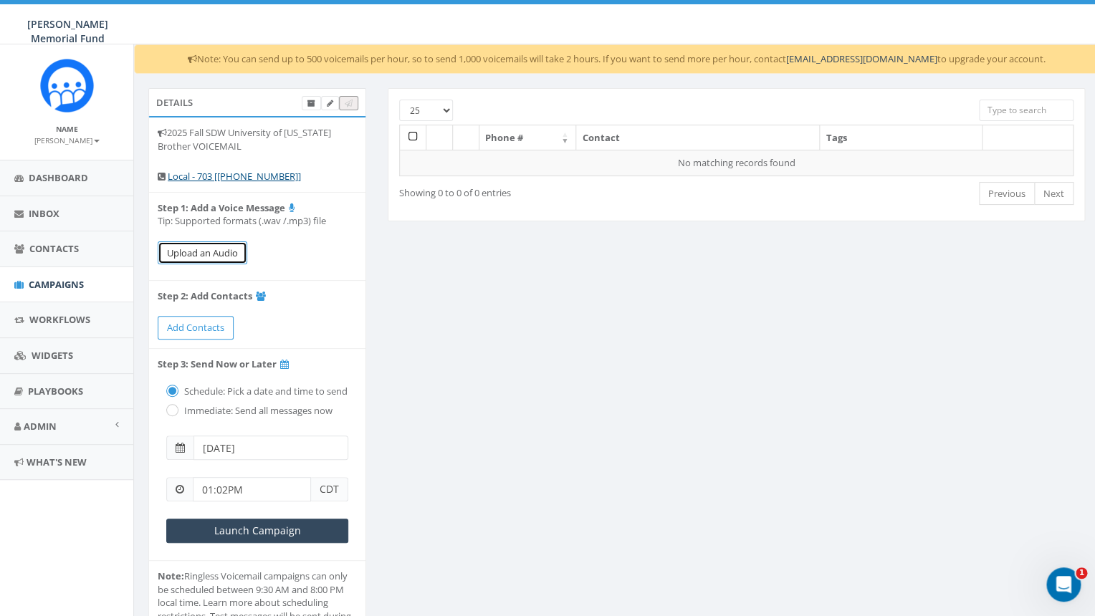
click at [200, 253] on button "Upload an Audio" at bounding box center [203, 253] width 90 height 24
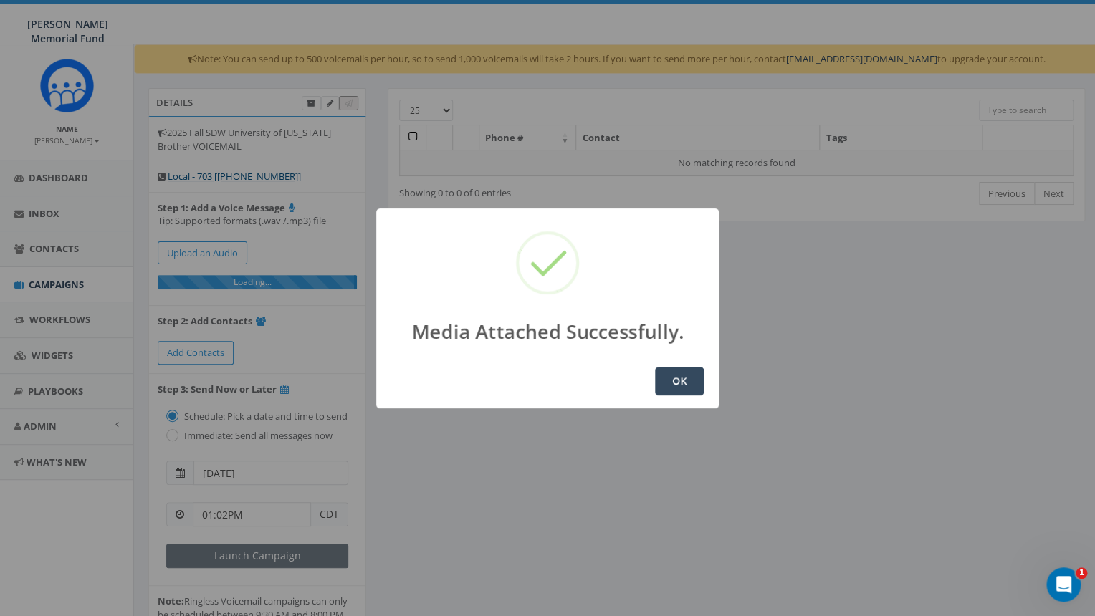
click at [684, 378] on button "OK" at bounding box center [679, 381] width 49 height 29
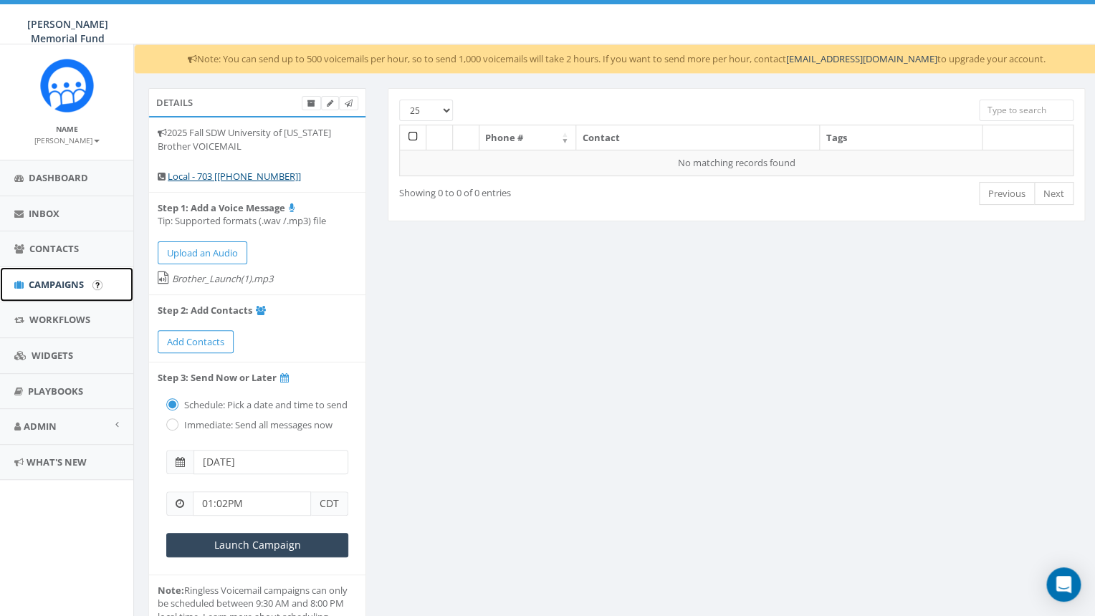
click at [64, 282] on span "Campaigns" at bounding box center [56, 284] width 55 height 13
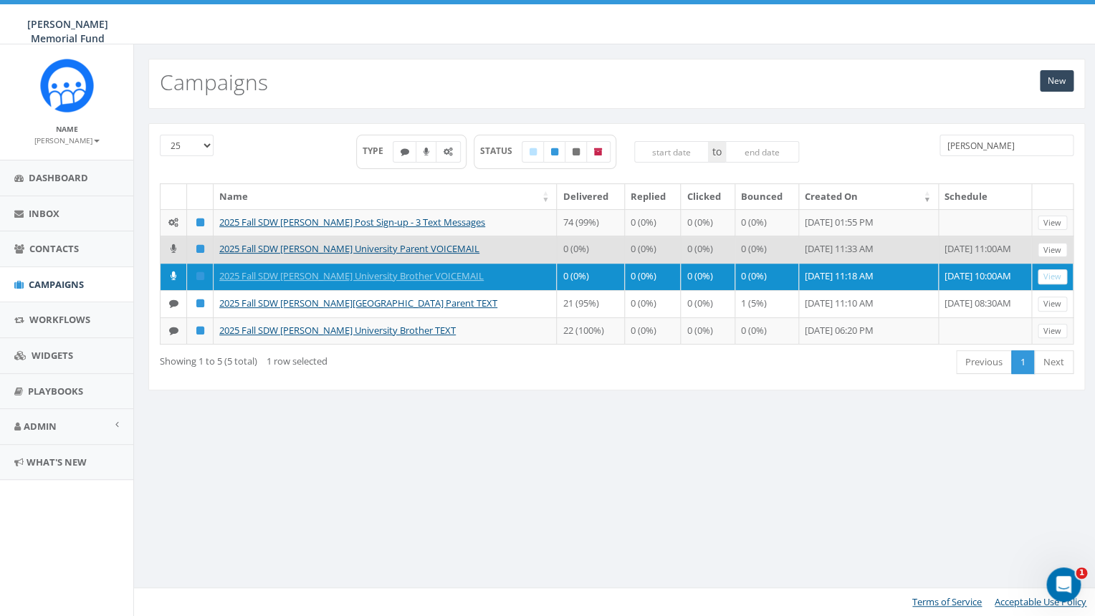
click at [398, 254] on td "2025 Fall SDW Denison University Parent VOICEMAIL" at bounding box center [385, 249] width 343 height 27
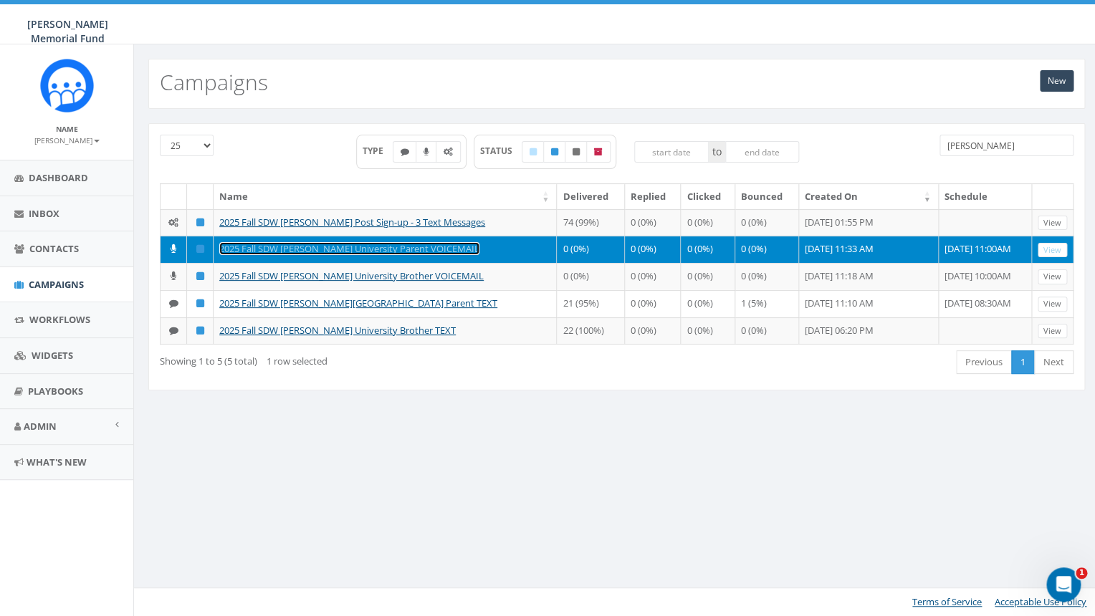
click at [396, 255] on link "2025 Fall SDW Denison University Parent VOICEMAIL" at bounding box center [349, 248] width 260 height 13
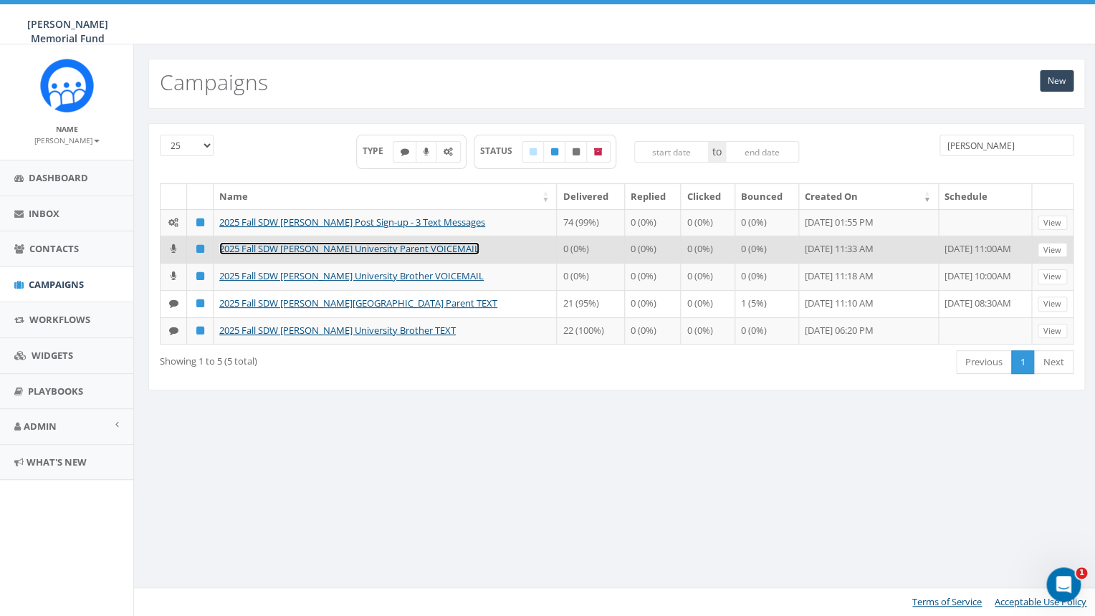
click at [370, 255] on link "2025 Fall SDW Denison University Parent VOICEMAIL" at bounding box center [349, 248] width 260 height 13
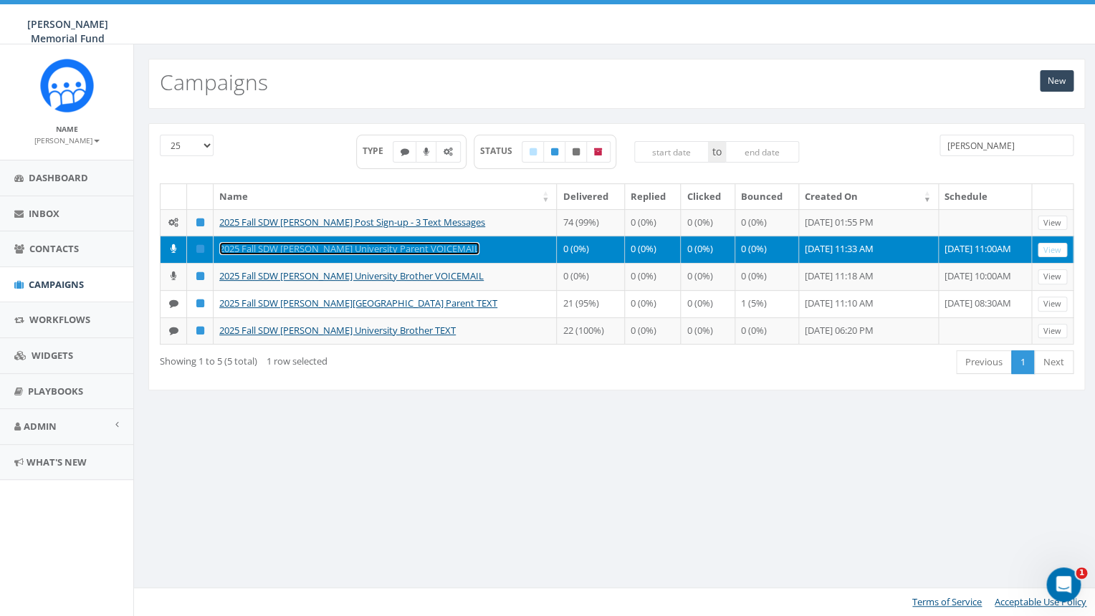
click at [364, 255] on link "2025 Fall SDW Denison University Parent VOICEMAIL" at bounding box center [349, 248] width 260 height 13
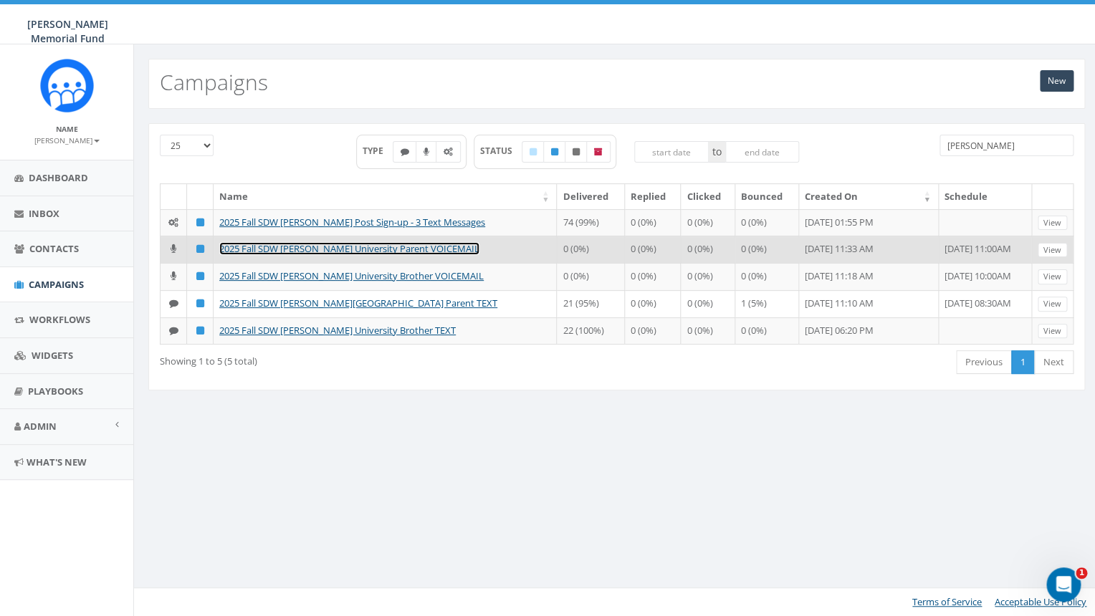
click at [343, 255] on link "2025 Fall SDW Denison University Parent VOICEMAIL" at bounding box center [349, 248] width 260 height 13
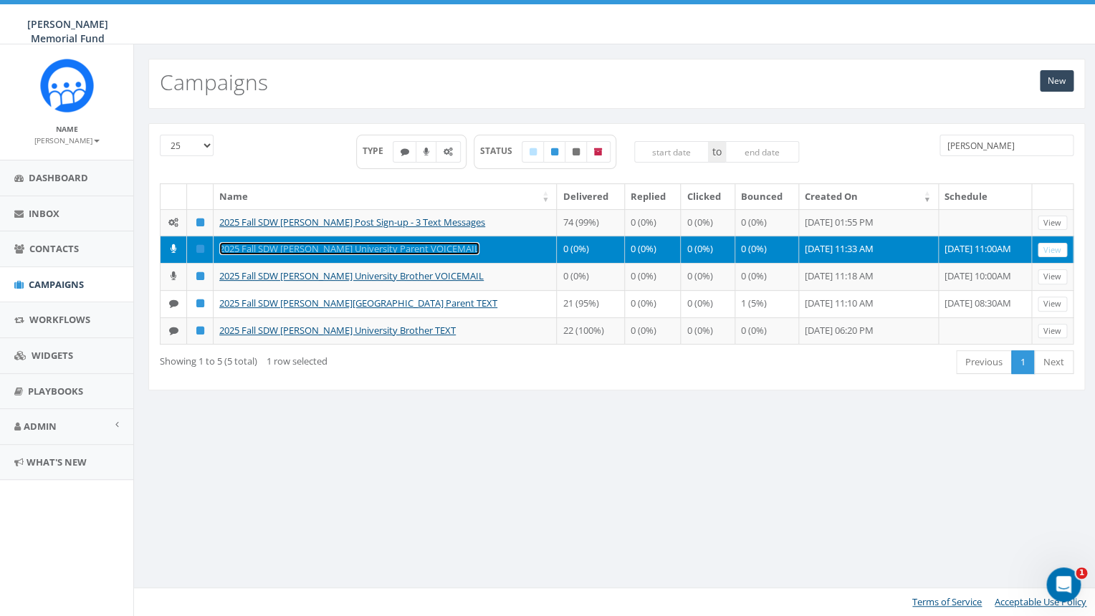
click at [343, 255] on link "2025 Fall SDW Denison University Parent VOICEMAIL" at bounding box center [349, 248] width 260 height 13
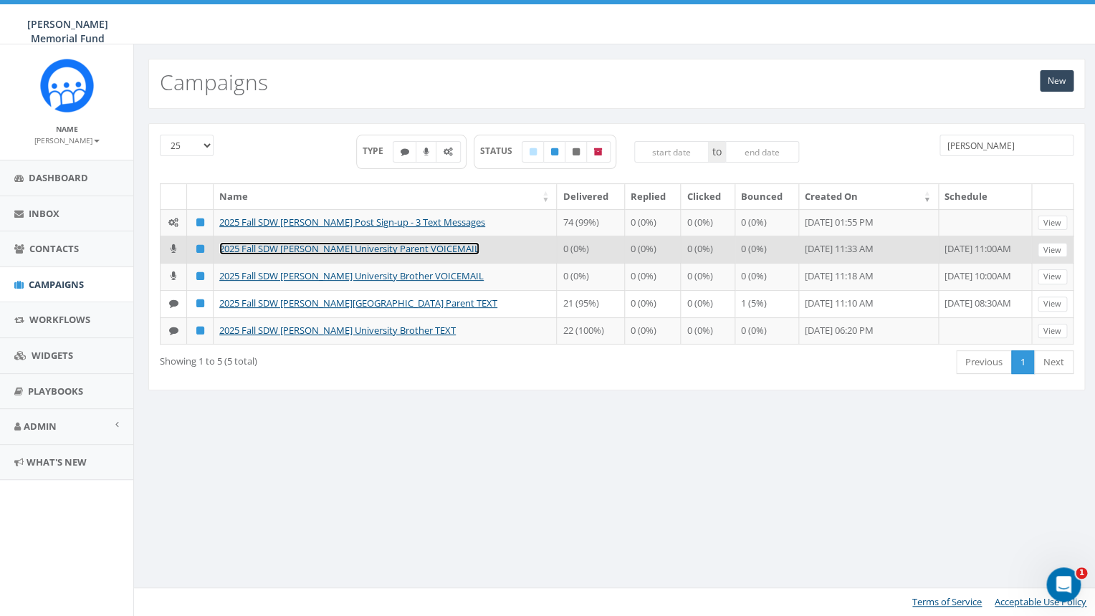
click at [348, 255] on link "2025 Fall SDW [PERSON_NAME] University Parent VOICEMAIL" at bounding box center [349, 248] width 260 height 13
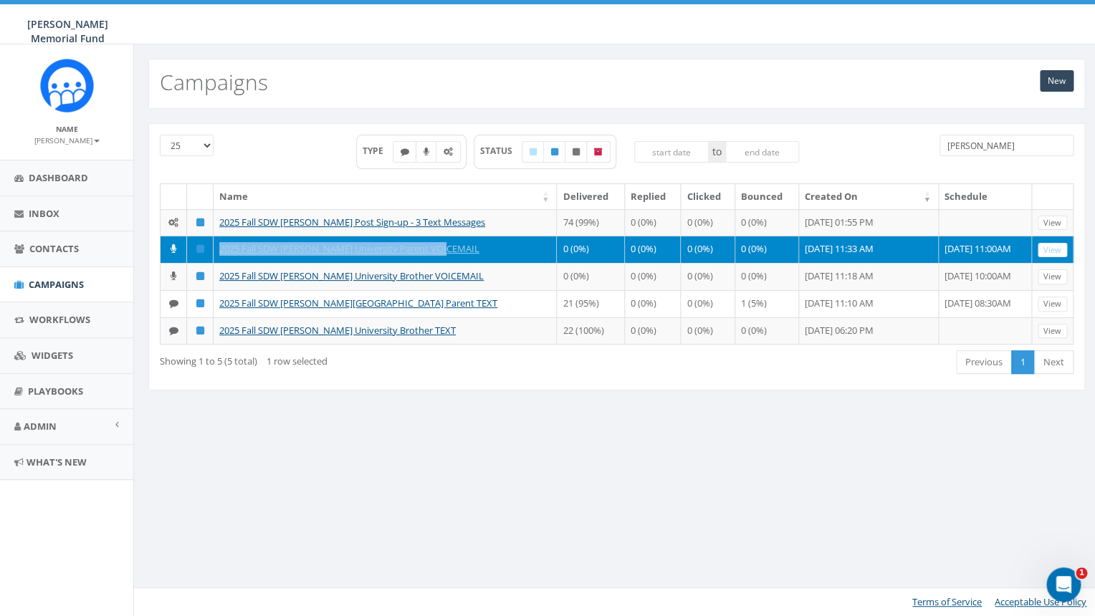
drag, startPoint x: 456, startPoint y: 260, endPoint x: 216, endPoint y: 261, distance: 239.3
click at [216, 261] on td "2025 Fall SDW [PERSON_NAME] University Parent VOICEMAIL" at bounding box center [385, 249] width 343 height 27
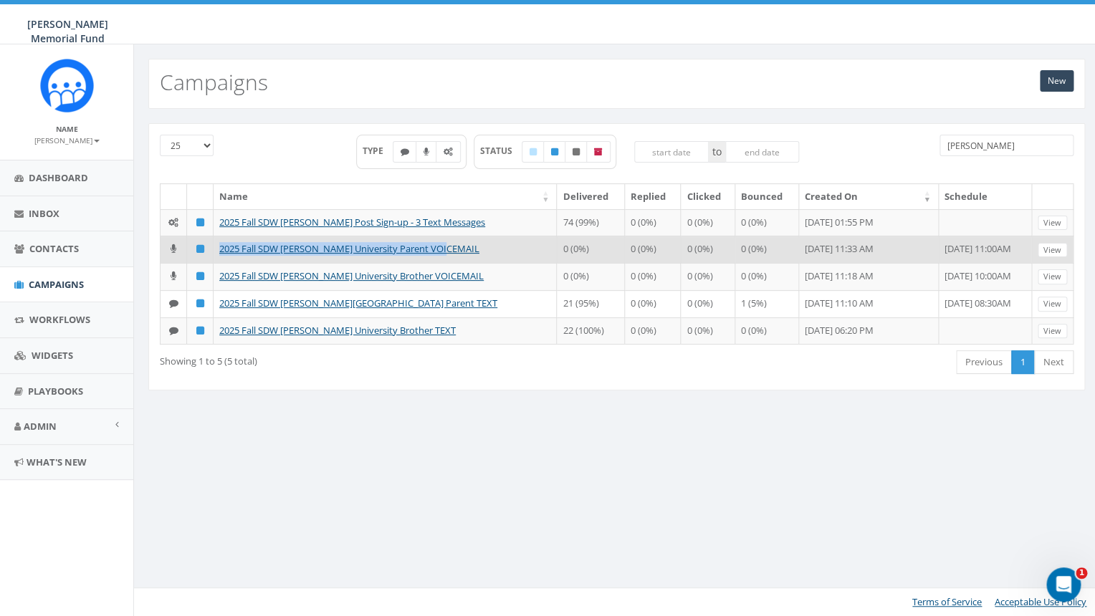
copy link "2025 Fall SDW [PERSON_NAME] University Parent VOICEMAIL"
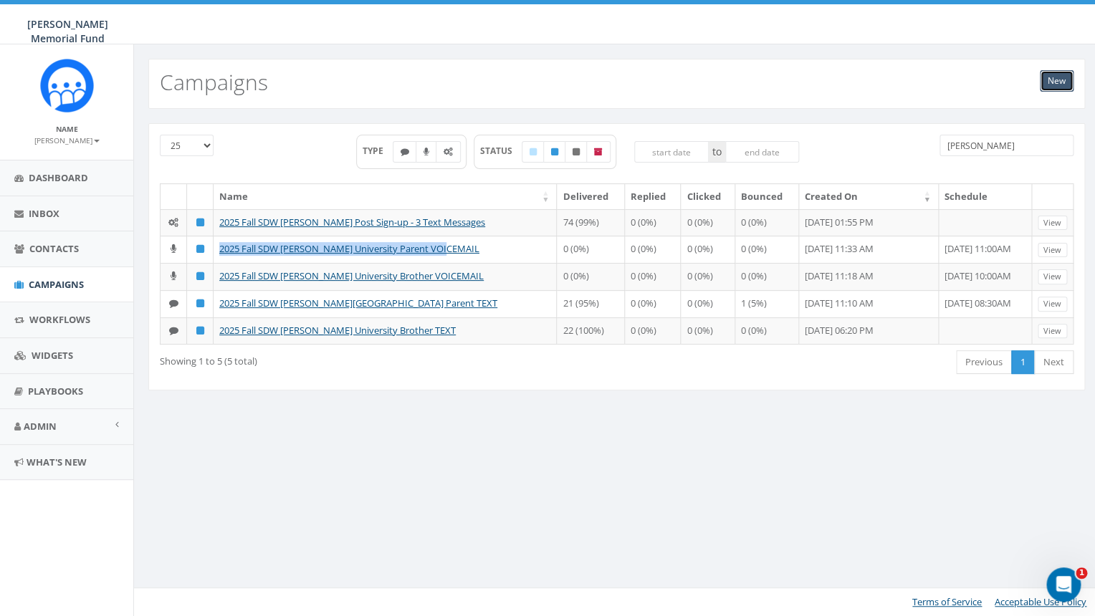
click at [1055, 87] on link "New" at bounding box center [1057, 80] width 34 height 21
click at [1054, 86] on link "New" at bounding box center [1057, 80] width 34 height 21
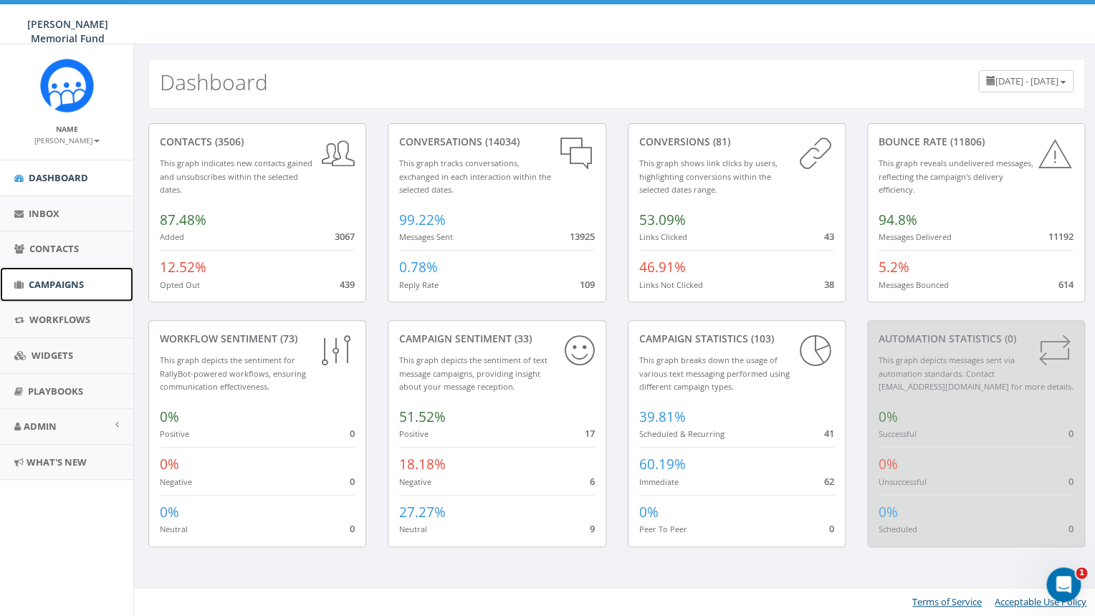
click at [66, 289] on span "Campaigns" at bounding box center [56, 284] width 55 height 13
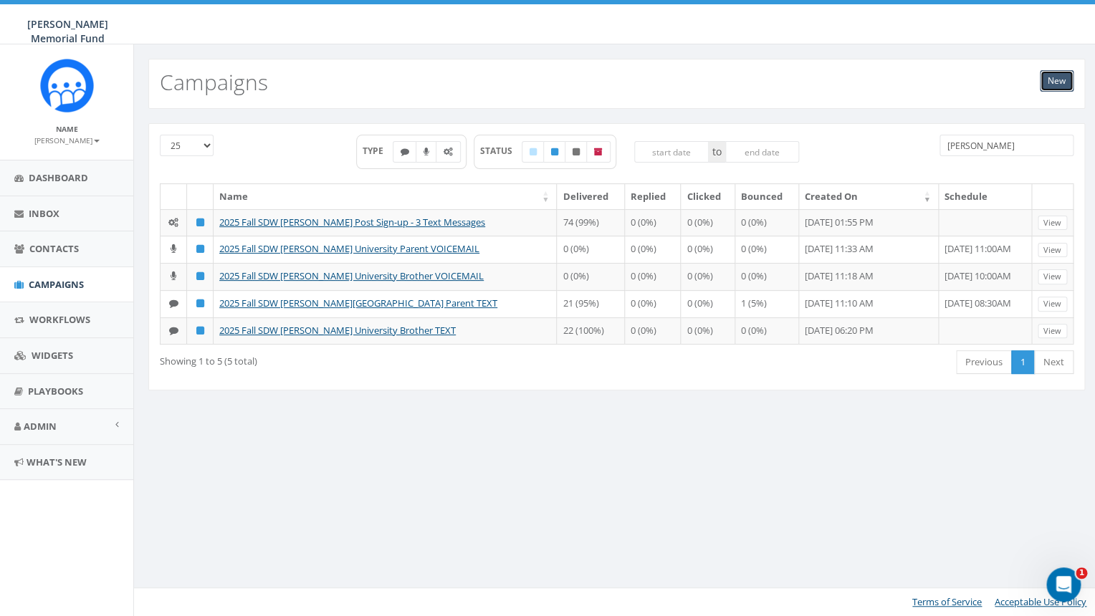
click at [1058, 80] on link "New" at bounding box center [1057, 80] width 34 height 21
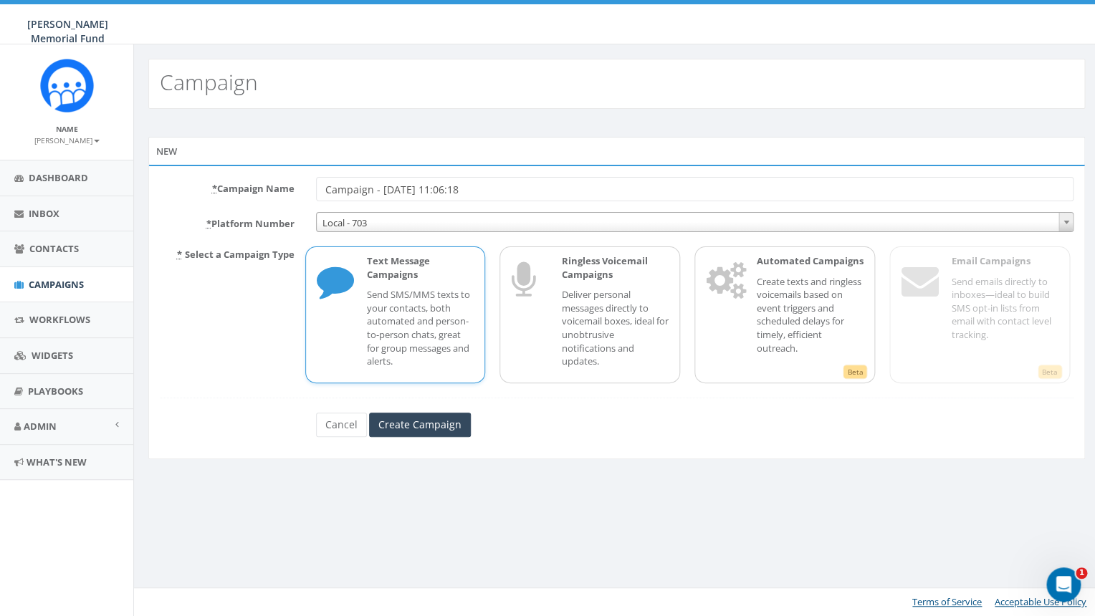
drag, startPoint x: 494, startPoint y: 194, endPoint x: 416, endPoint y: 190, distance: 78.2
click at [416, 191] on input "Campaign - 09/19/2025, 11:06:18" at bounding box center [695, 189] width 758 height 24
drag, startPoint x: 395, startPoint y: 189, endPoint x: 436, endPoint y: 191, distance: 41.6
click at [436, 191] on input "2025 Fall SDW [PERSON_NAME] University Parent VOICEMAIL" at bounding box center [695, 189] width 758 height 24
click at [444, 190] on input "2025 Fall SDW University Parent VOICEMAIL" at bounding box center [695, 189] width 758 height 24
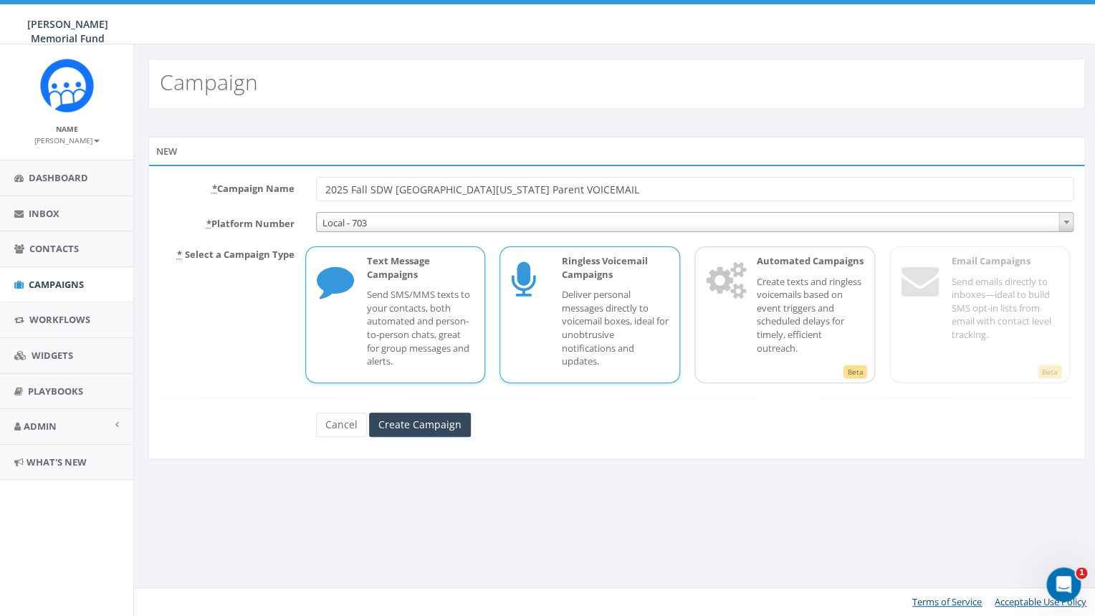
type input "2025 Fall SDW [GEOGRAPHIC_DATA][US_STATE] Parent VOICEMAIL"
click at [638, 318] on p "Deliver personal messages directly to voicemail boxes, ideal for unobtrusive no…" at bounding box center [614, 328] width 107 height 80
click at [400, 425] on input "Create Campaign" at bounding box center [420, 425] width 102 height 24
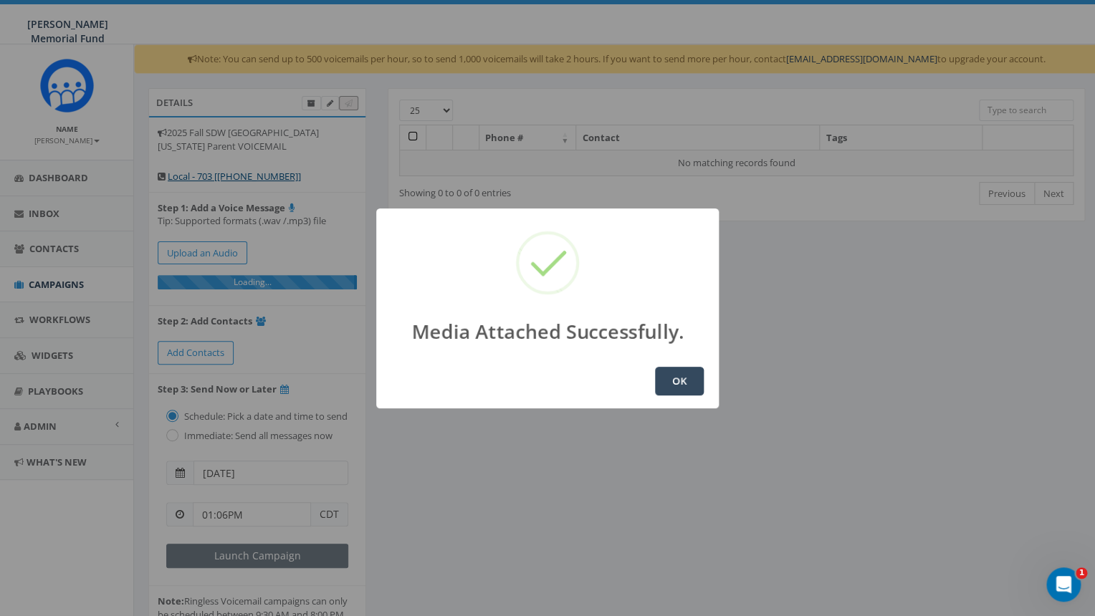
click at [683, 383] on button "OK" at bounding box center [679, 381] width 49 height 29
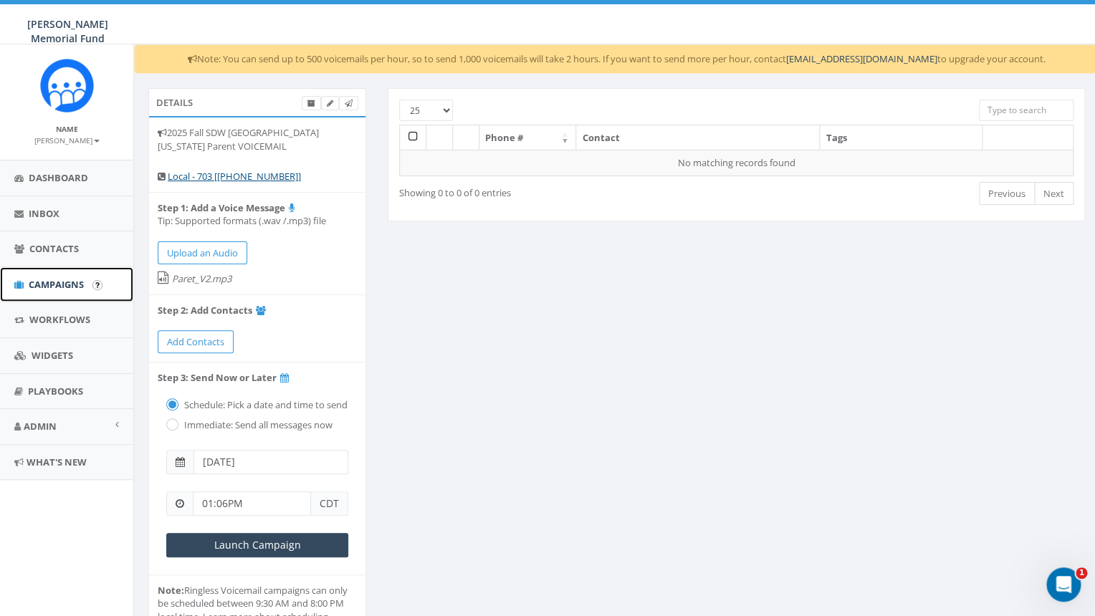
click at [54, 284] on span "Campaigns" at bounding box center [56, 284] width 55 height 13
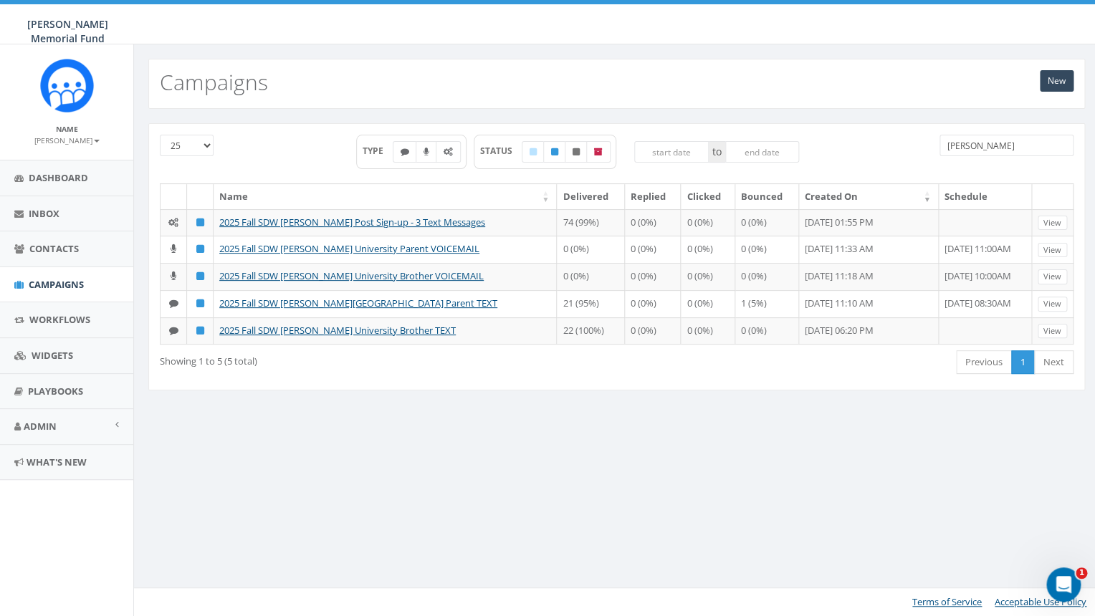
drag, startPoint x: 978, startPoint y: 148, endPoint x: 892, endPoint y: 143, distance: 86.1
click at [939, 147] on input "[PERSON_NAME]" at bounding box center [1006, 145] width 135 height 21
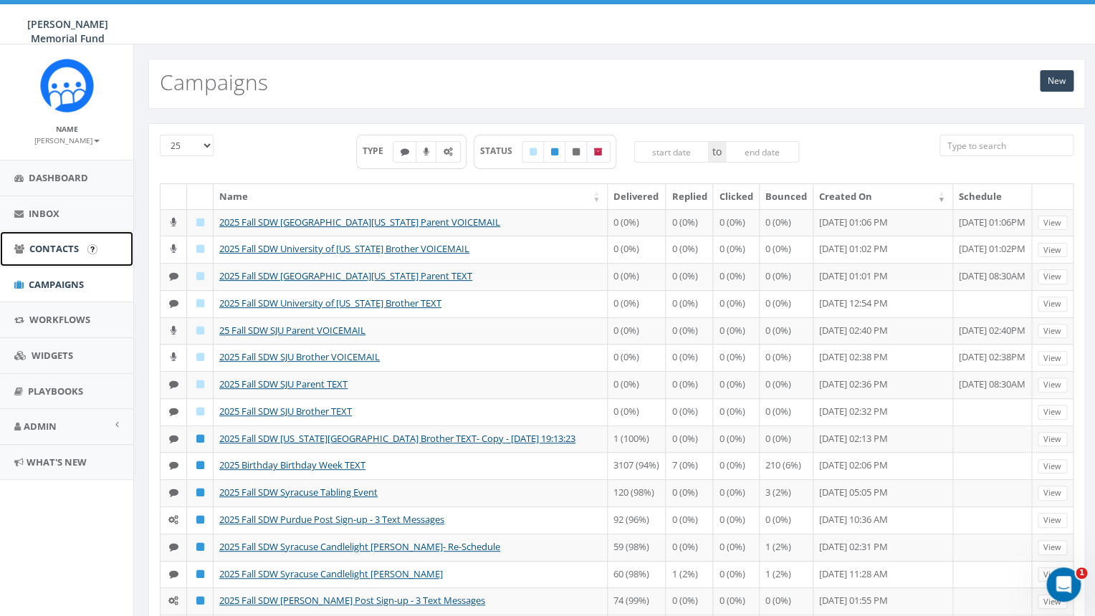
click at [62, 248] on span "Contacts" at bounding box center [53, 248] width 49 height 13
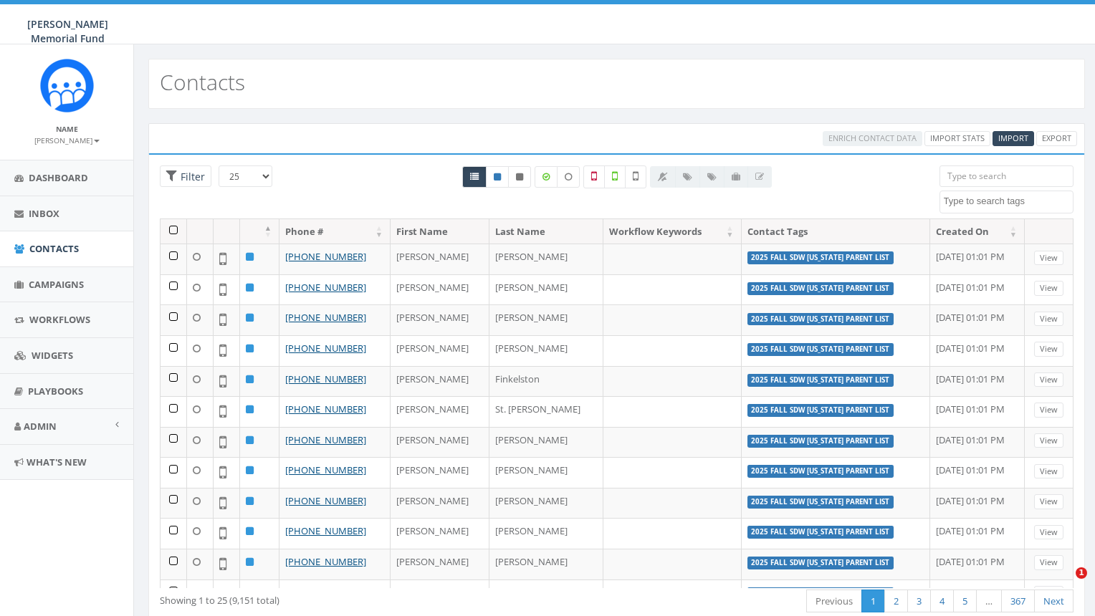
select select
click at [976, 206] on textarea "Search" at bounding box center [1009, 201] width 130 height 13
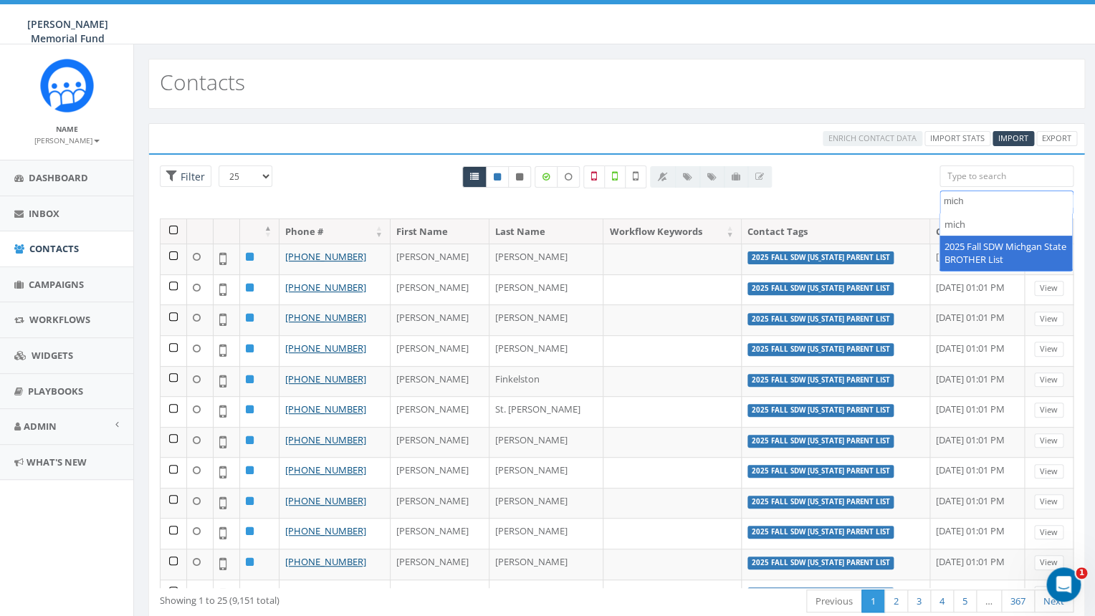
type textarea "mich"
select select "2025 Fall SDW Michgan State BROTHER List"
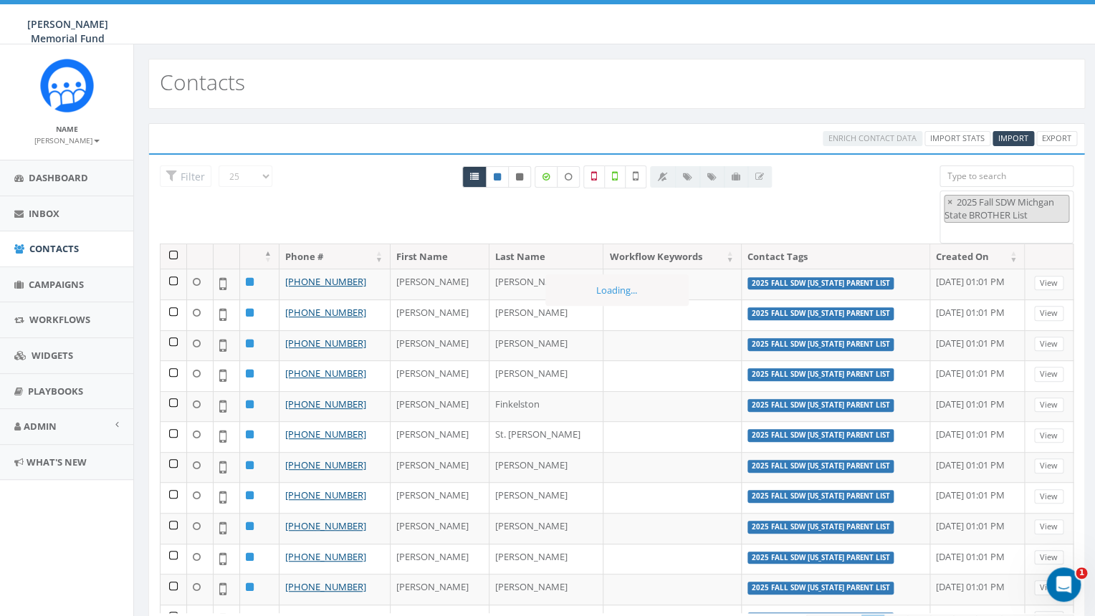
scroll to position [557, 0]
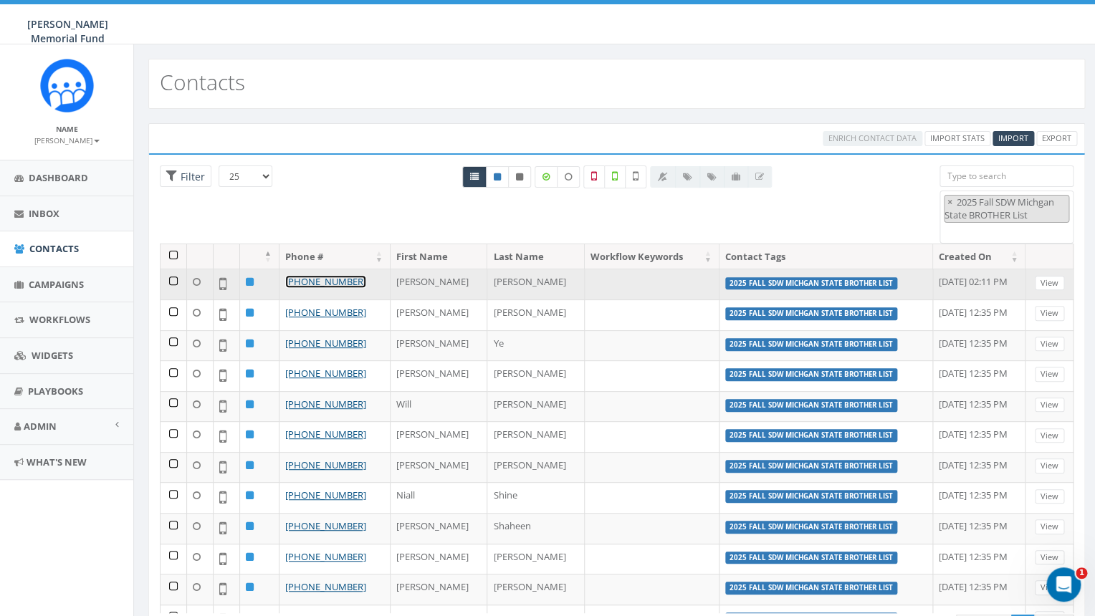
click at [311, 282] on link "+1 615-225-7232" at bounding box center [325, 281] width 81 height 13
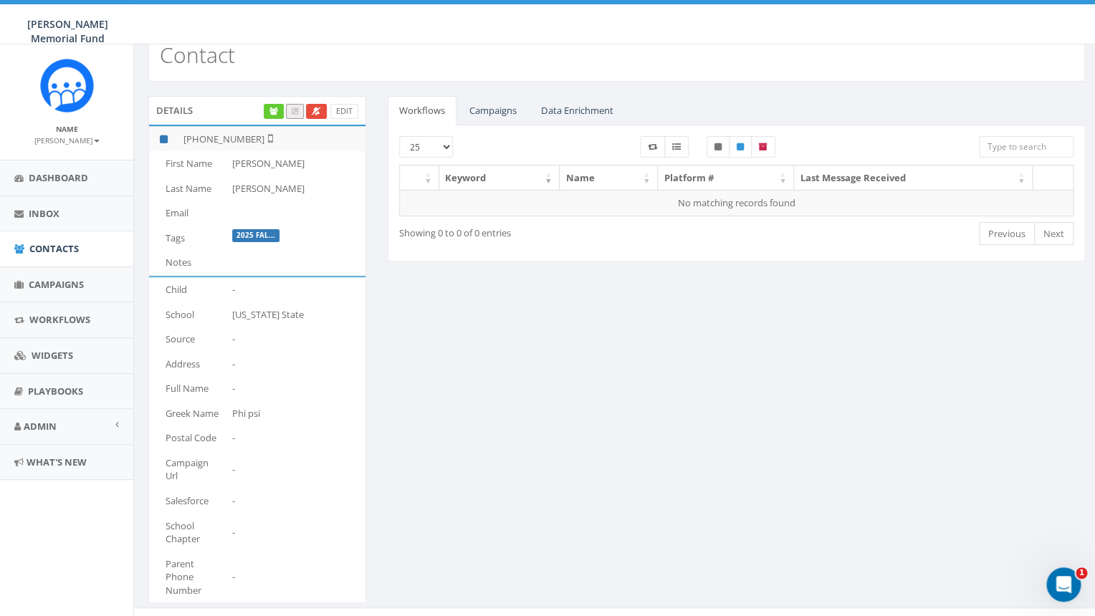
scroll to position [47, 0]
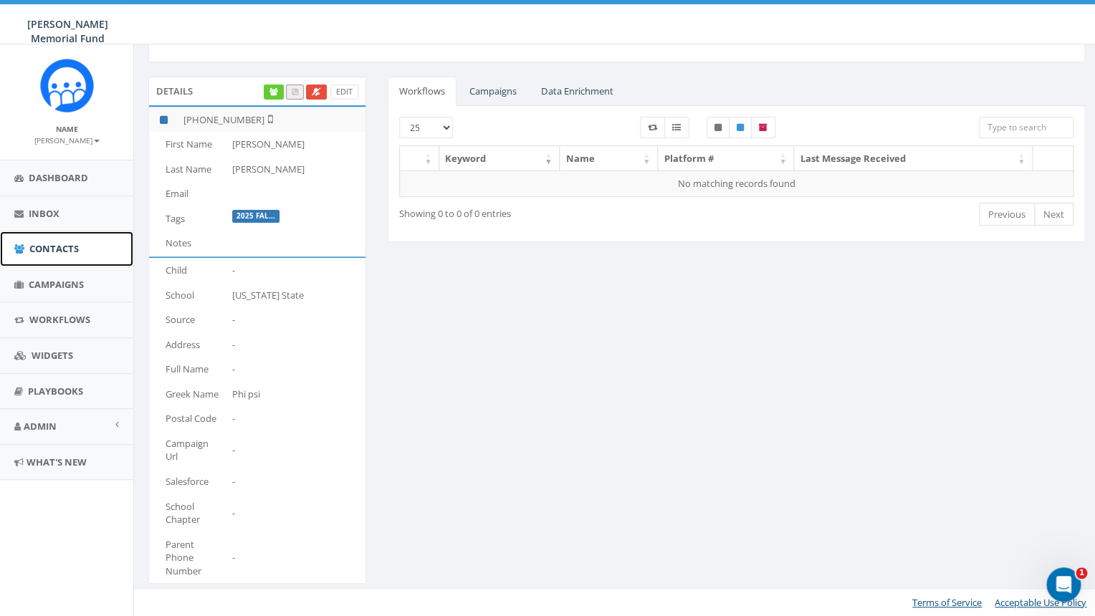
click at [57, 246] on span "Contacts" at bounding box center [53, 248] width 49 height 13
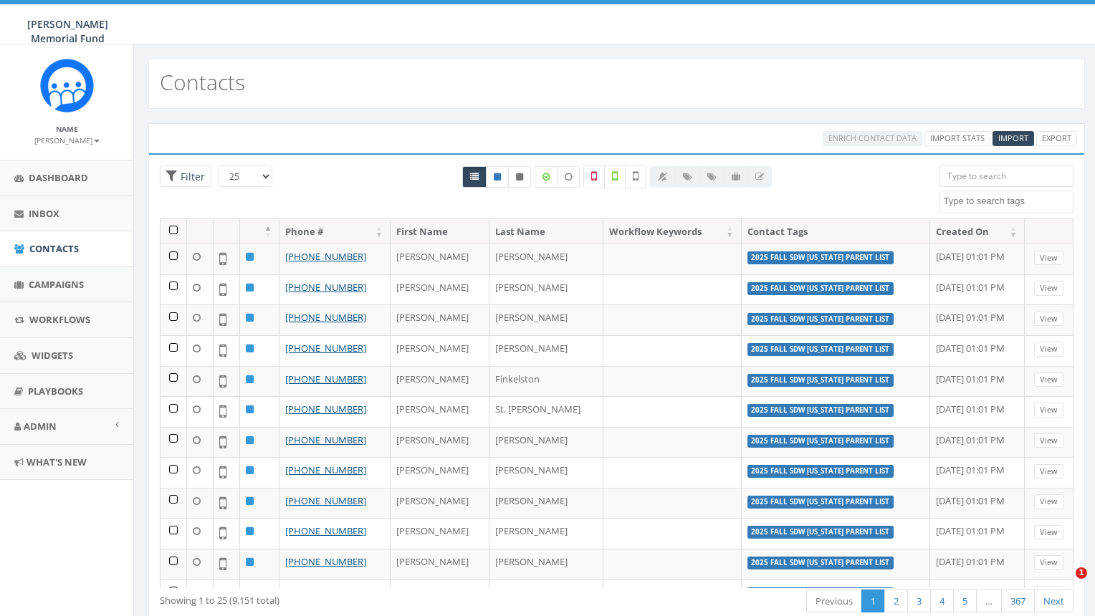
select select
click at [1013, 138] on span "Import" at bounding box center [1013, 138] width 30 height 11
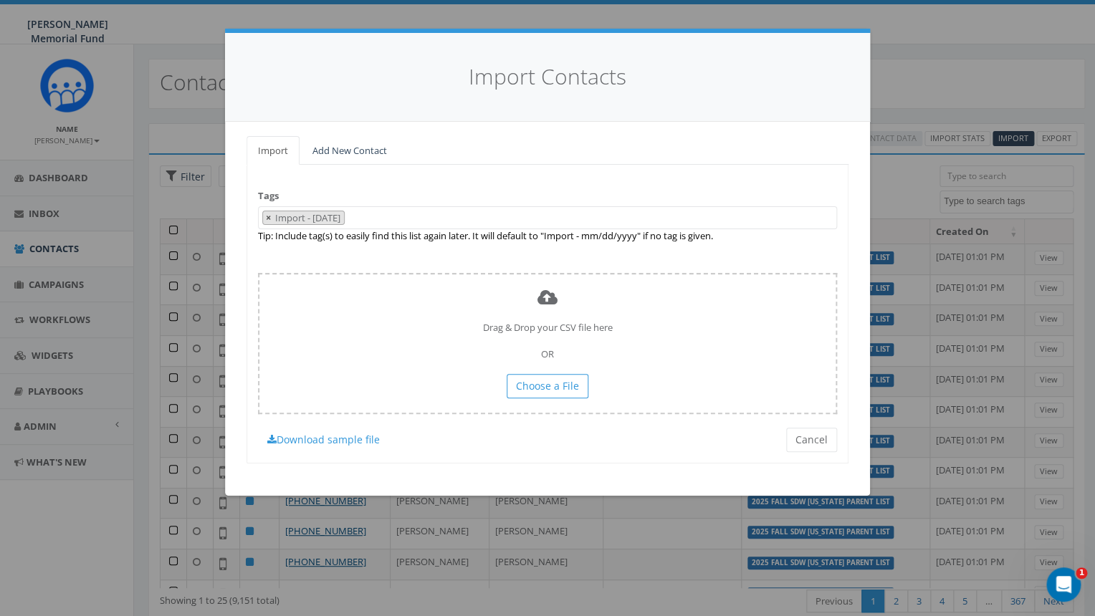
click at [264, 217] on button "×" at bounding box center [268, 218] width 11 height 14
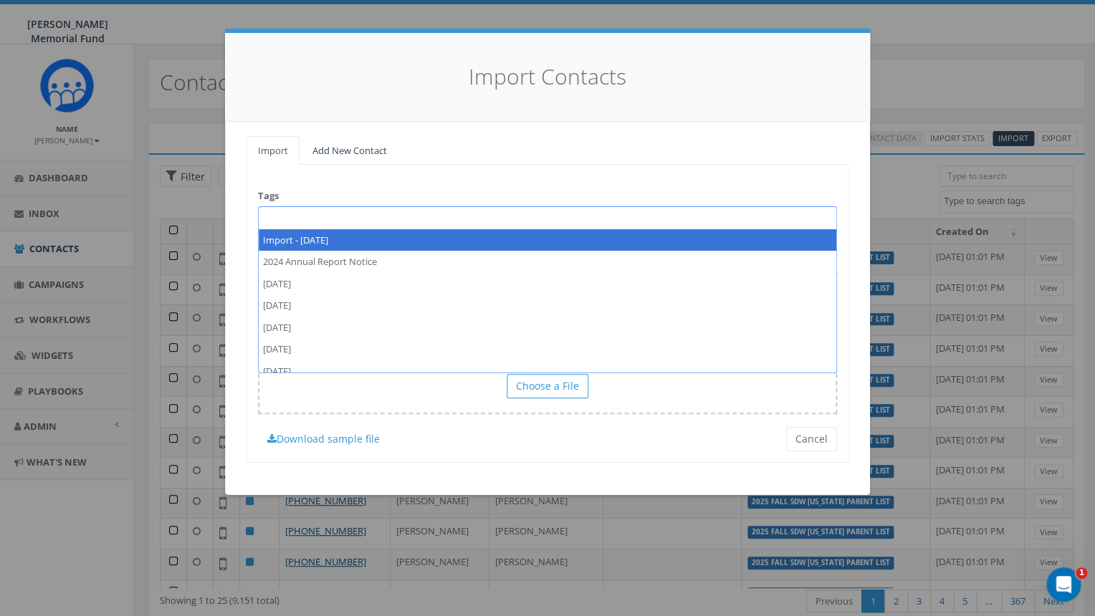
click at [274, 217] on span at bounding box center [547, 217] width 579 height 23
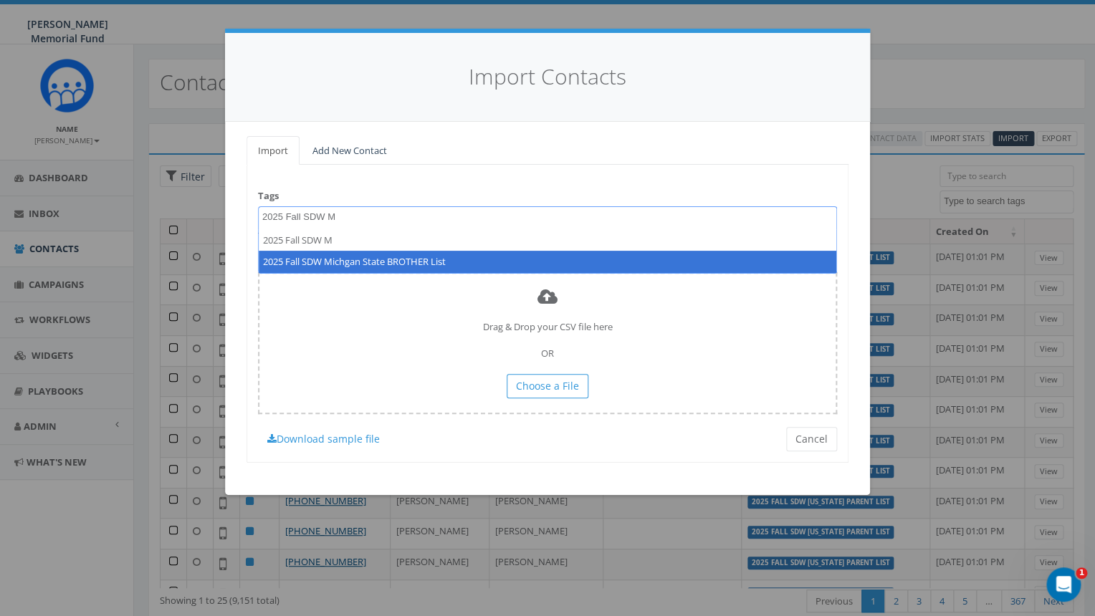
type textarea "2025 Fall SDW M"
select select "2025 Fall SDW Michgan State BROTHER List"
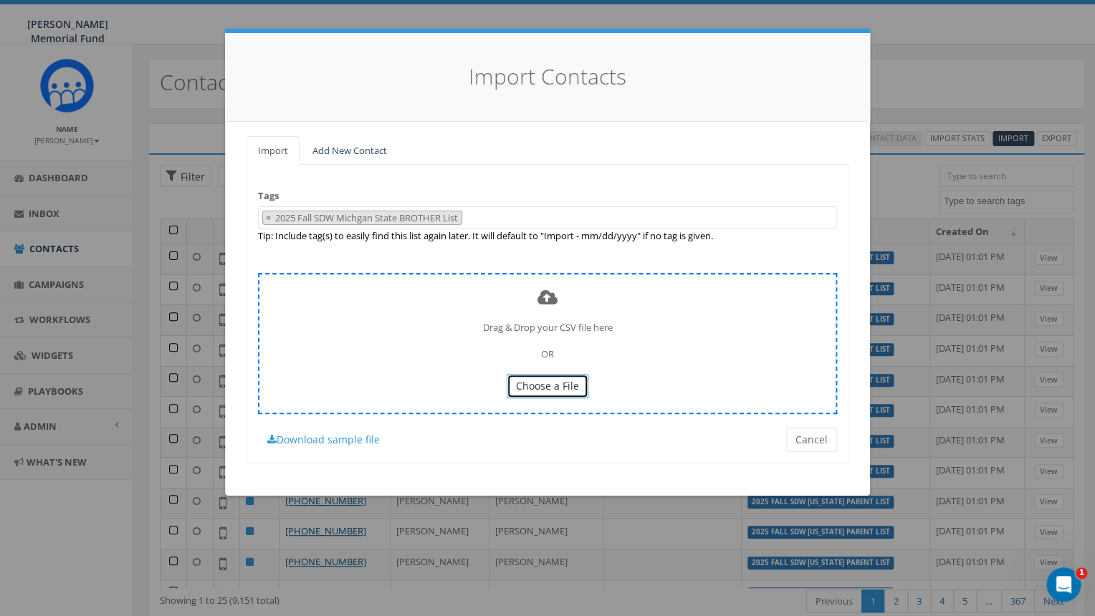
click at [556, 388] on span "Choose a File" at bounding box center [547, 386] width 63 height 14
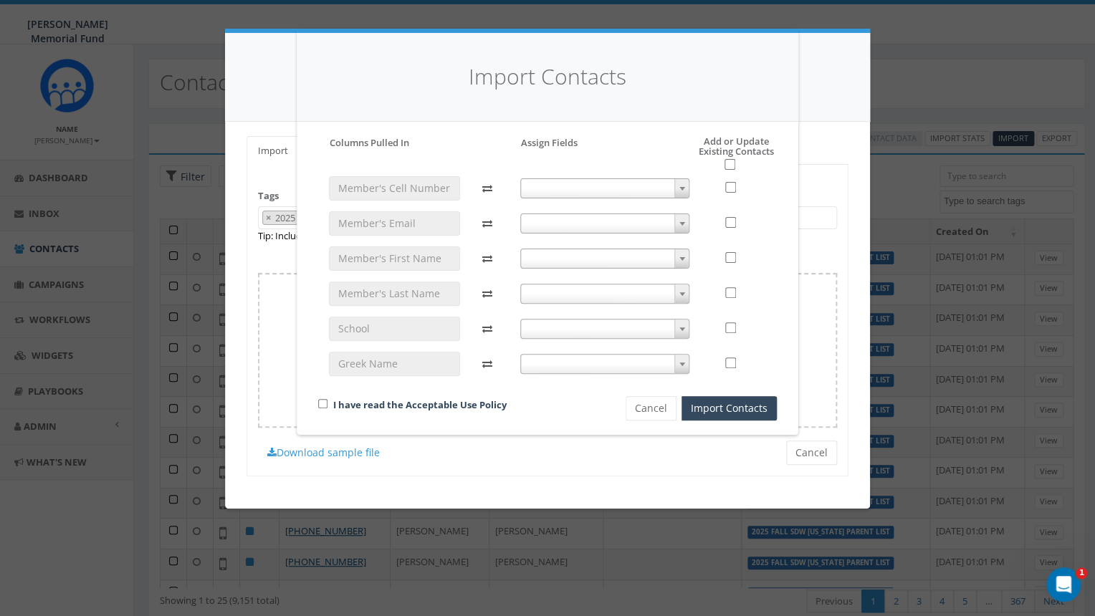
click at [679, 186] on span at bounding box center [681, 188] width 14 height 19
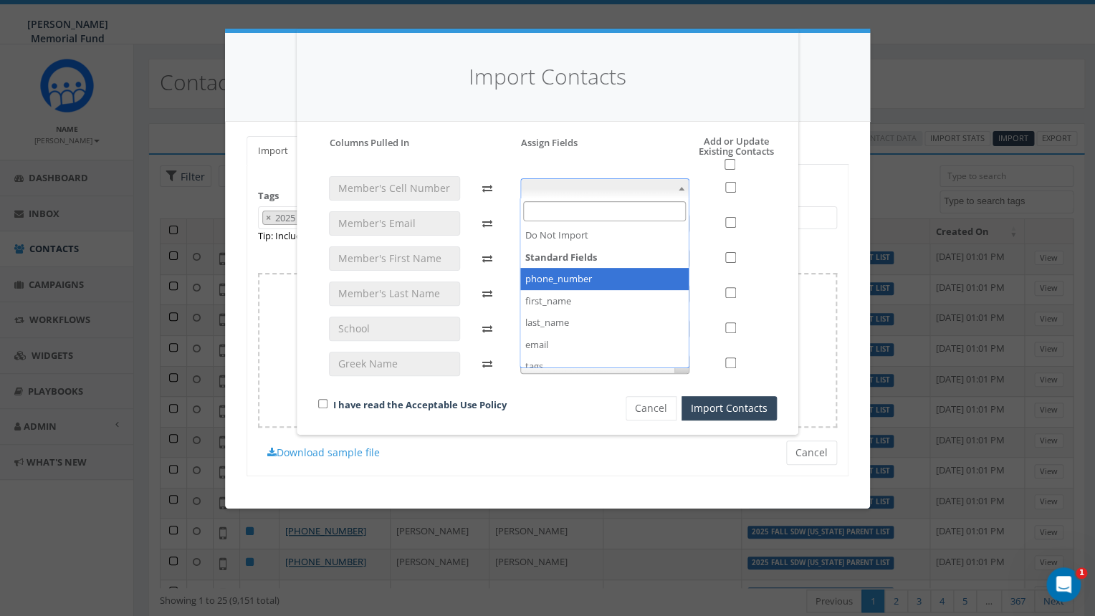
select select "phone_number"
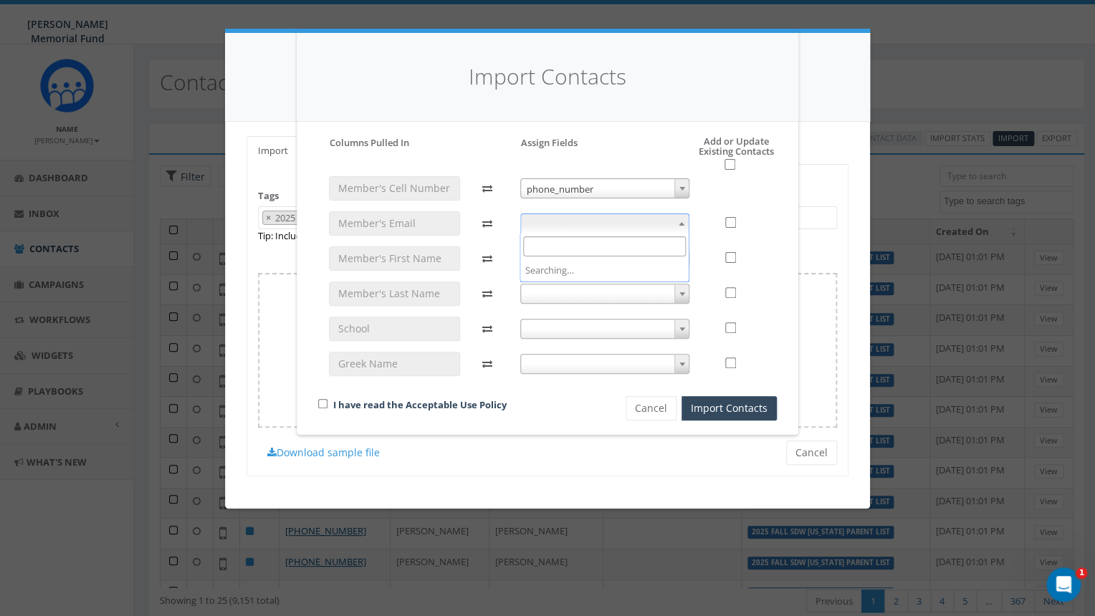
click at [684, 221] on span at bounding box center [681, 223] width 14 height 19
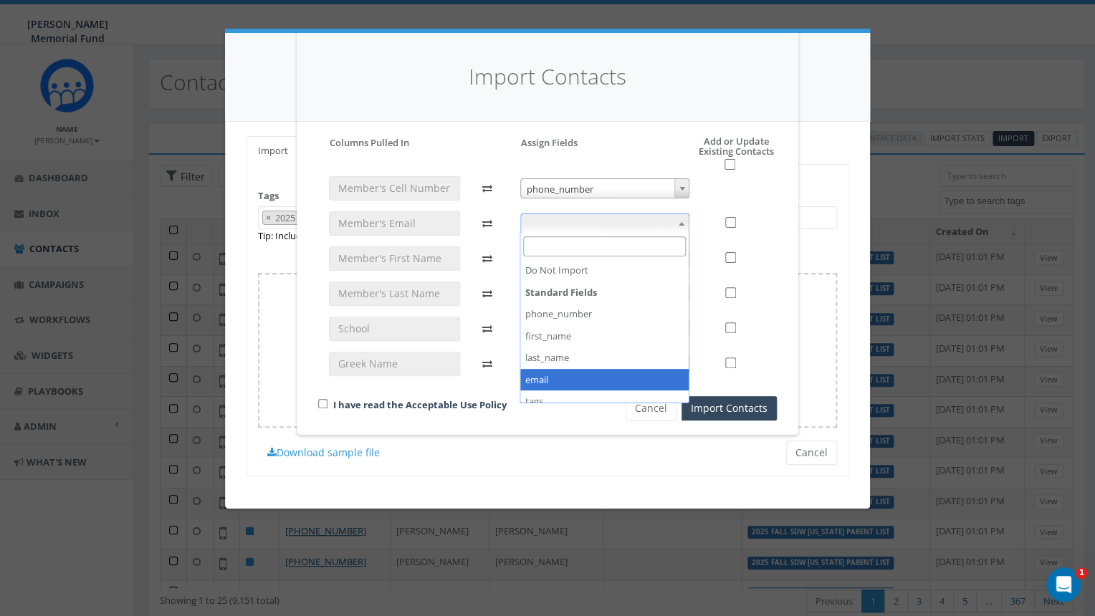
select select "email"
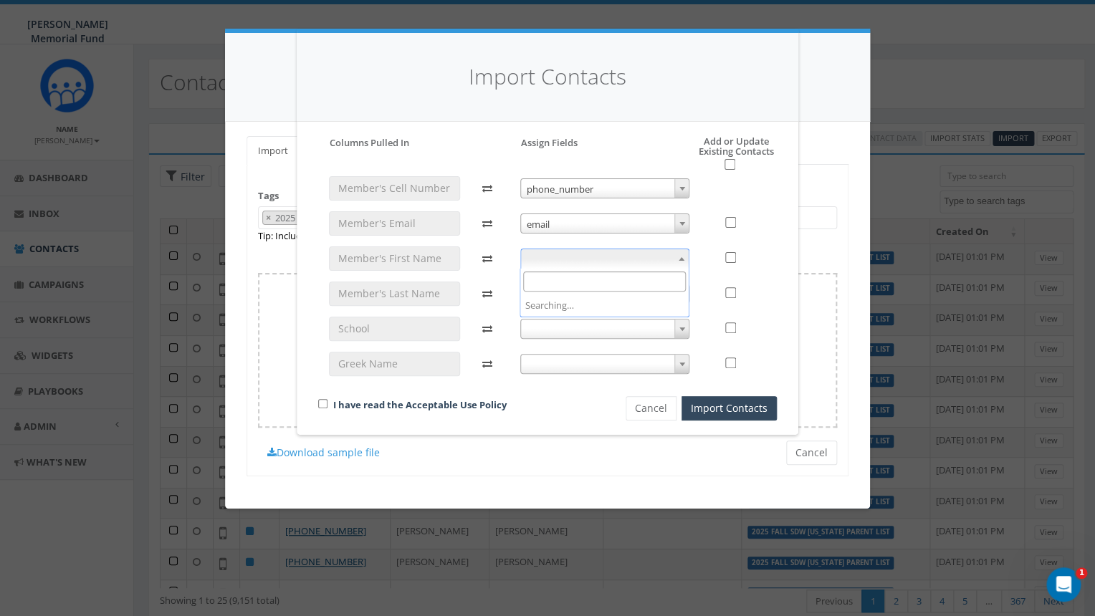
click at [676, 258] on span at bounding box center [681, 258] width 14 height 19
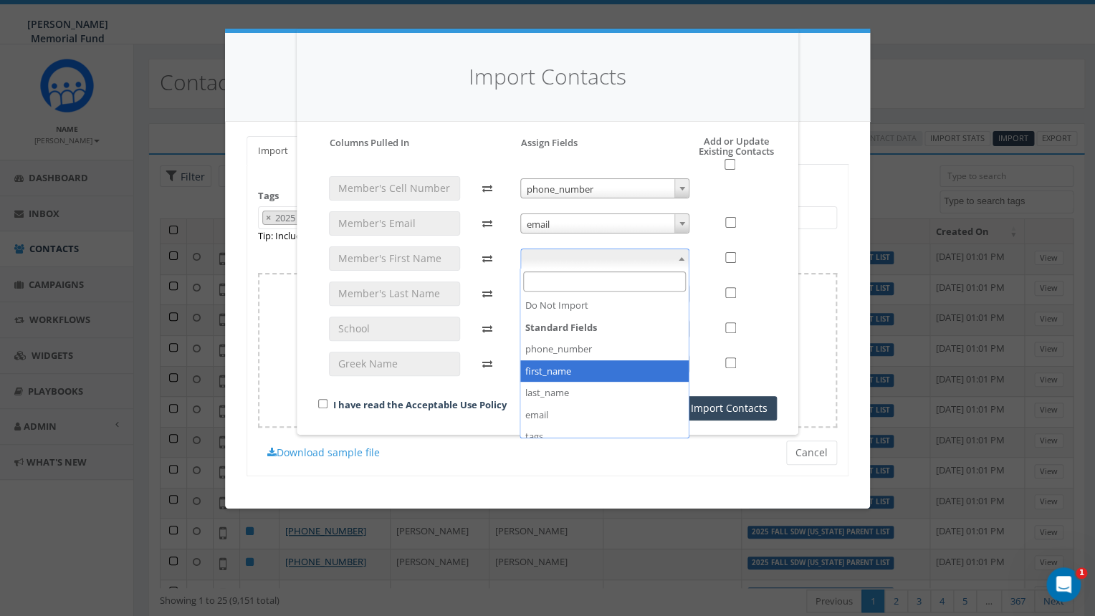
select select "first_name"
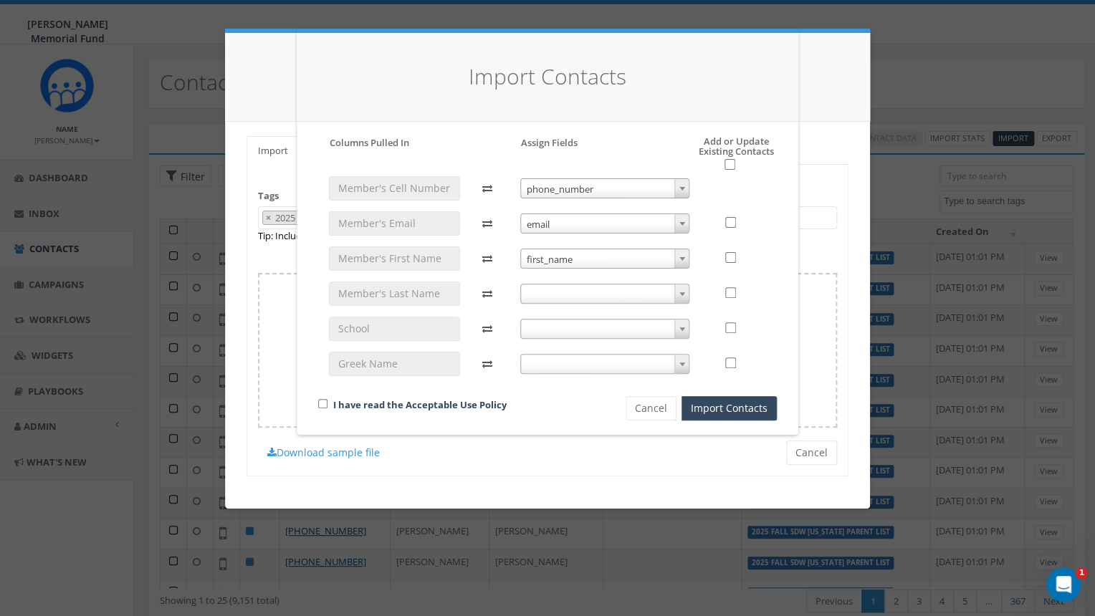
click at [667, 289] on span at bounding box center [605, 294] width 170 height 20
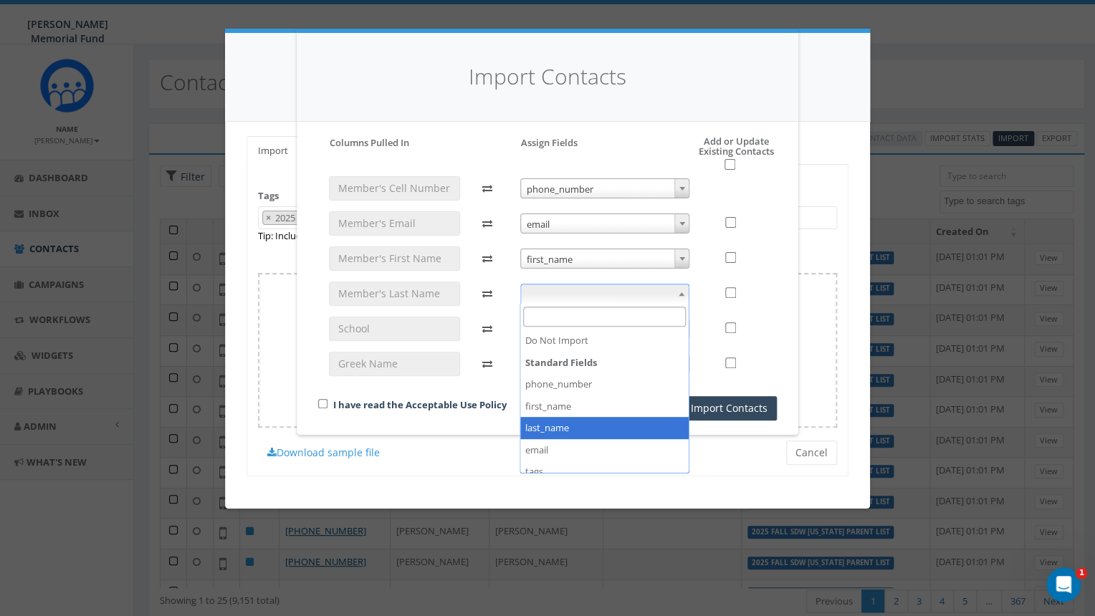
select select "last_name"
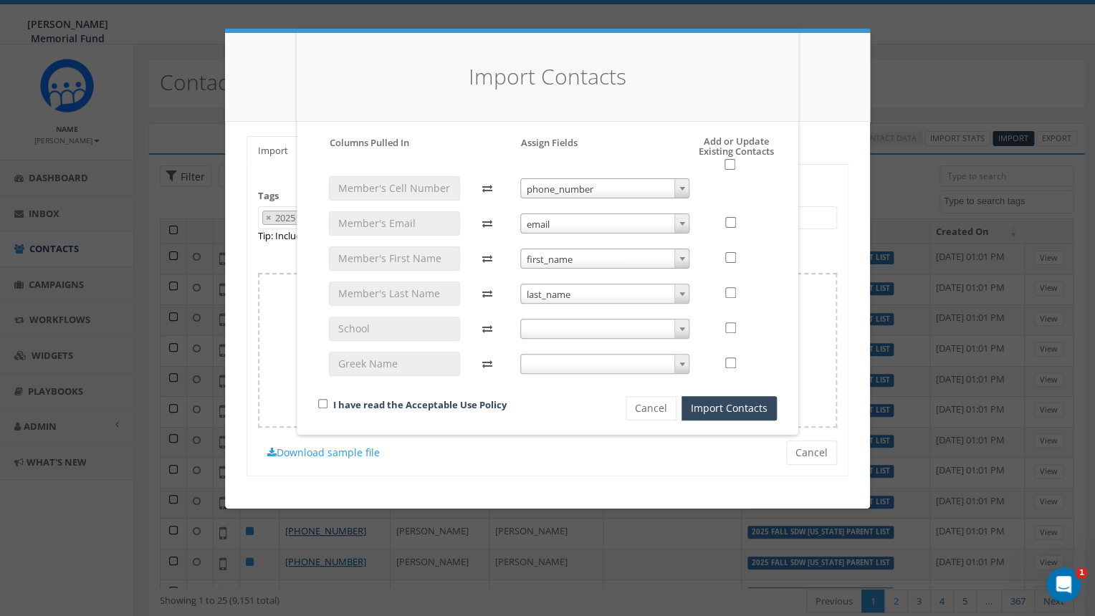
click at [674, 331] on span at bounding box center [605, 329] width 170 height 20
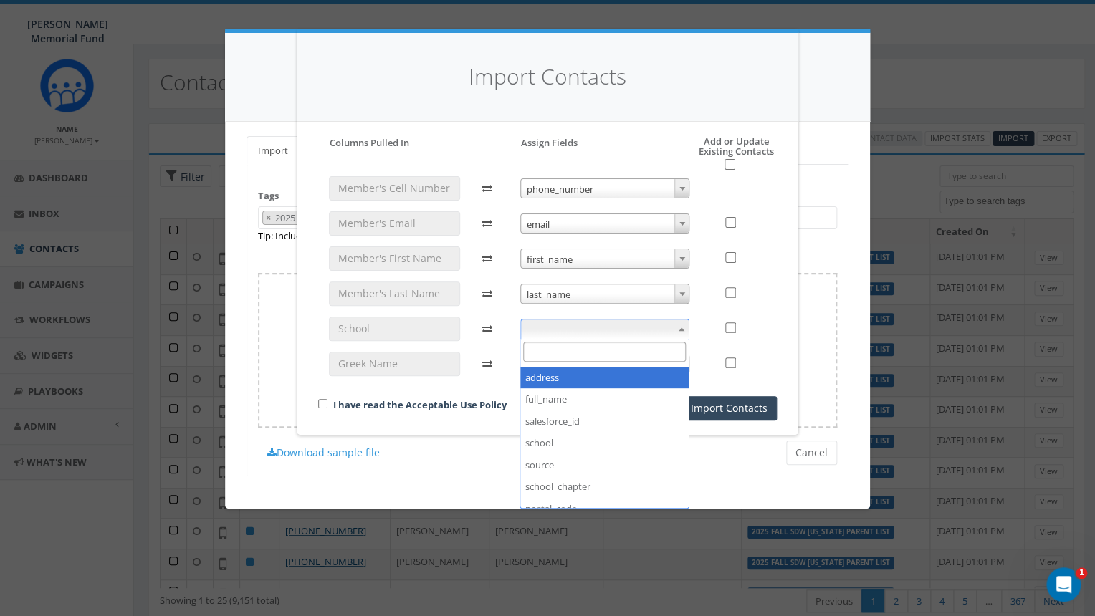
scroll to position [183, 0]
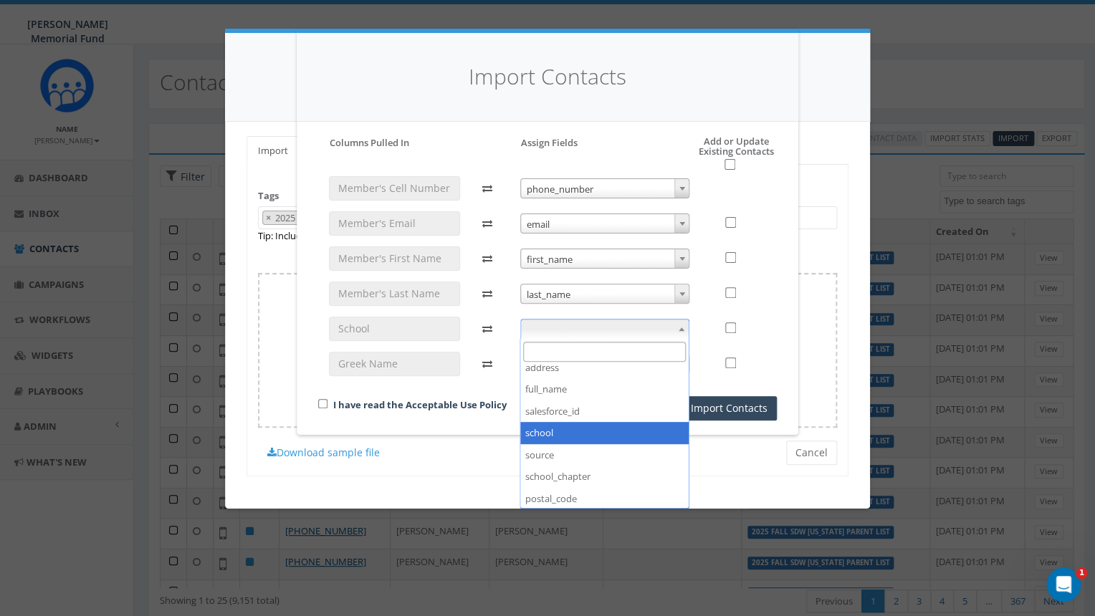
select select "school"
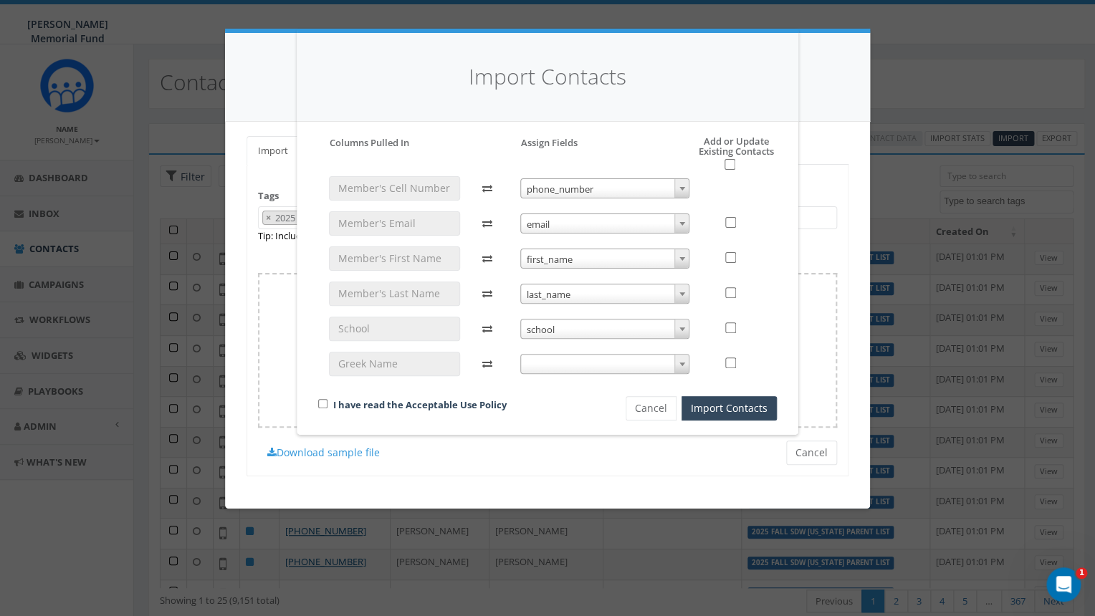
click at [684, 365] on b at bounding box center [682, 365] width 6 height 4
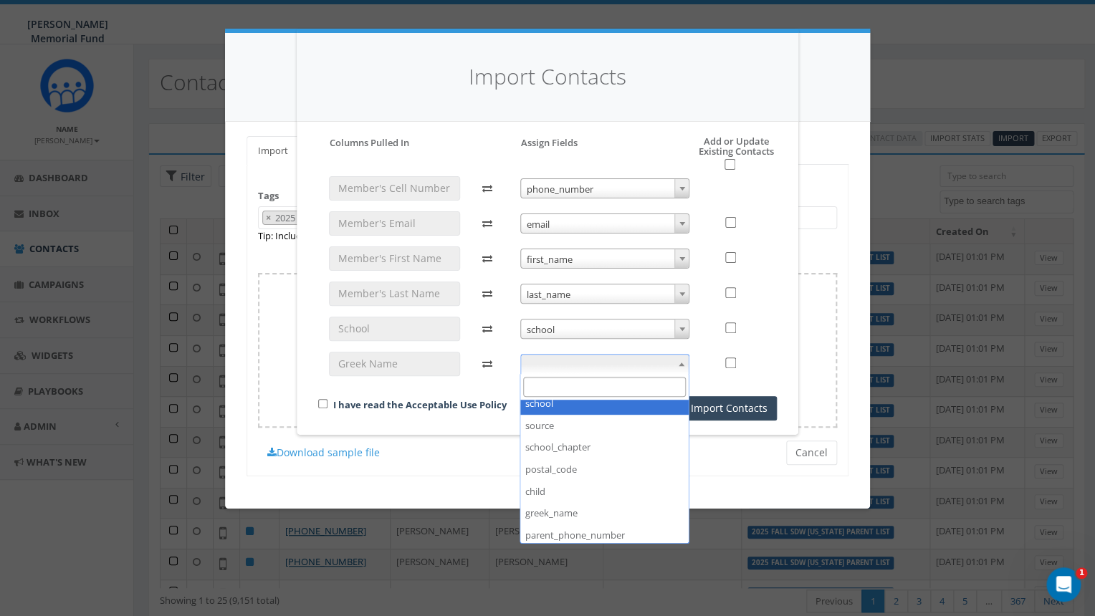
scroll to position [251, 0]
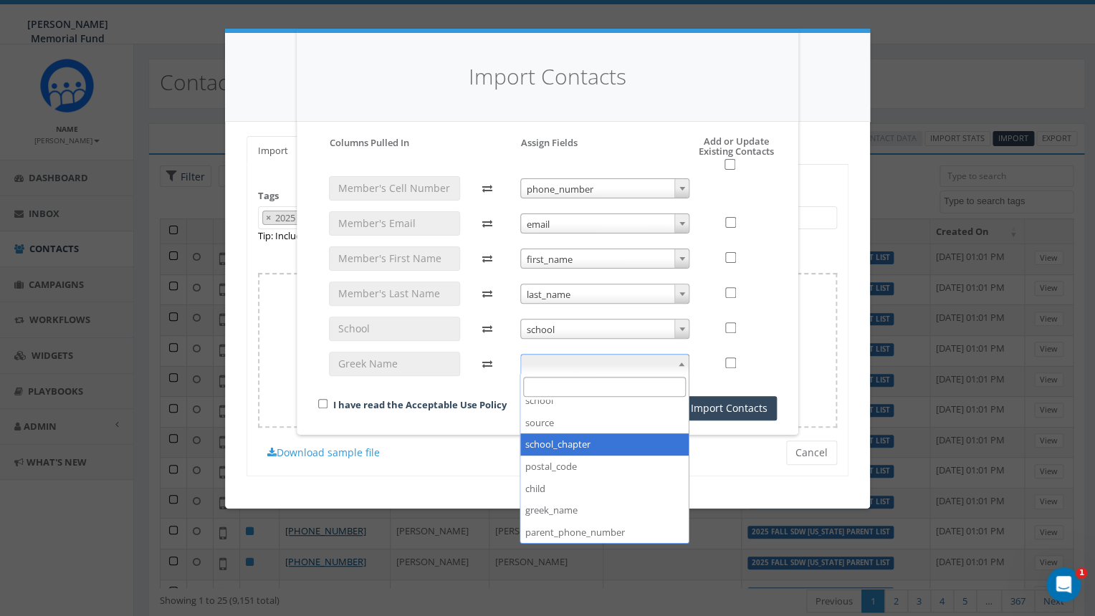
select select "school_chapter"
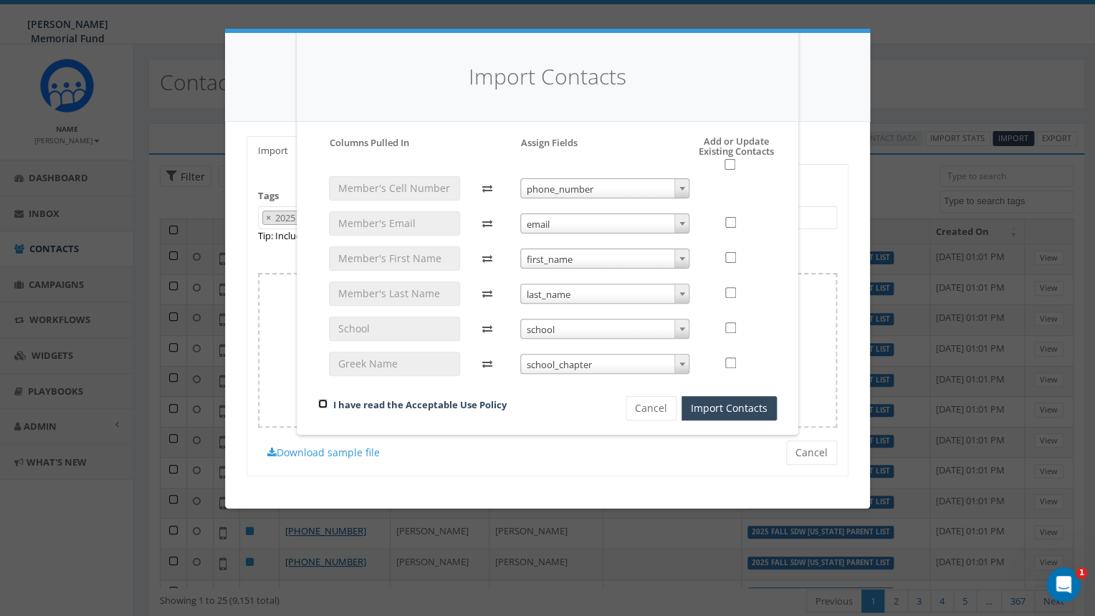
click at [325, 405] on input "checkbox" at bounding box center [322, 403] width 9 height 9
checkbox input "true"
click at [730, 162] on input "checkbox" at bounding box center [729, 164] width 11 height 11
checkbox input "true"
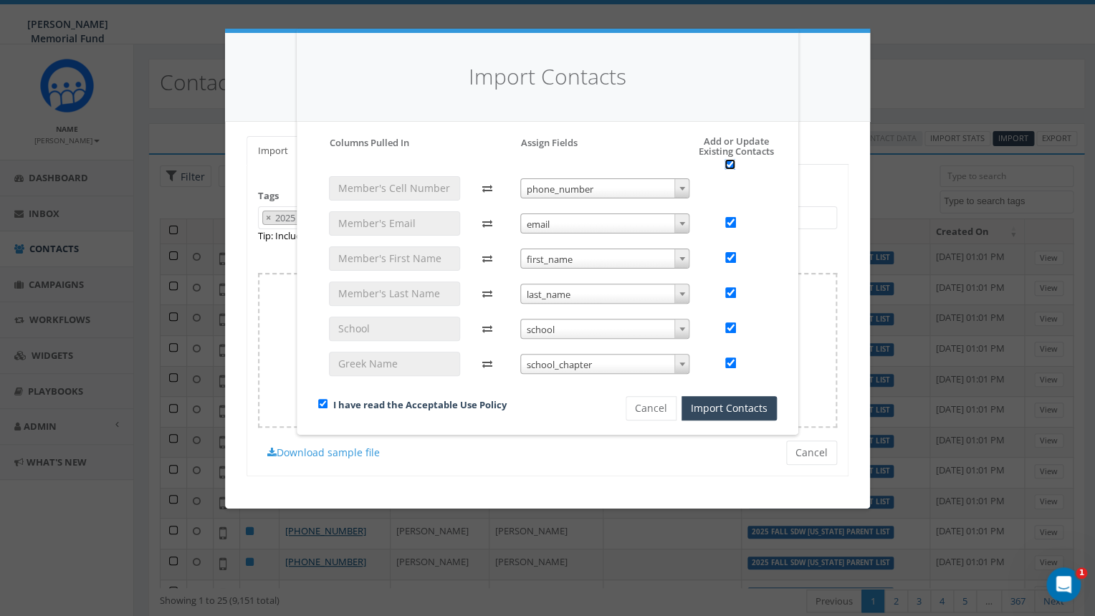
checkbox input "true"
click at [742, 411] on button "Import Contacts" at bounding box center [728, 408] width 95 height 24
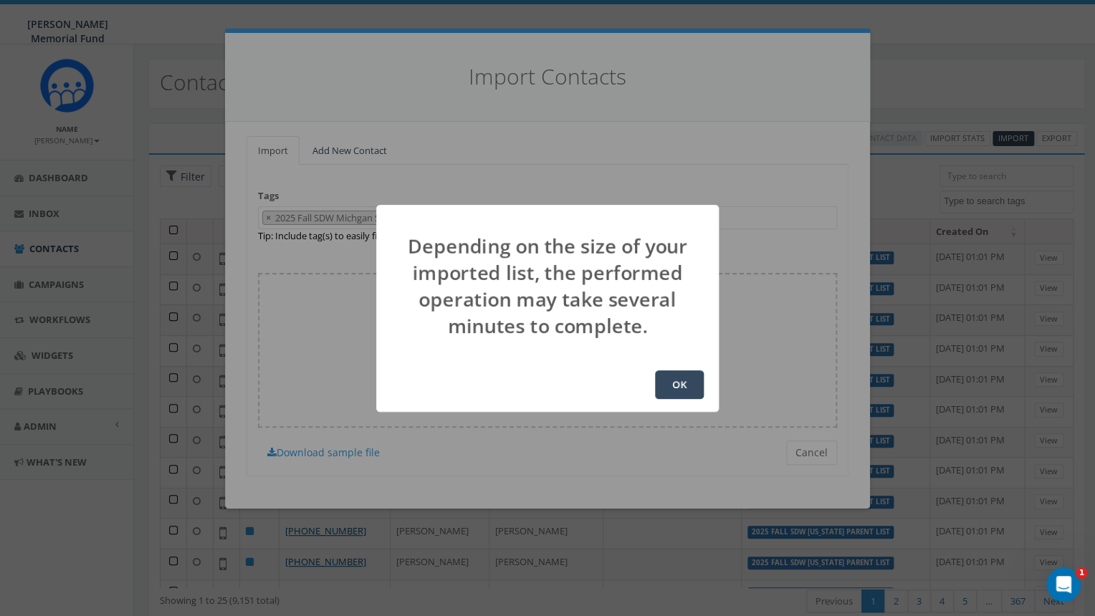
click at [679, 383] on button "OK" at bounding box center [679, 384] width 49 height 29
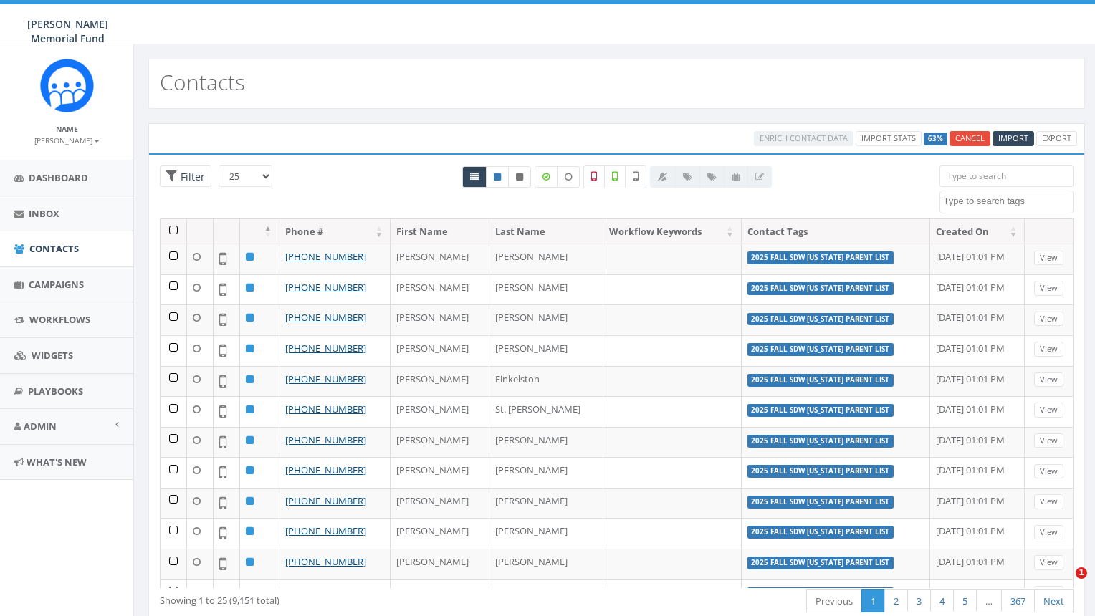
select select
click at [1014, 138] on span "Import" at bounding box center [1013, 138] width 30 height 11
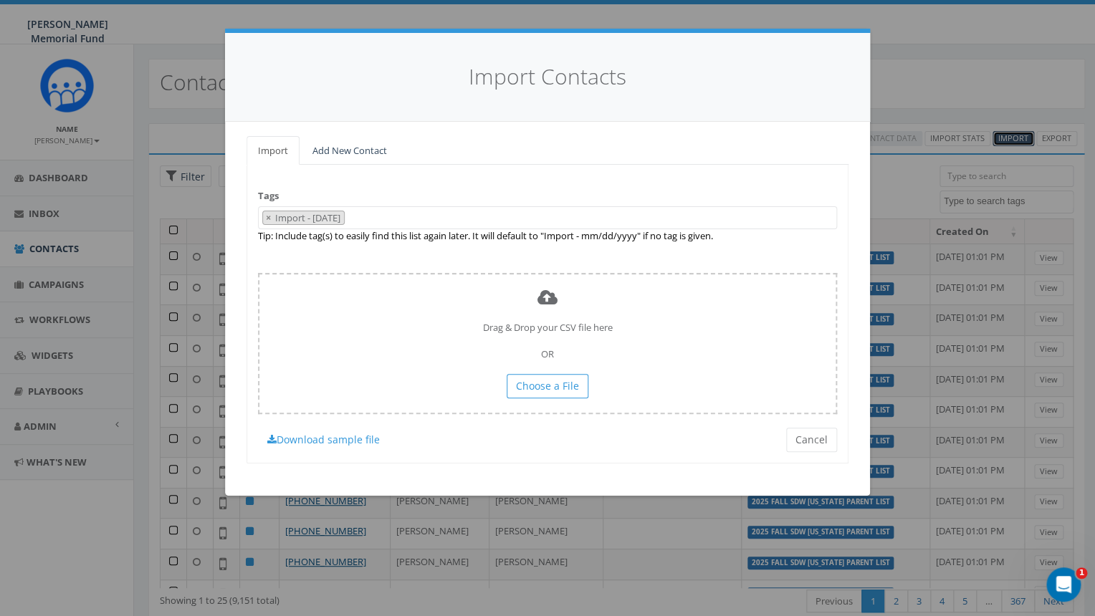
scroll to position [640, 0]
click at [271, 223] on span "×" at bounding box center [268, 217] width 5 height 13
select select
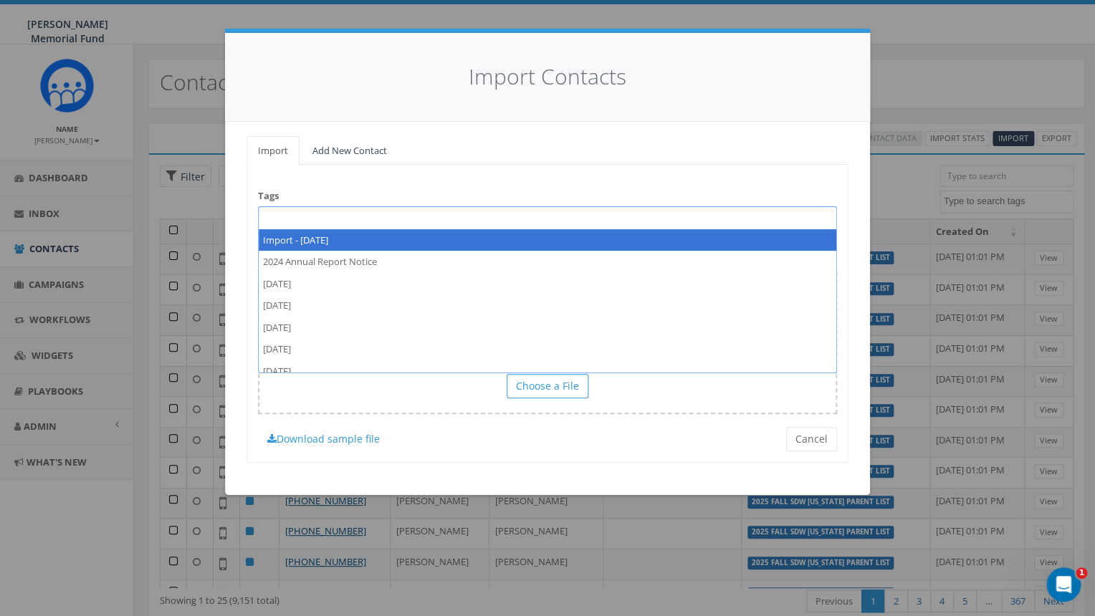
click at [276, 226] on span at bounding box center [547, 217] width 579 height 23
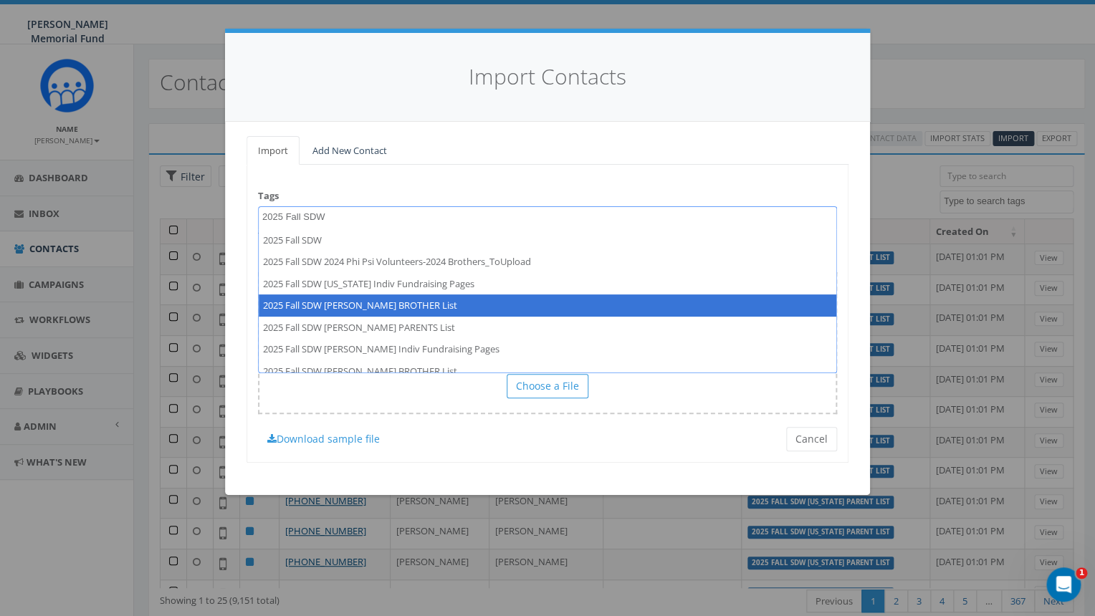
type textarea "2025 Fall SDW"
select select "2025 Fall SDW [PERSON_NAME] BROTHER List"
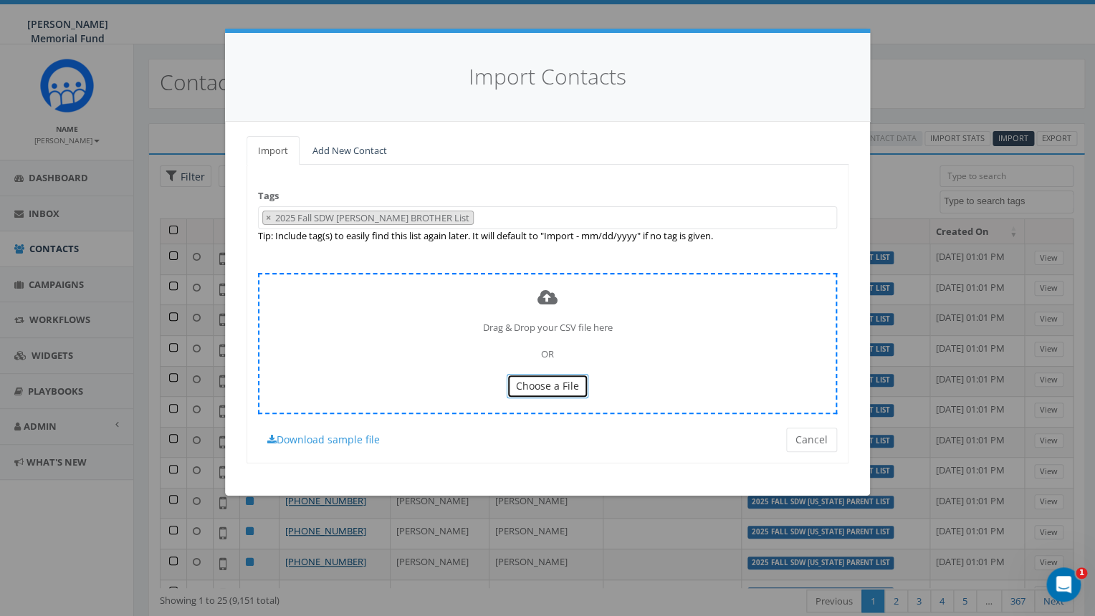
click at [569, 383] on span "Choose a File" at bounding box center [547, 386] width 63 height 14
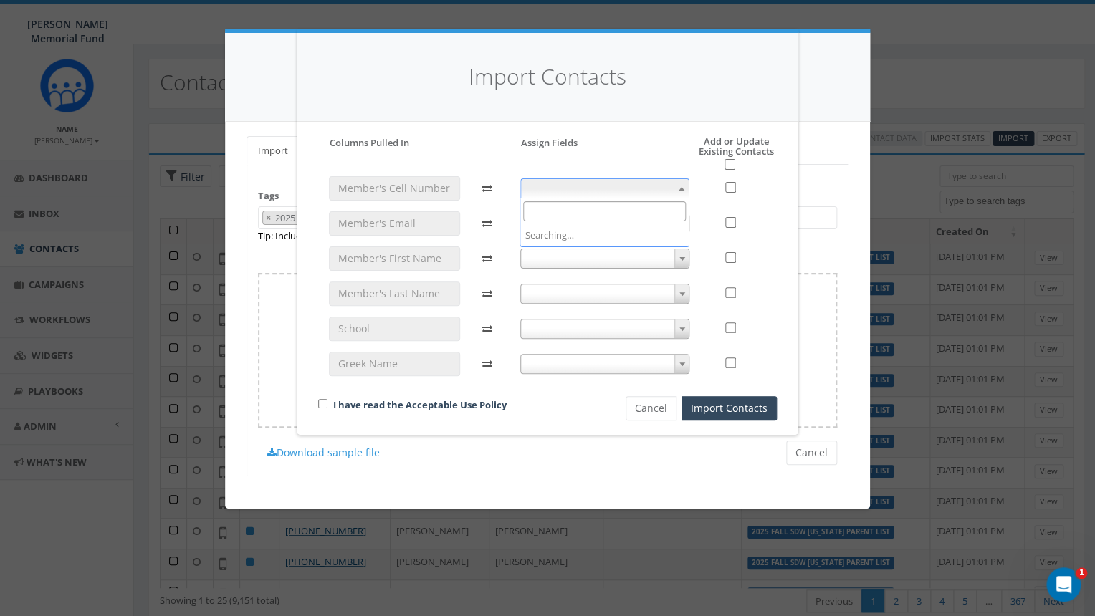
click at [662, 185] on span at bounding box center [605, 188] width 170 height 20
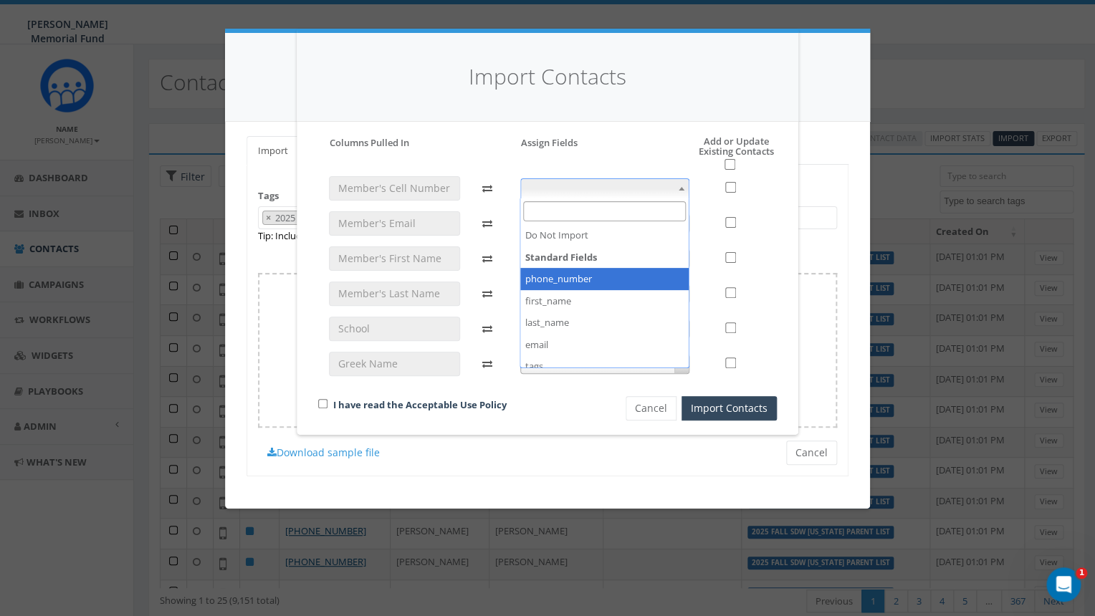
select select "phone_number"
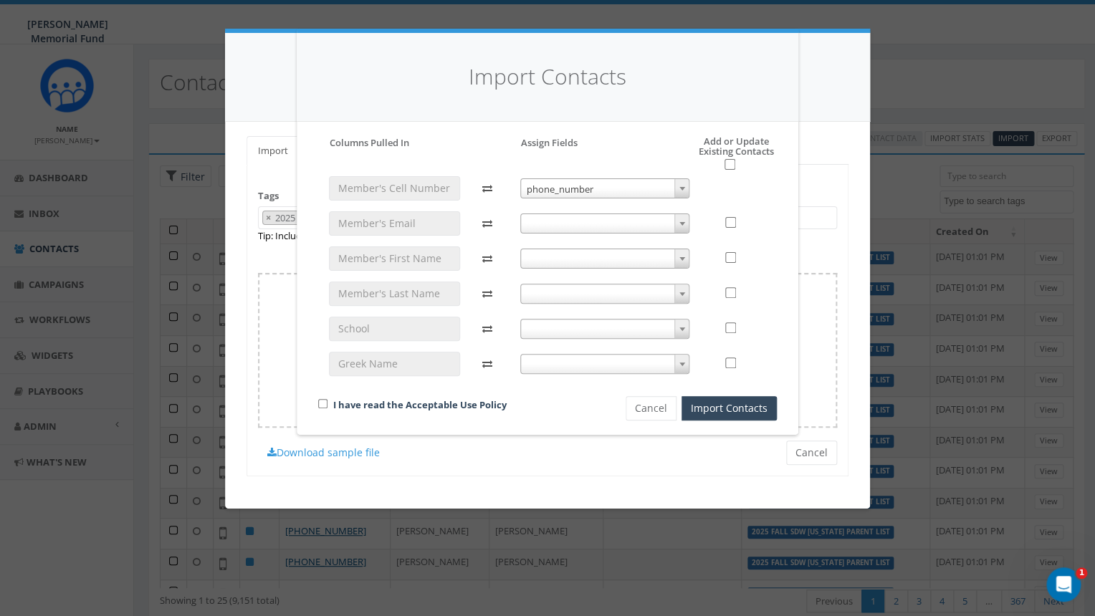
click at [655, 225] on span at bounding box center [605, 224] width 170 height 20
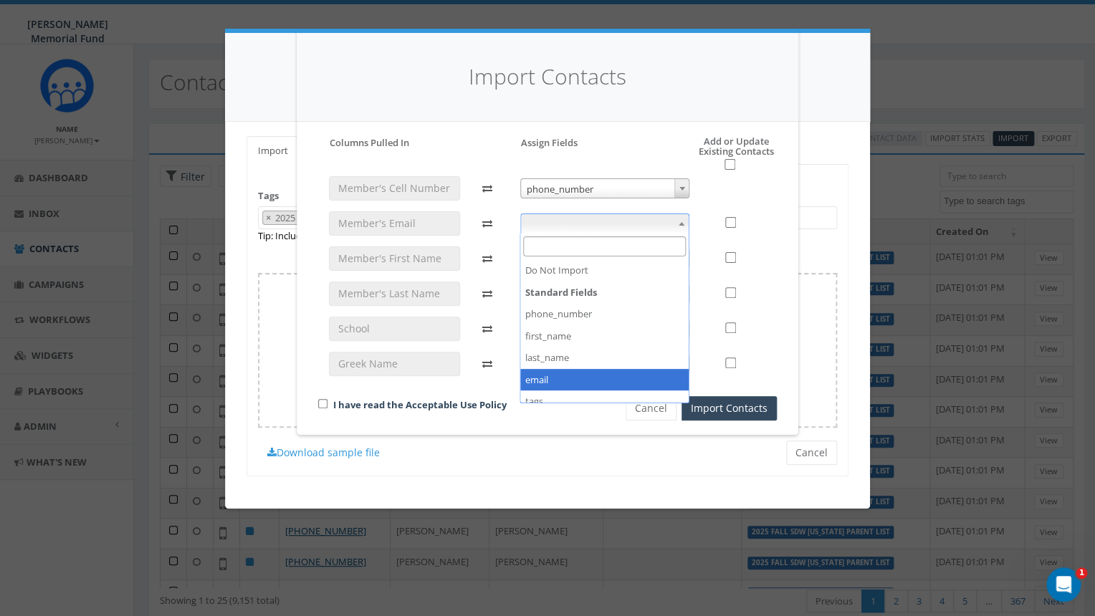
select select "email"
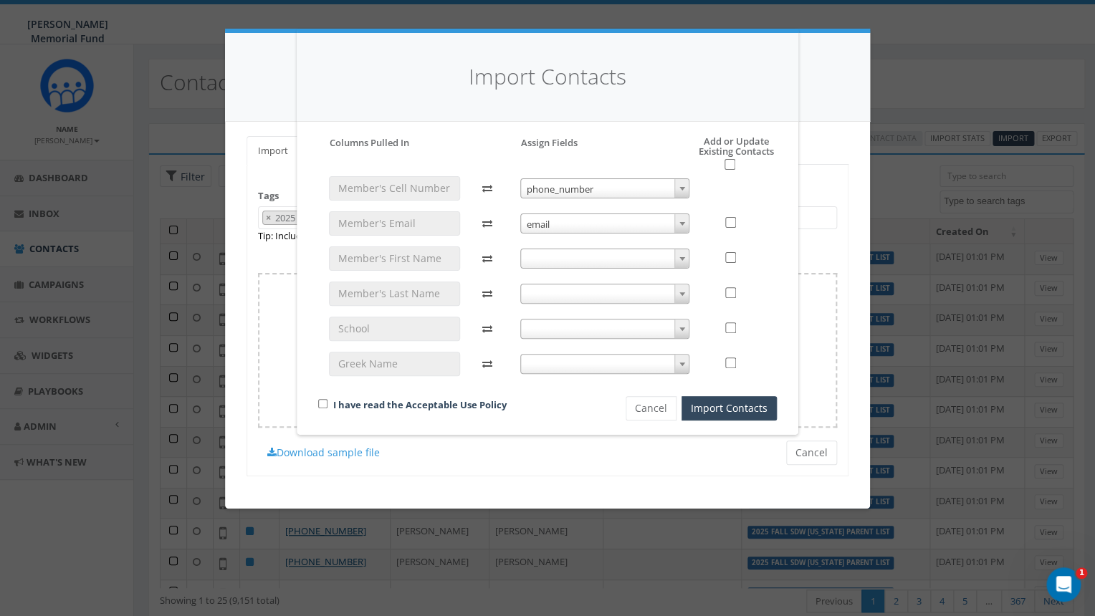
click at [654, 257] on span at bounding box center [605, 259] width 170 height 20
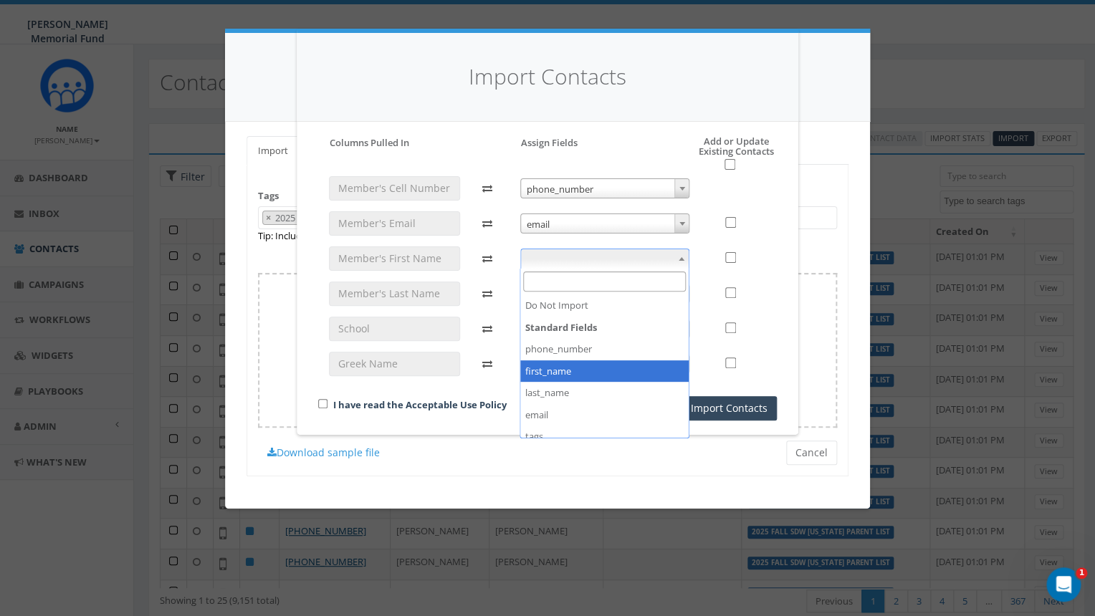
select select "first_name"
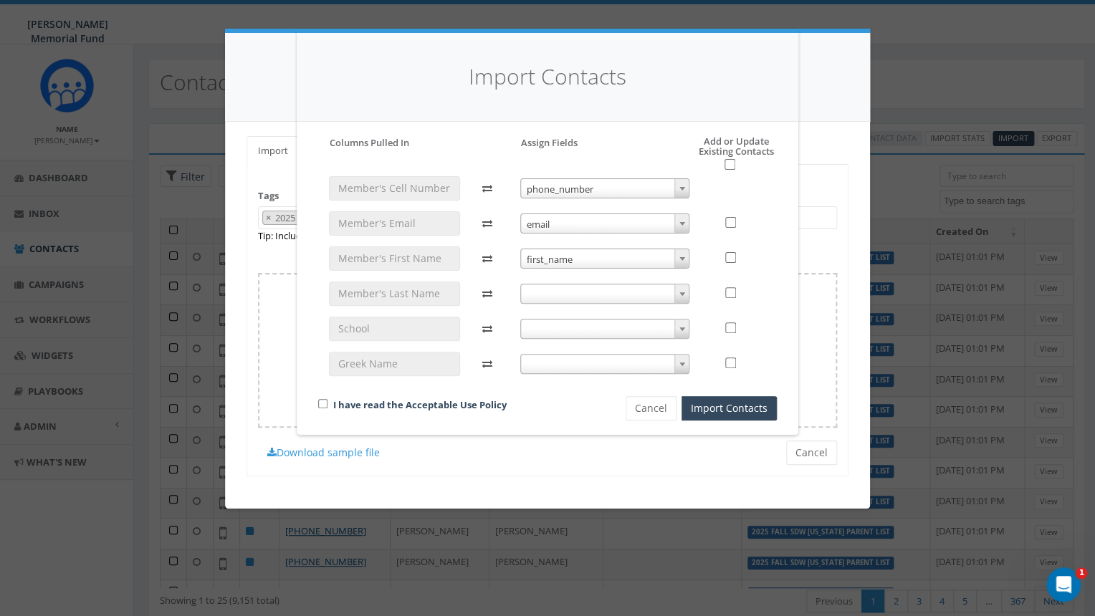
click at [633, 291] on span at bounding box center [605, 294] width 170 height 20
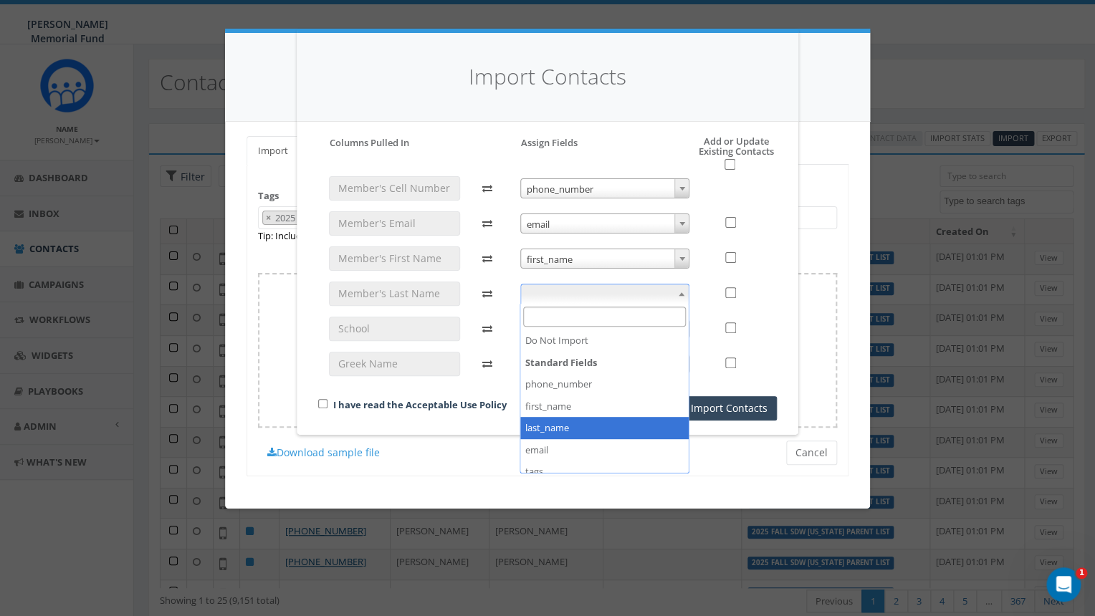
select select "last_name"
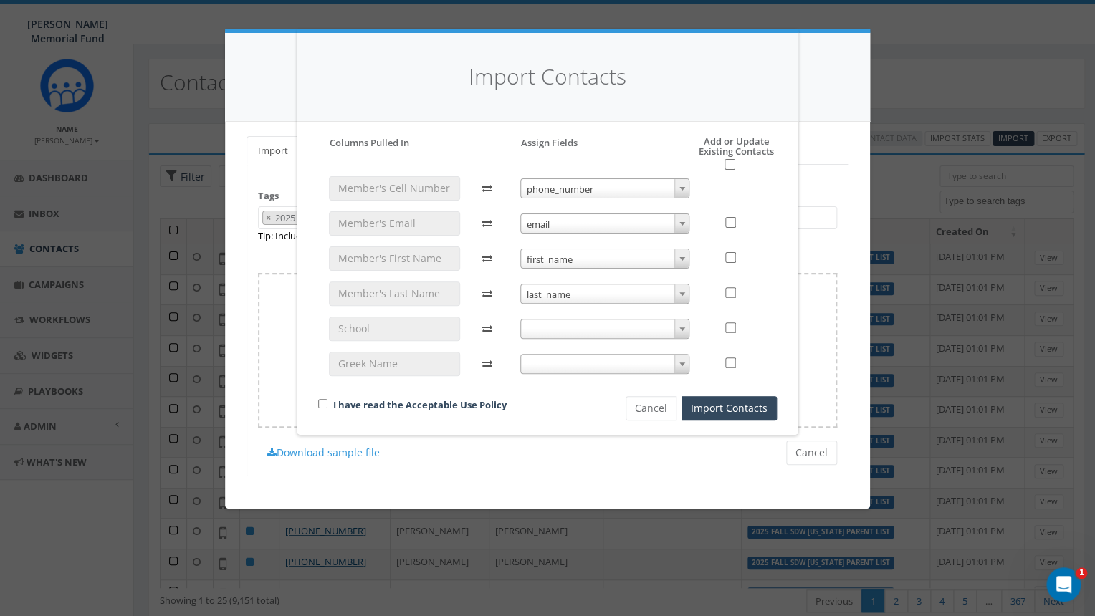
click at [616, 329] on span at bounding box center [605, 329] width 170 height 20
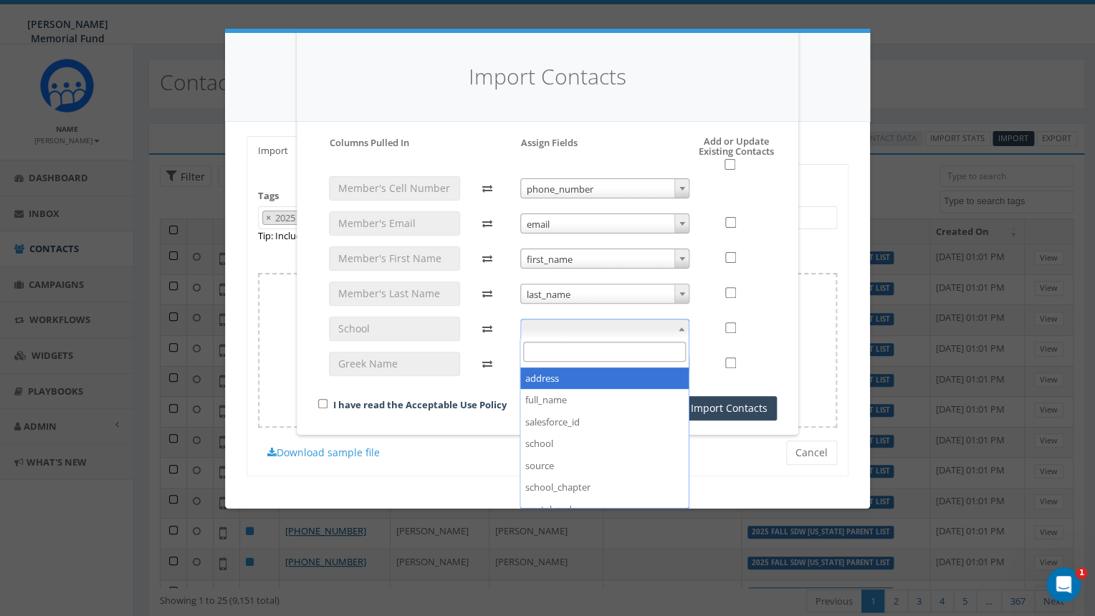
scroll to position [177, 0]
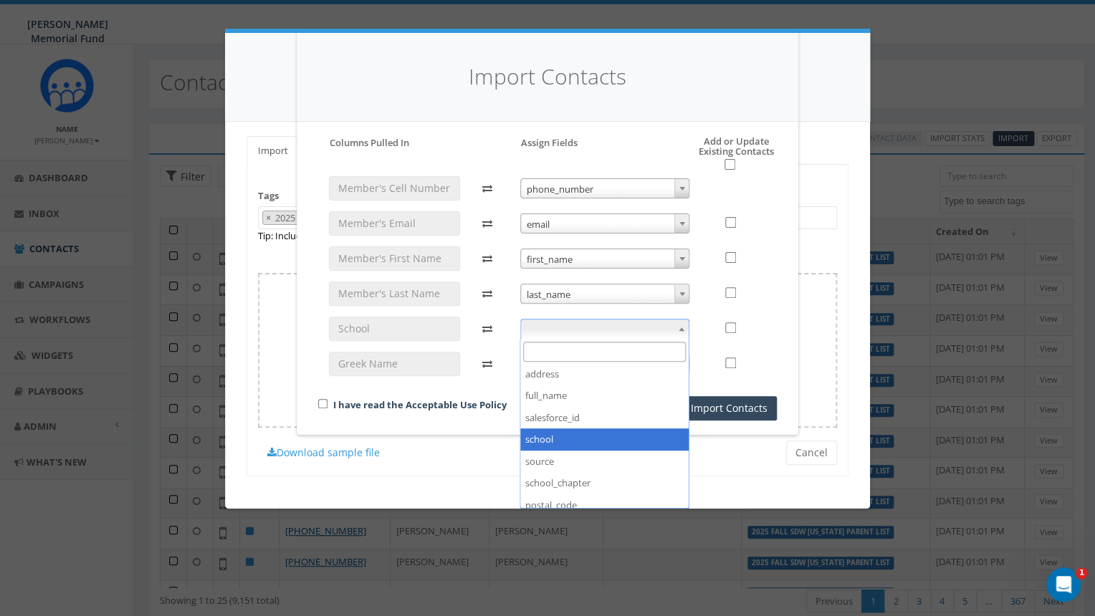
select select "school"
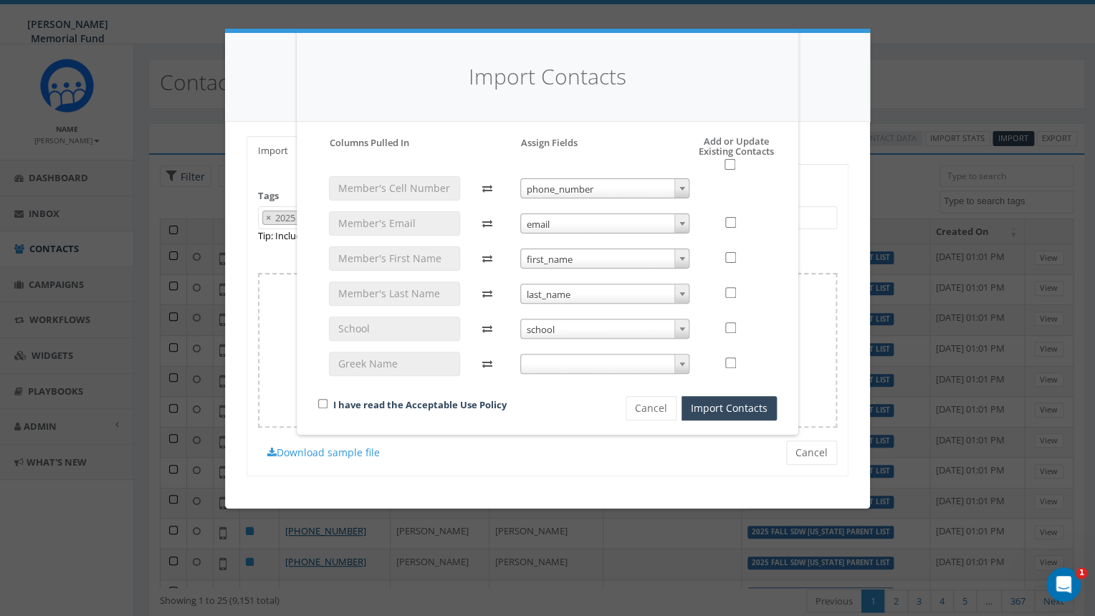
click at [611, 362] on span at bounding box center [605, 364] width 170 height 20
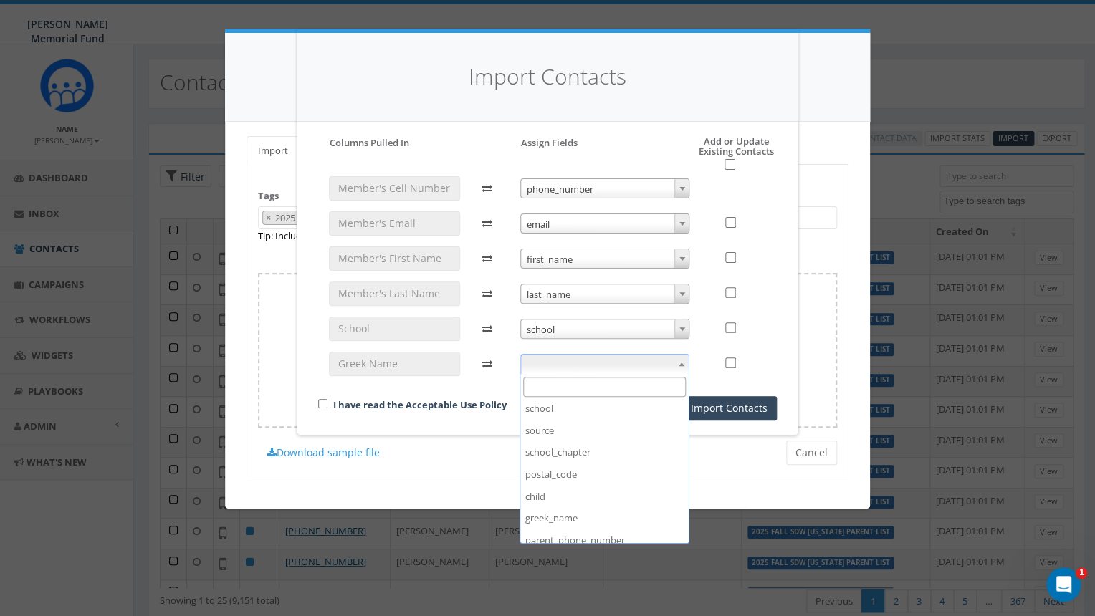
scroll to position [244, 0]
select select "school_chapter"
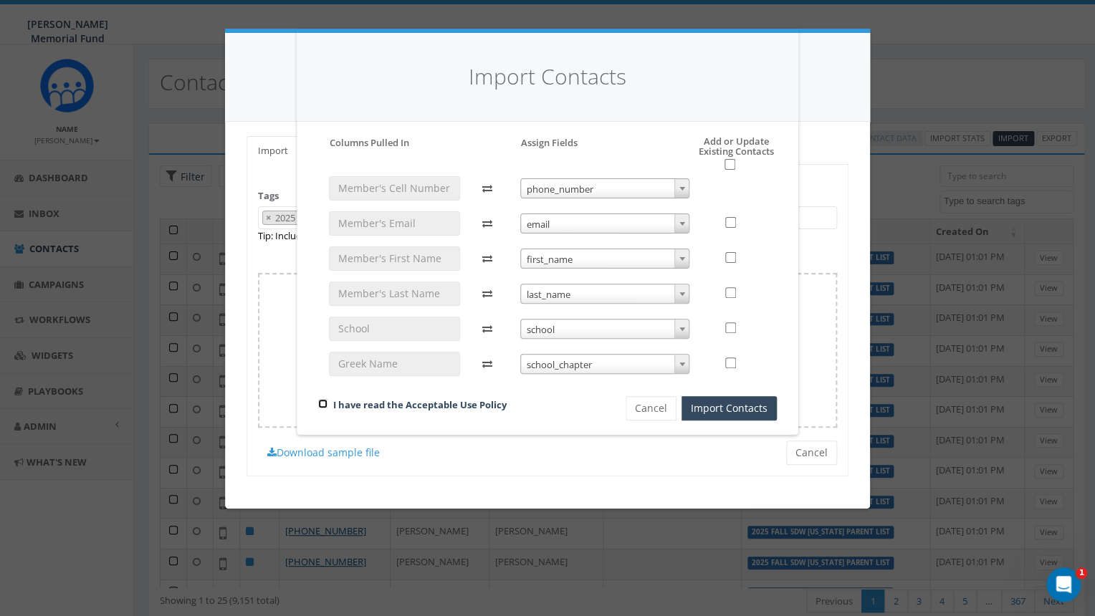
click at [322, 406] on input "checkbox" at bounding box center [322, 403] width 9 height 9
checkbox input "true"
click at [729, 164] on input "checkbox" at bounding box center [729, 164] width 11 height 11
checkbox input "true"
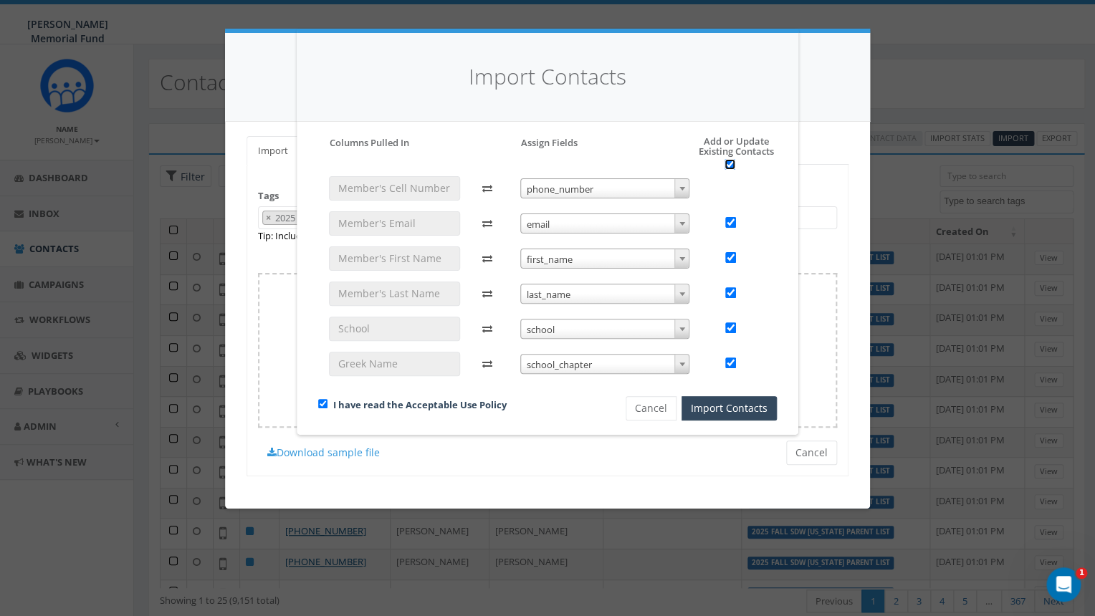
checkbox input "true"
click at [713, 409] on button "Import Contacts" at bounding box center [728, 408] width 95 height 24
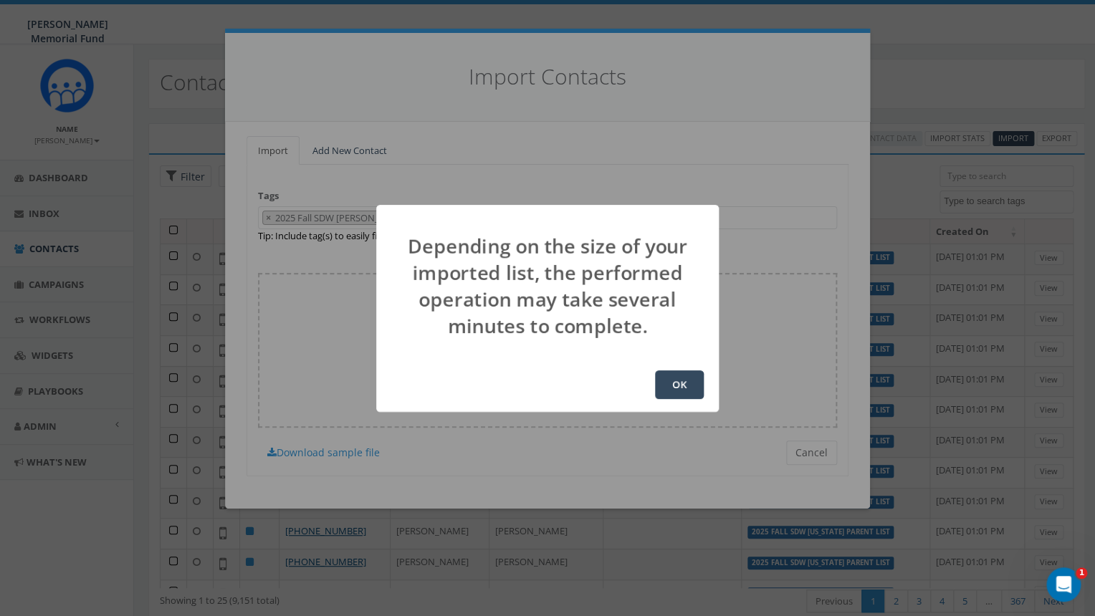
click at [675, 385] on button "OK" at bounding box center [679, 384] width 49 height 29
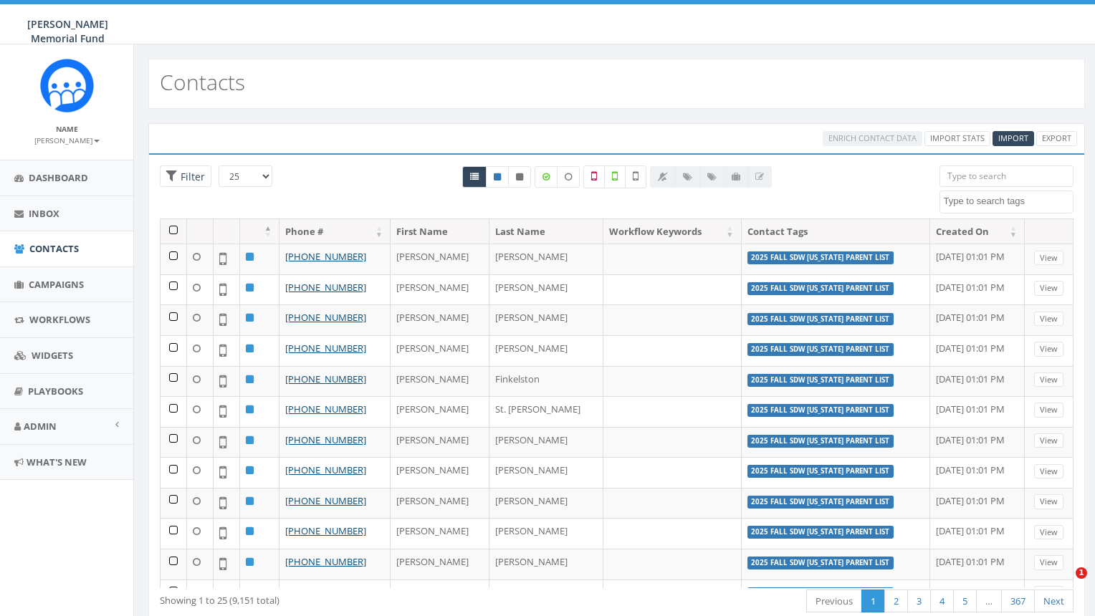
select select
click at [992, 204] on textarea "Search" at bounding box center [1009, 201] width 130 height 13
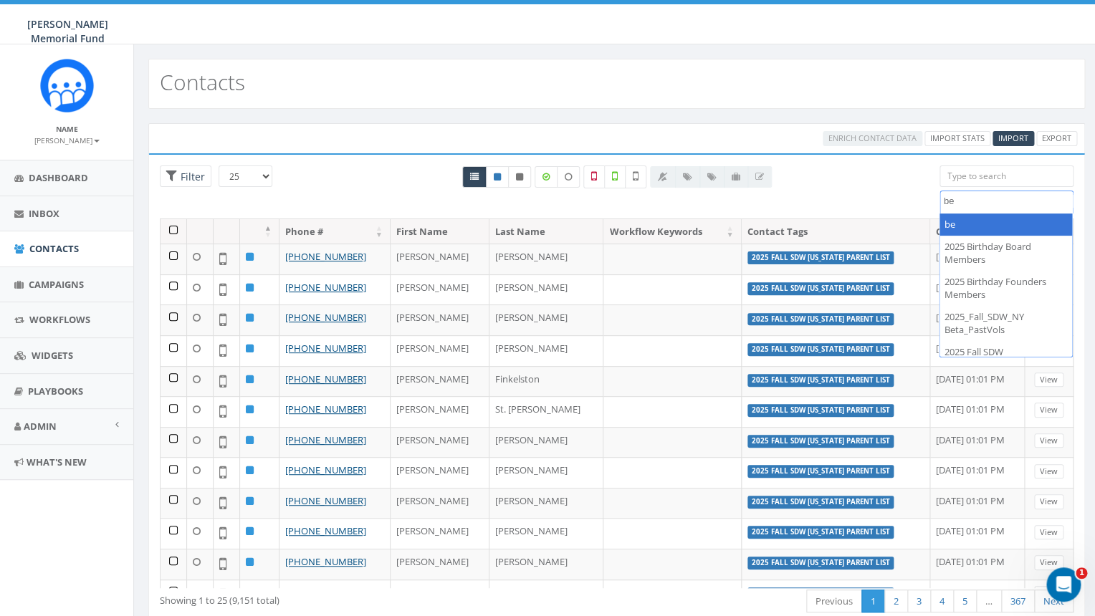
type textarea "b"
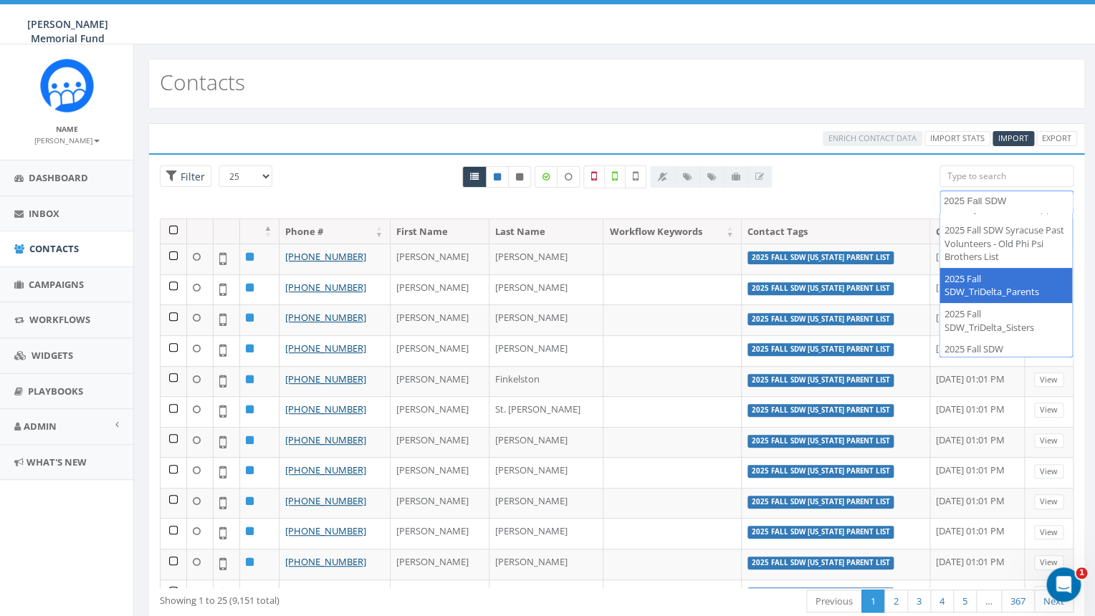
scroll to position [588, 0]
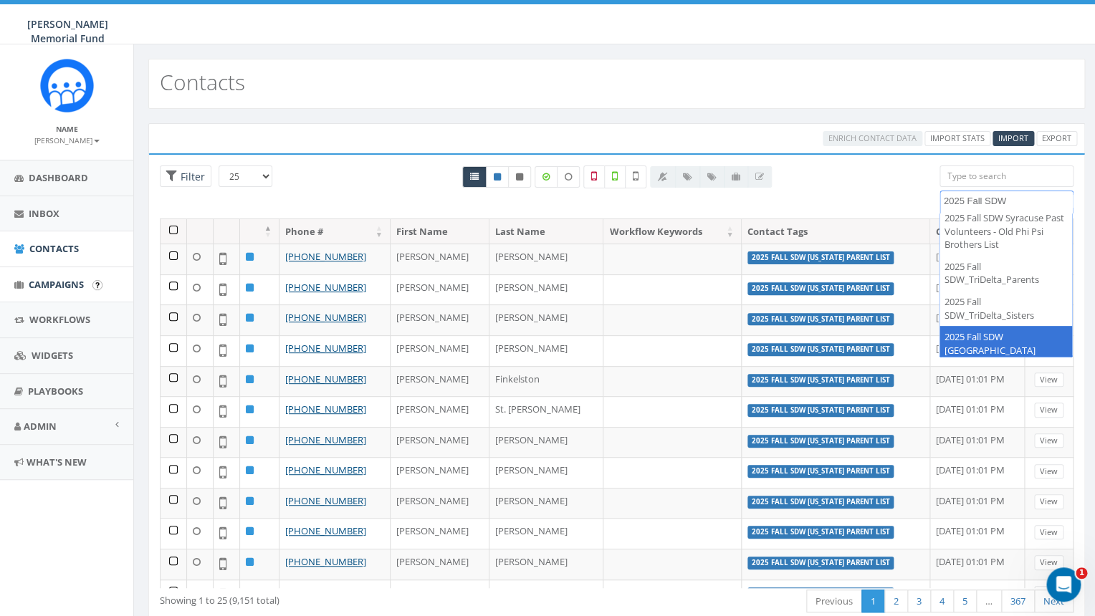
type textarea "2025 Fall SDW"
click at [59, 284] on span "Campaigns" at bounding box center [56, 284] width 55 height 13
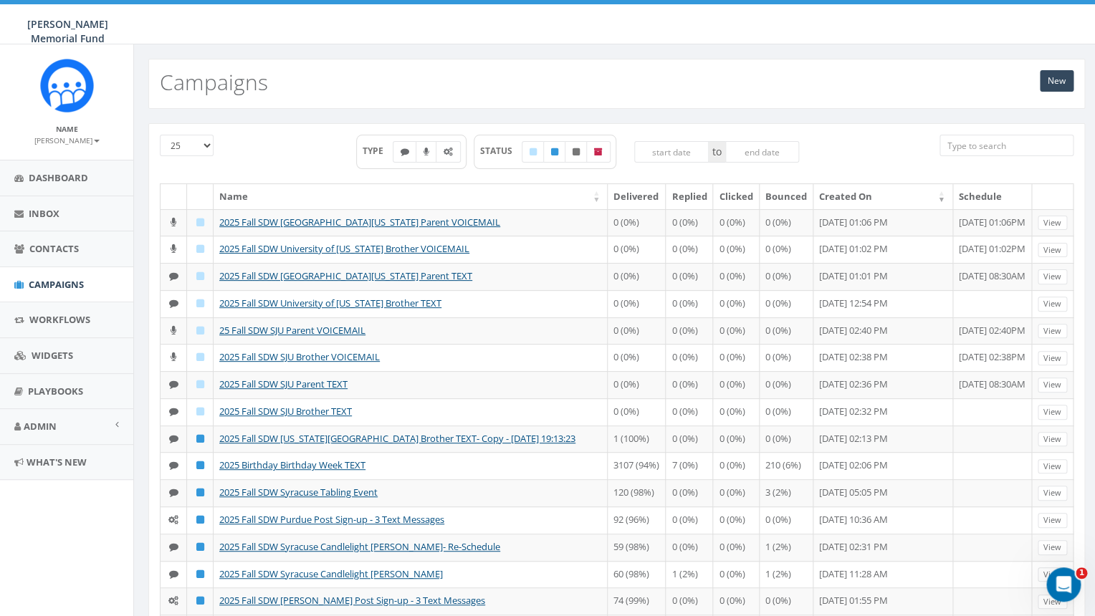
click at [997, 143] on input "search" at bounding box center [1006, 145] width 135 height 21
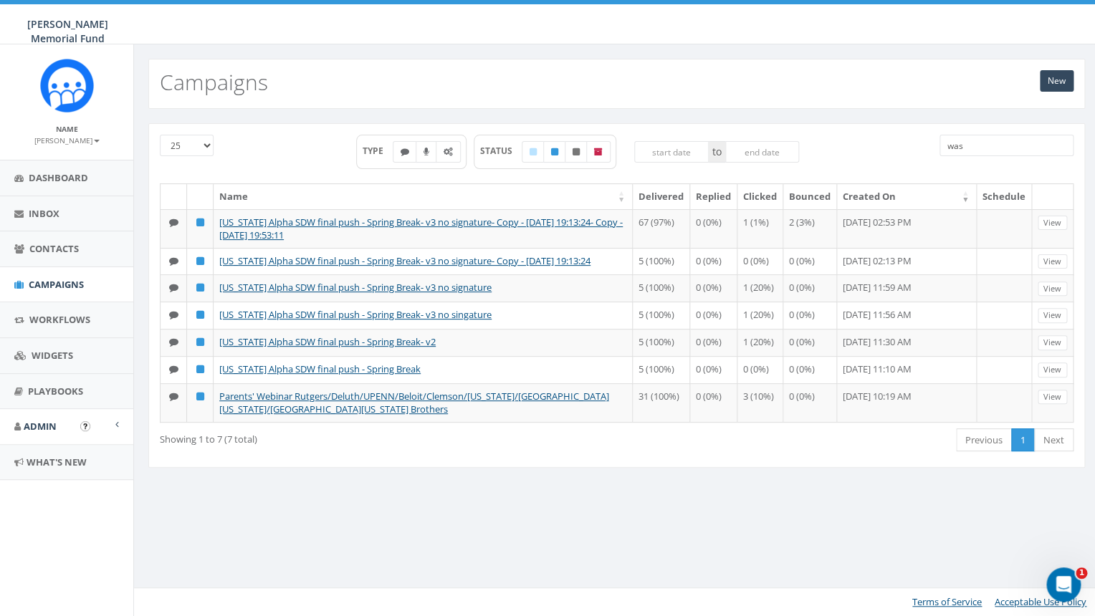
type input "was"
drag, startPoint x: 977, startPoint y: 148, endPoint x: 937, endPoint y: 145, distance: 40.2
click at [939, 148] on input "was" at bounding box center [1006, 145] width 135 height 21
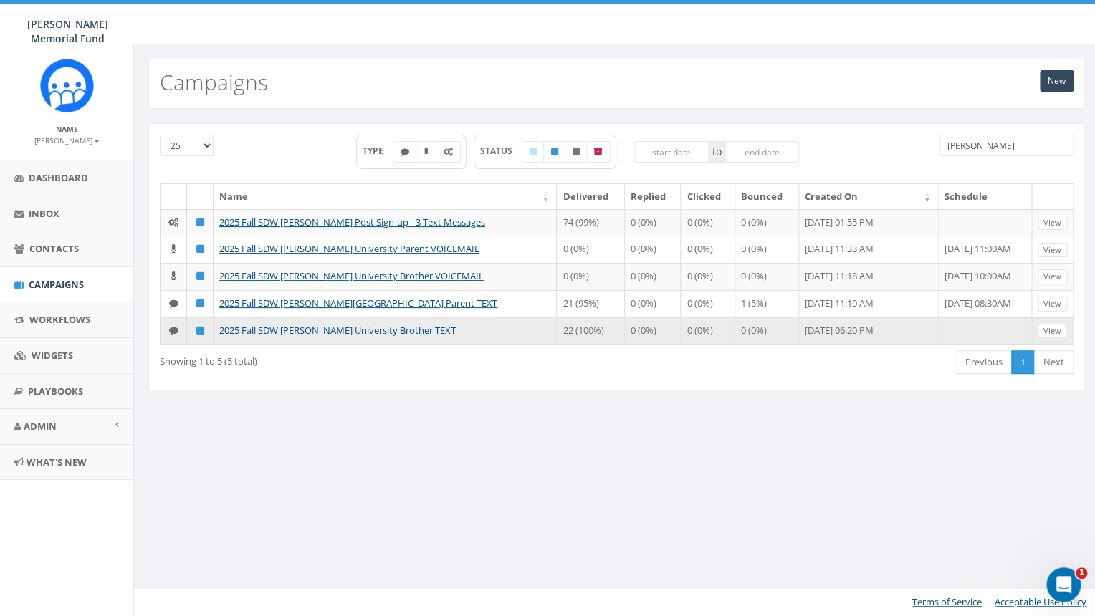
type input "[PERSON_NAME]"
click at [375, 337] on link "2025 Fall SDW [PERSON_NAME] University Brother TEXT" at bounding box center [337, 330] width 236 height 13
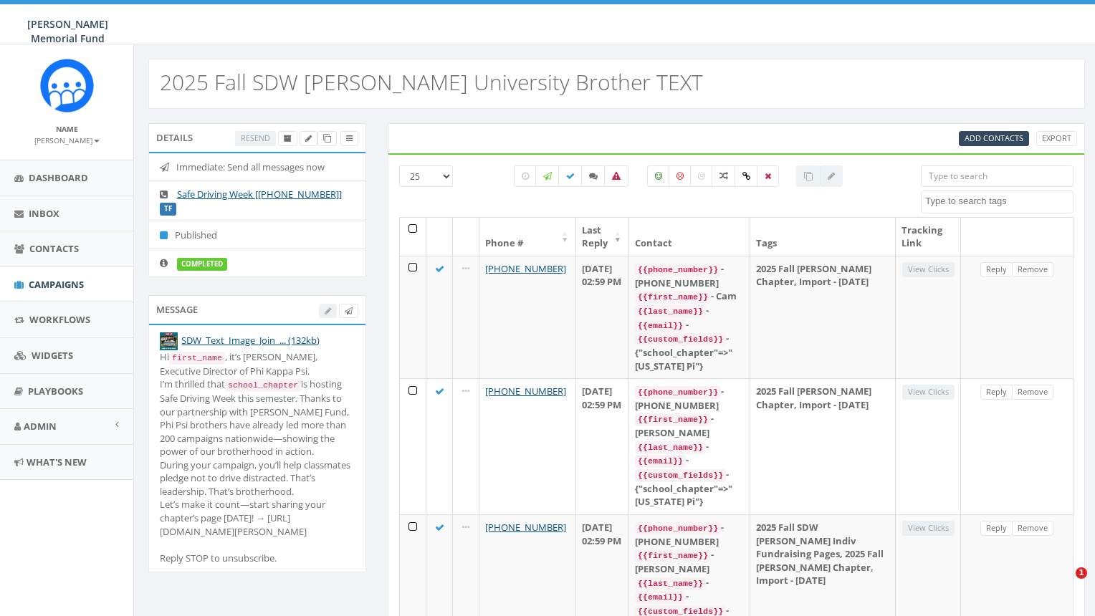
select select
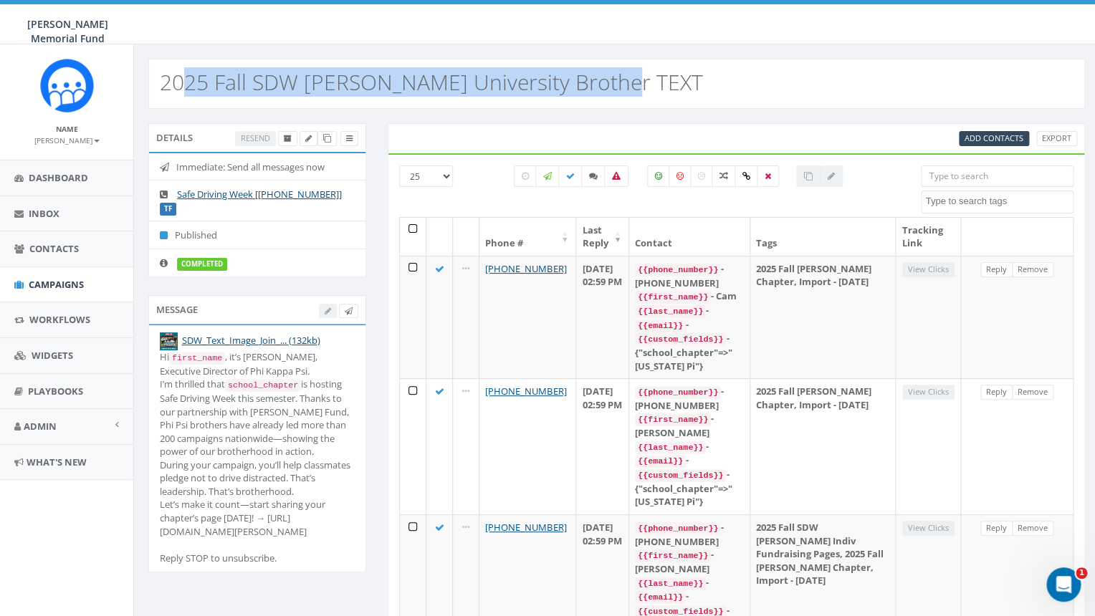
drag, startPoint x: 626, startPoint y: 85, endPoint x: 178, endPoint y: 68, distance: 447.5
click at [178, 68] on div "2025 Fall SDW [PERSON_NAME] University Brother TEXT" at bounding box center [616, 84] width 937 height 50
copy h2 "25 Fall SDW Denison University Brother TEXT"
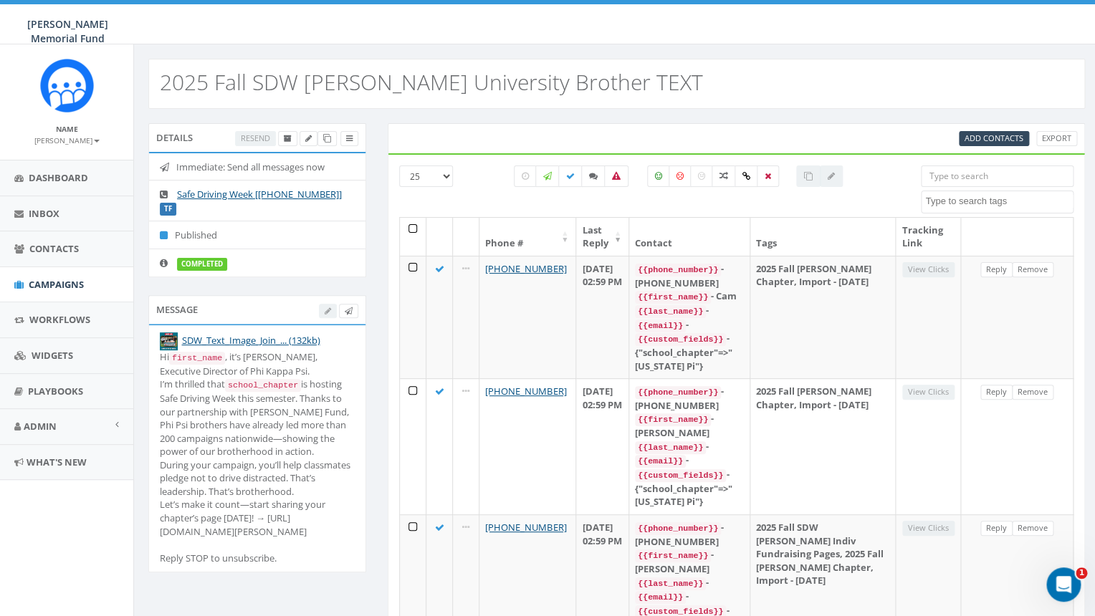
click at [157, 84] on div "2025 Fall SDW Denison University Brother TEXT" at bounding box center [616, 84] width 937 height 50
click at [163, 78] on h2 "2025 Fall SDW Denison University Brother TEXT" at bounding box center [431, 82] width 543 height 24
click at [327, 136] on icon at bounding box center [327, 139] width 8 height 8
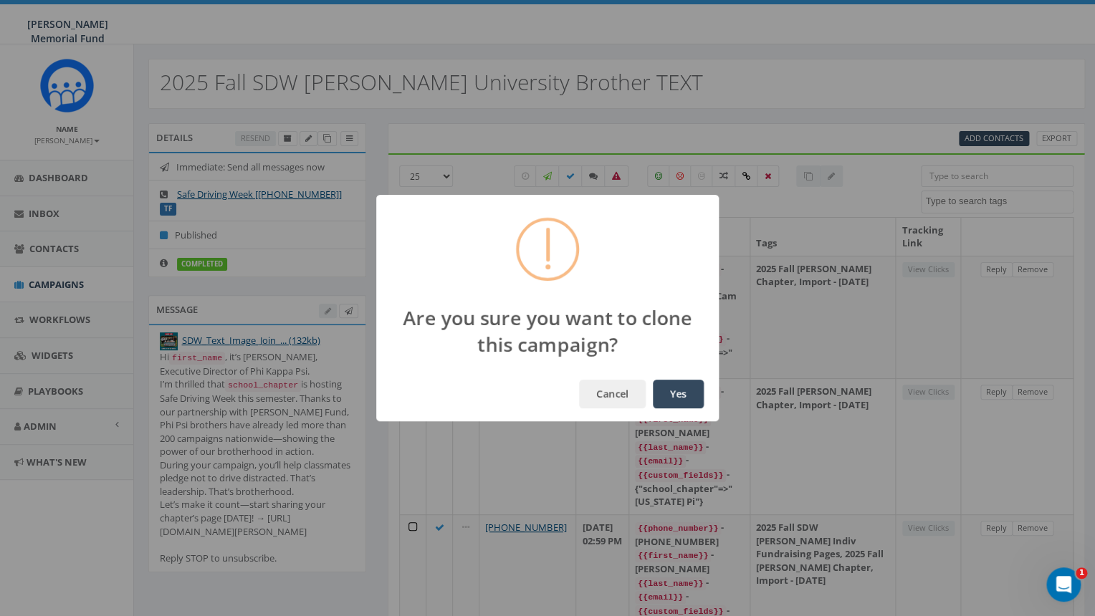
click at [676, 396] on button "Yes" at bounding box center [678, 394] width 51 height 29
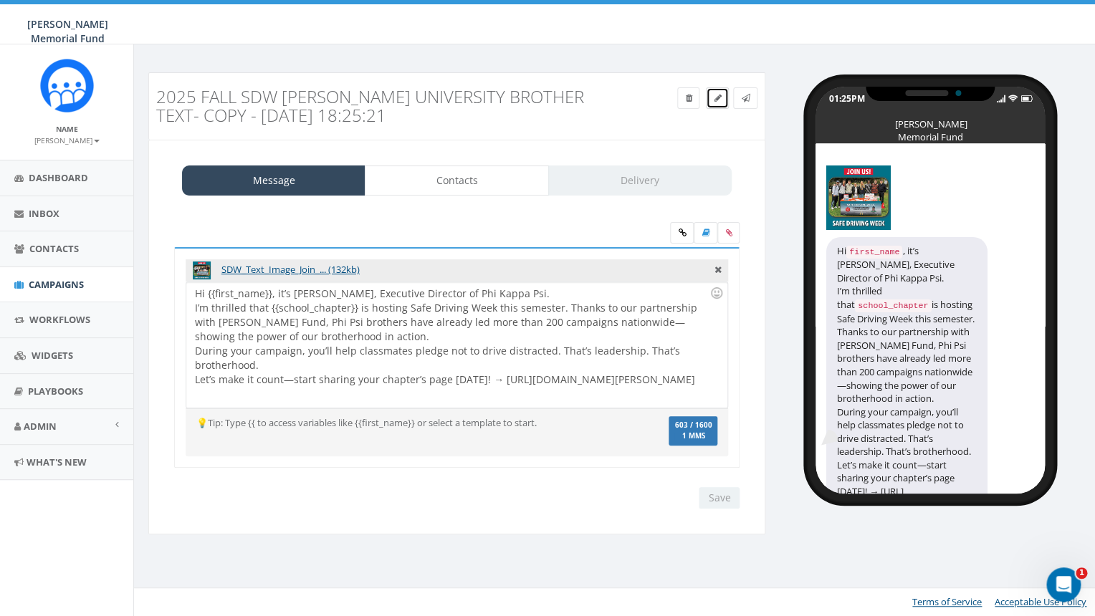
click at [719, 97] on icon at bounding box center [717, 98] width 7 height 9
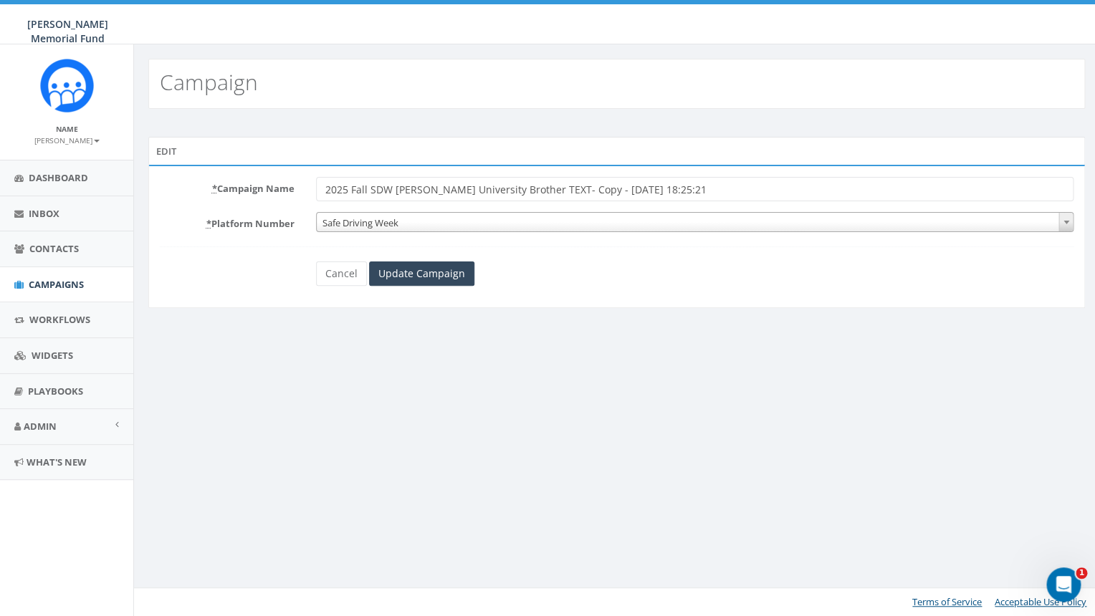
drag, startPoint x: 545, startPoint y: 191, endPoint x: 681, endPoint y: 204, distance: 136.8
click at [681, 201] on input "2025 Fall SDW [PERSON_NAME] University Brother TEXT- Copy - [DATE] 18:25:21" at bounding box center [695, 189] width 758 height 24
drag, startPoint x: 481, startPoint y: 189, endPoint x: 396, endPoint y: 187, distance: 85.3
click at [396, 187] on input "2025 Fall SDW Denison University Brother TEXT" at bounding box center [695, 189] width 758 height 24
type input "2025 Fall SDW [US_STATE] & Jefferson College Brother TEXT"
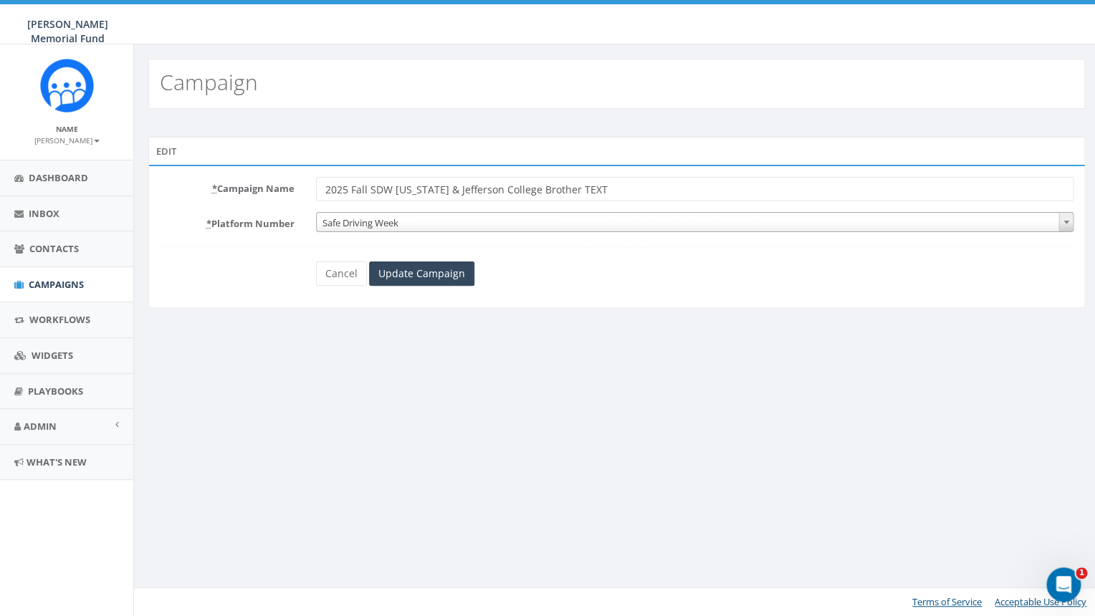
click at [372, 221] on span "Safe Driving Week" at bounding box center [695, 223] width 757 height 20
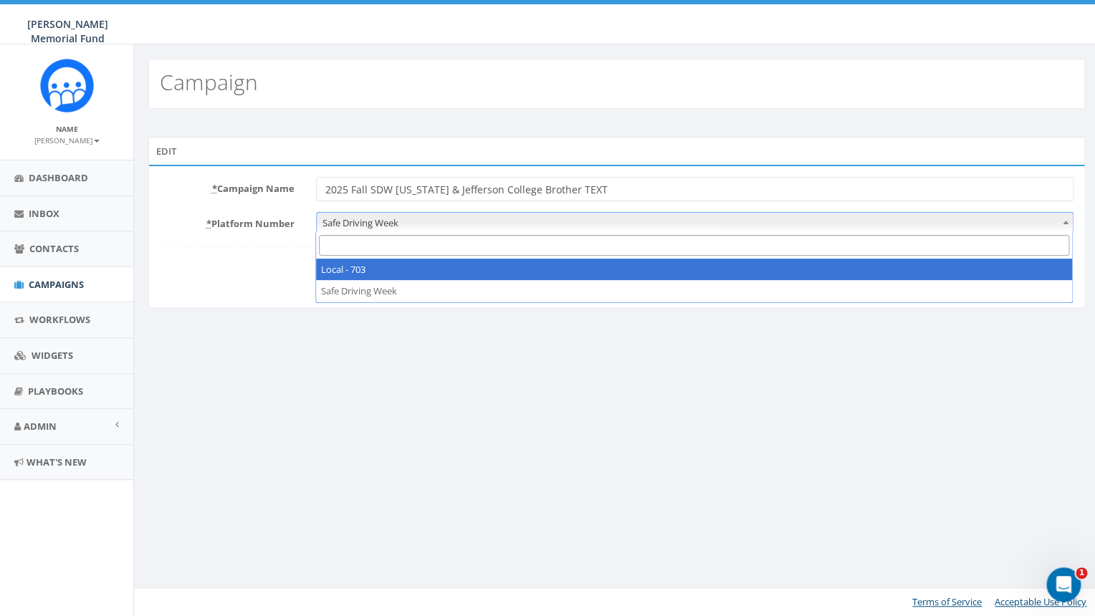
select select "7505828"
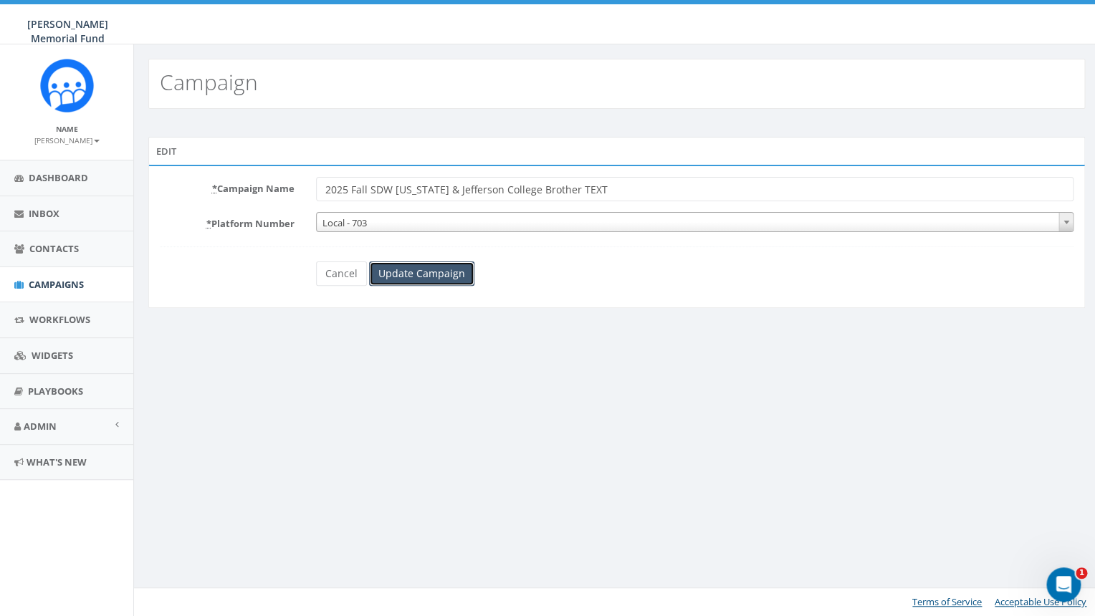
click at [408, 277] on input "Update Campaign" at bounding box center [421, 274] width 105 height 24
